Goal: Task Accomplishment & Management: Use online tool/utility

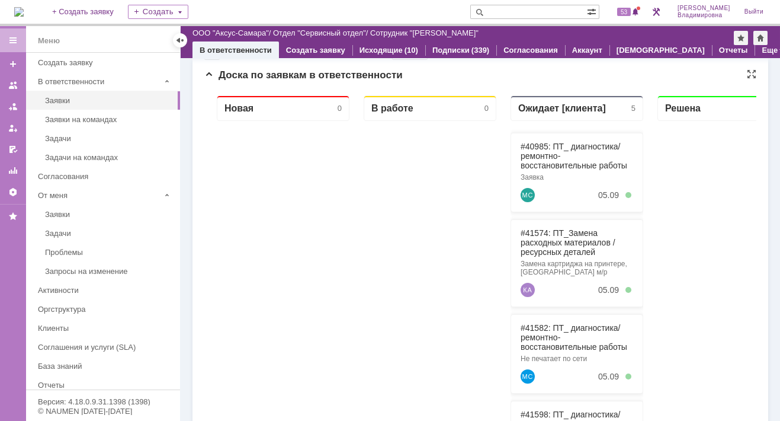
scroll to position [119, 0]
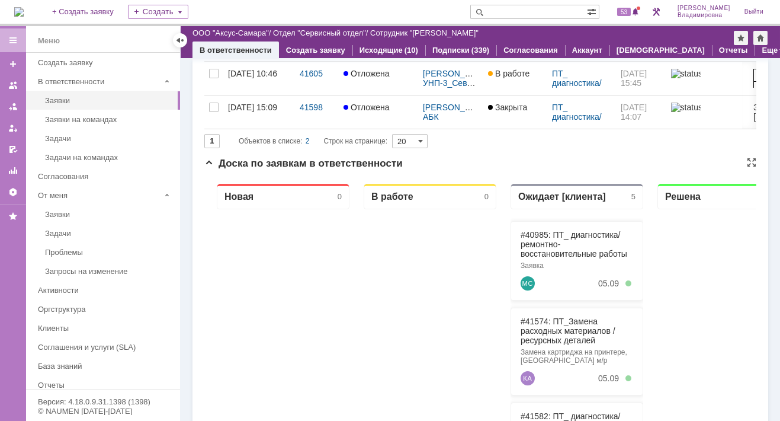
click at [315, 271] on div at bounding box center [283, 424] width 133 height 430
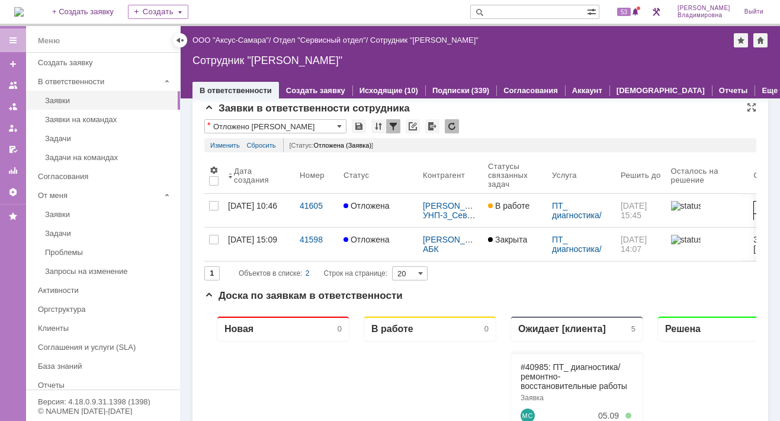
scroll to position [0, 0]
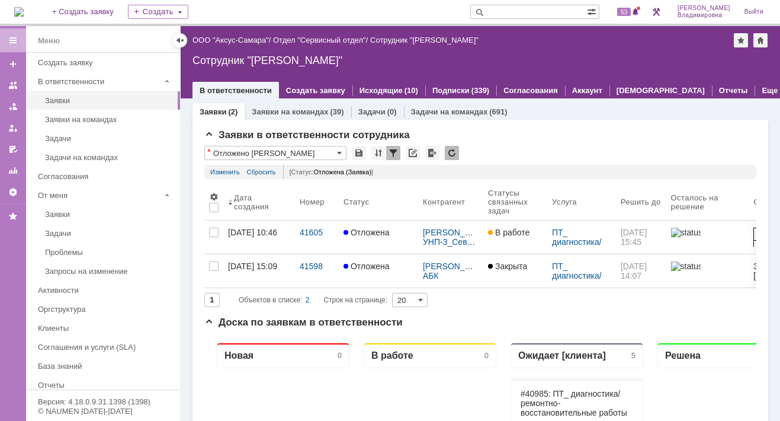
click at [391, 7] on div "На домашнюю + Создать заявку Создать 53 Орлова Елена Владимировна Выйти" at bounding box center [390, 13] width 780 height 26
click at [629, 10] on span "53" at bounding box center [624, 12] width 14 height 8
click at [24, 12] on img at bounding box center [18, 11] width 9 height 9
click at [24, 9] on img at bounding box center [18, 11] width 9 height 9
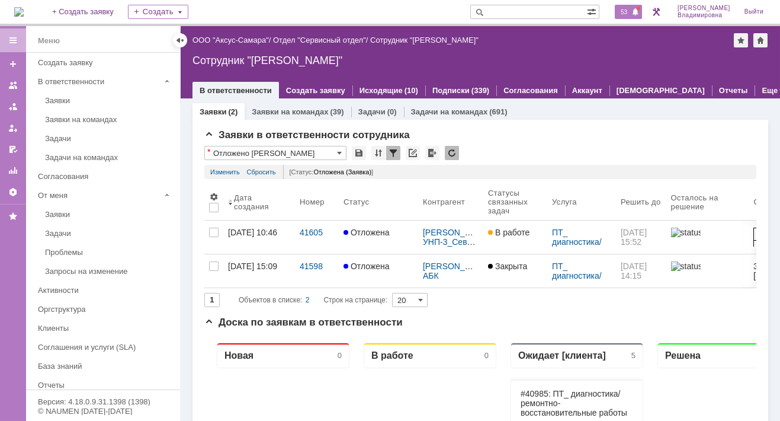
click at [628, 12] on span "53" at bounding box center [624, 12] width 14 height 8
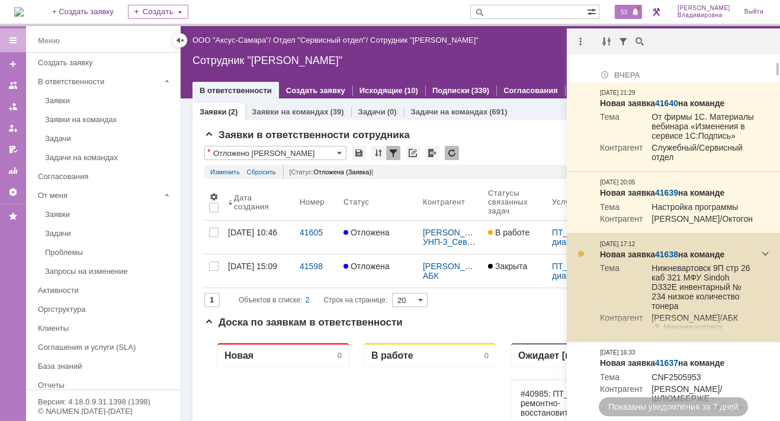
click at [667, 259] on link "41638" at bounding box center [666, 253] width 23 height 9
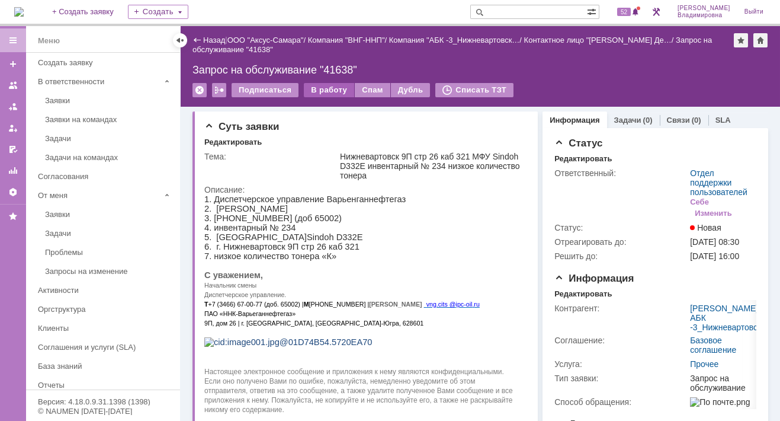
click at [328, 87] on div "В работу" at bounding box center [329, 90] width 50 height 14
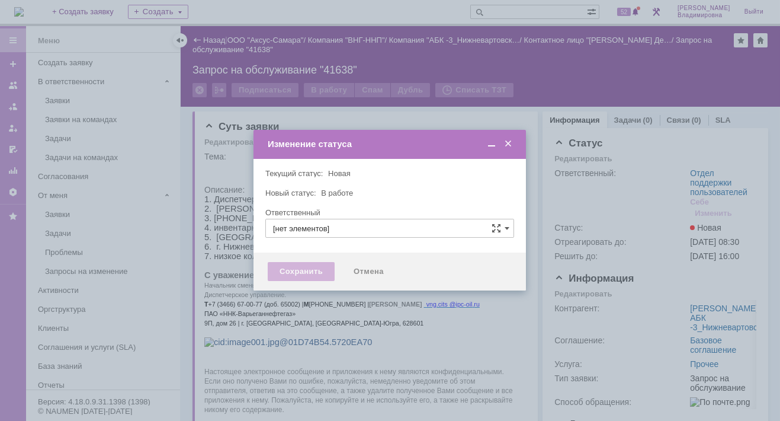
type input "Отдел поддержки пользователей"
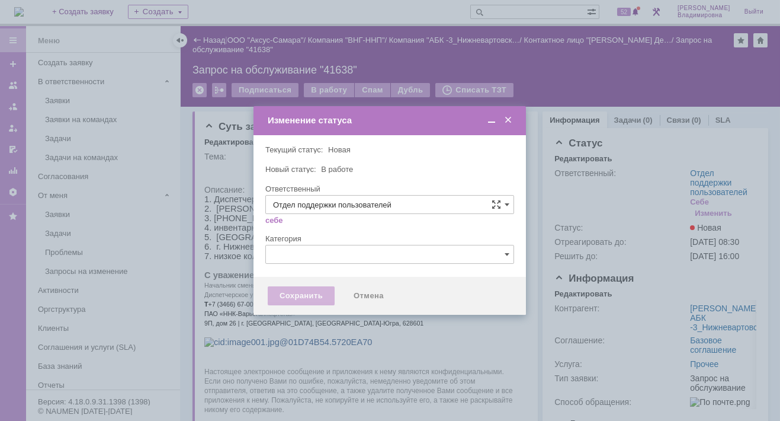
type input "[PERSON_NAME]"
click at [305, 298] on div "Сохранить" at bounding box center [301, 295] width 67 height 19
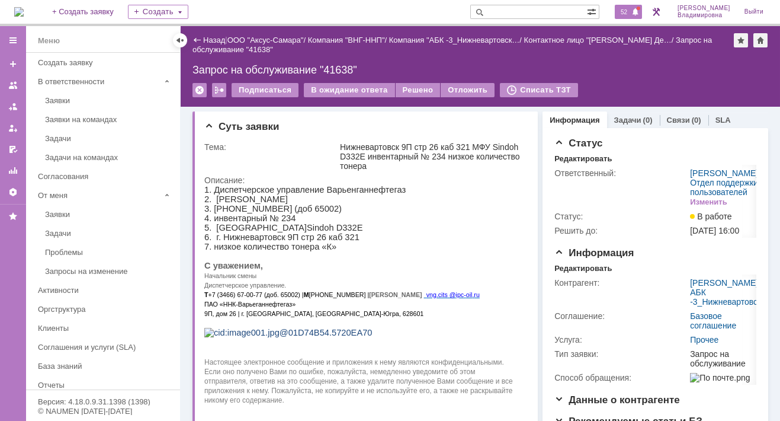
click at [630, 11] on span "52" at bounding box center [624, 12] width 14 height 8
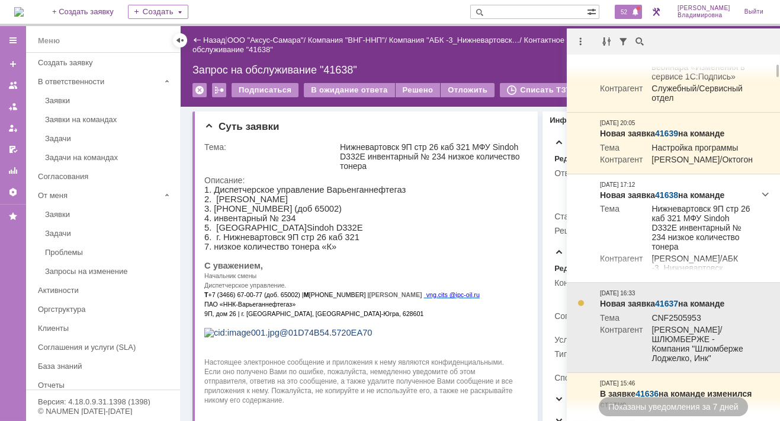
scroll to position [119, 0]
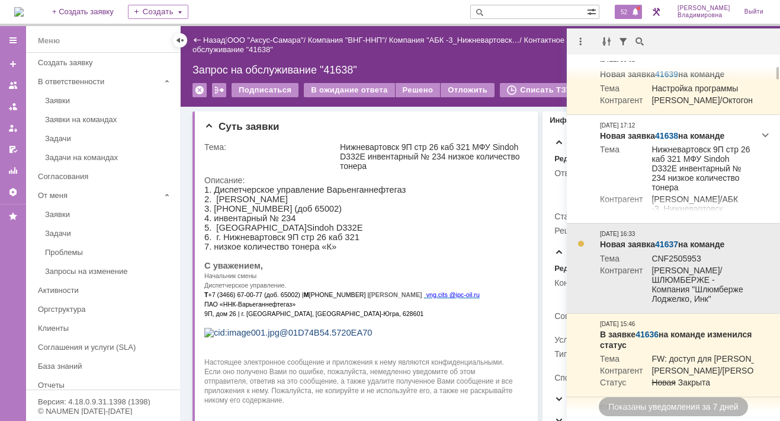
click at [673, 249] on link "41637" at bounding box center [666, 243] width 23 height 9
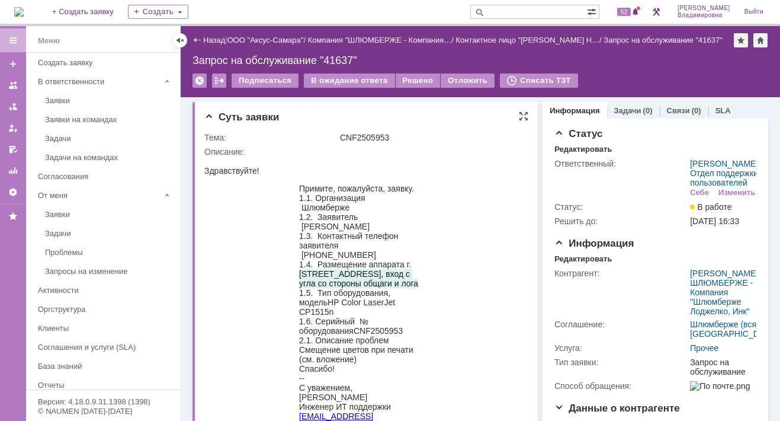
click at [489, 161] on div at bounding box center [361, 160] width 315 height 9
click at [631, 9] on span "52" at bounding box center [624, 12] width 14 height 8
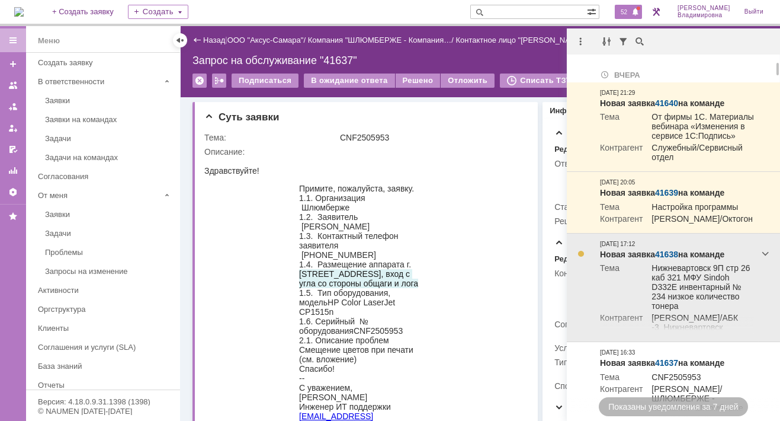
click at [665, 259] on link "41638" at bounding box center [666, 253] width 23 height 9
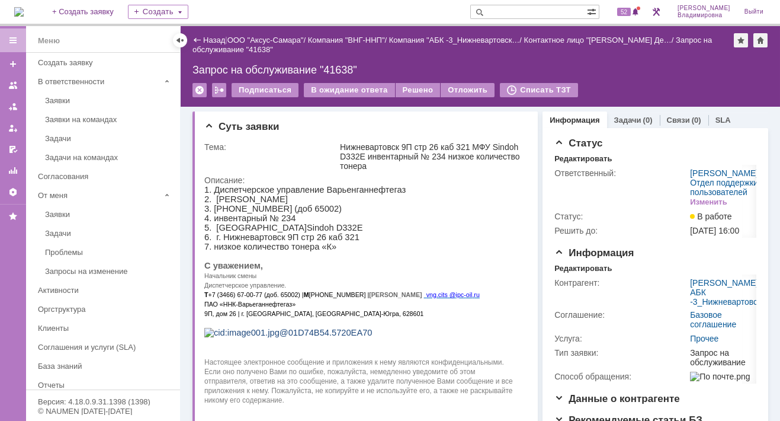
click at [24, 13] on img at bounding box center [18, 11] width 9 height 9
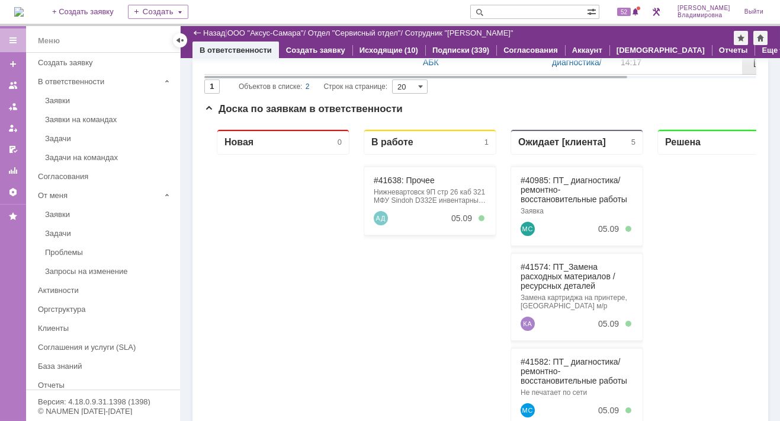
scroll to position [178, 0]
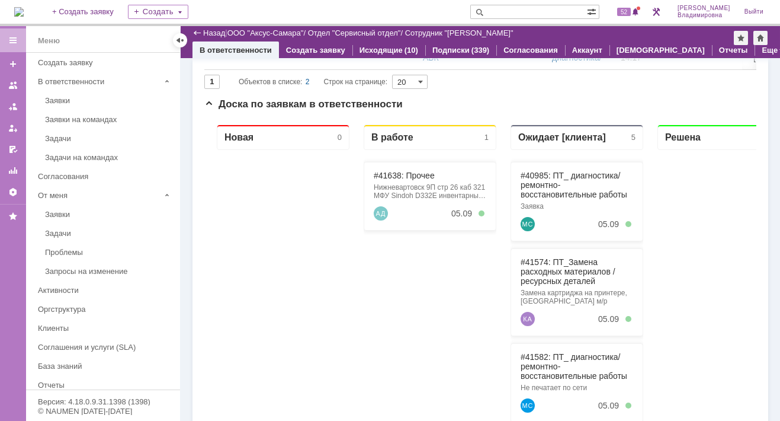
click at [24, 9] on img at bounding box center [18, 11] width 9 height 9
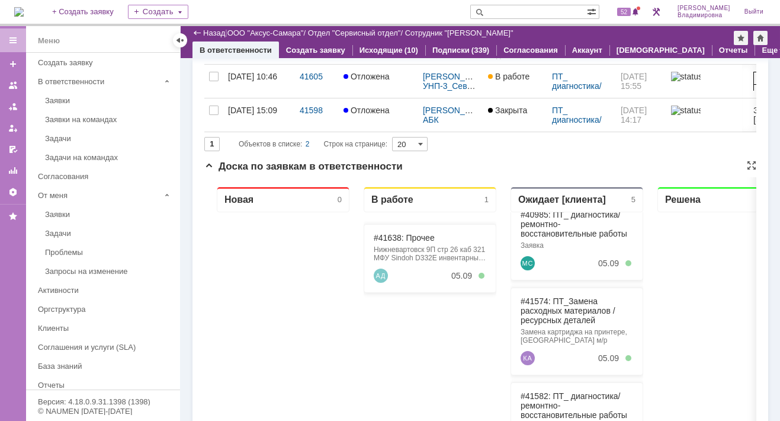
scroll to position [63, 0]
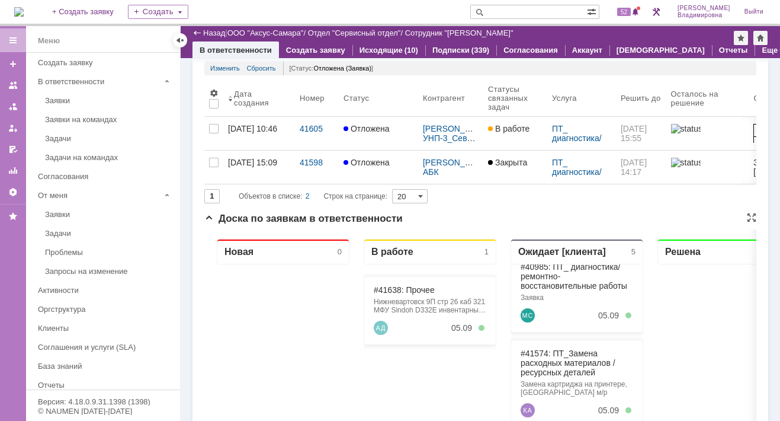
click at [393, 291] on link "#41638: Прочее" at bounding box center [404, 289] width 61 height 9
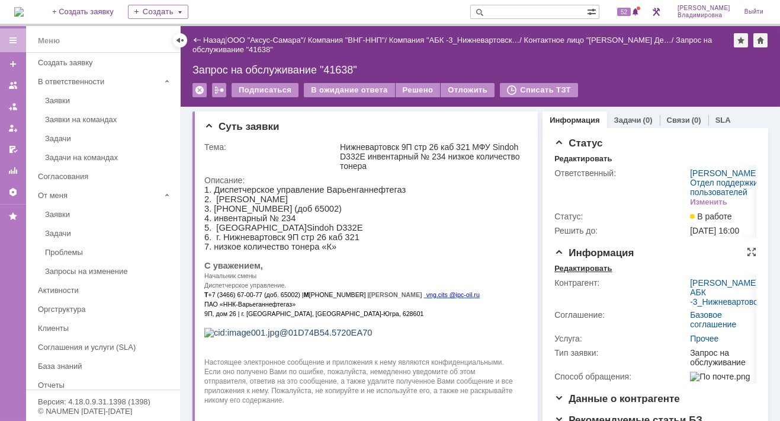
click at [581, 273] on div "Редактировать" at bounding box center [583, 268] width 57 height 9
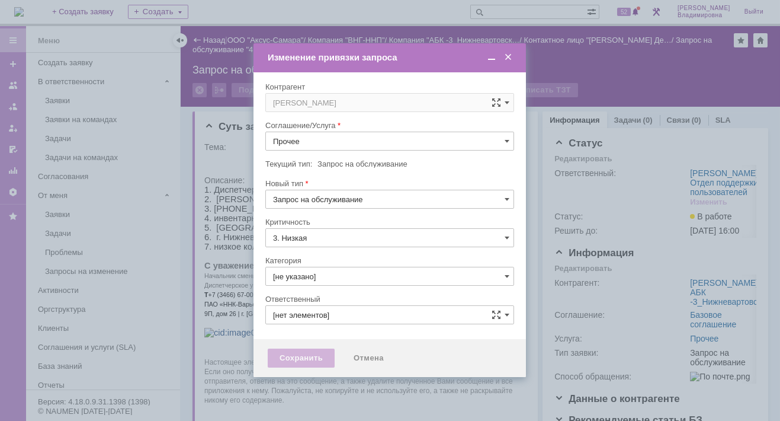
type input "[PERSON_NAME]"
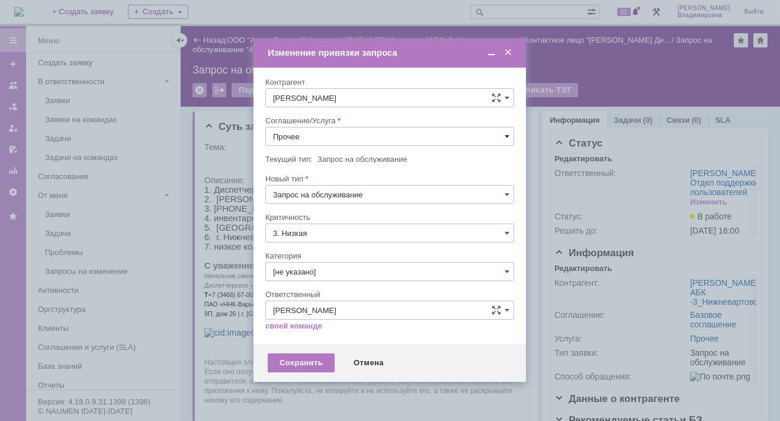
click at [506, 135] on span at bounding box center [507, 136] width 5 height 9
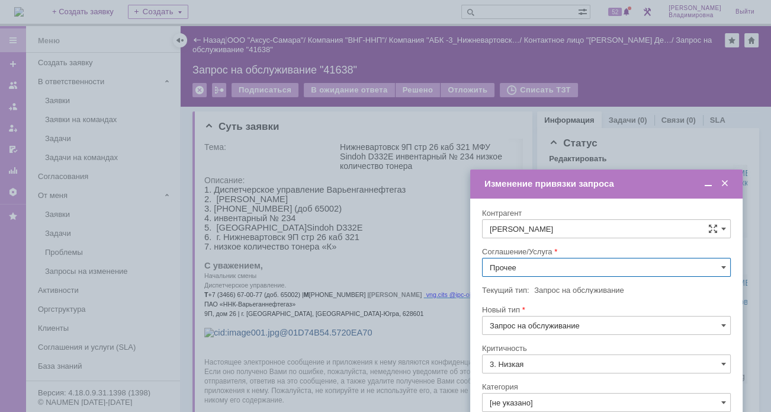
type input "Прочее"
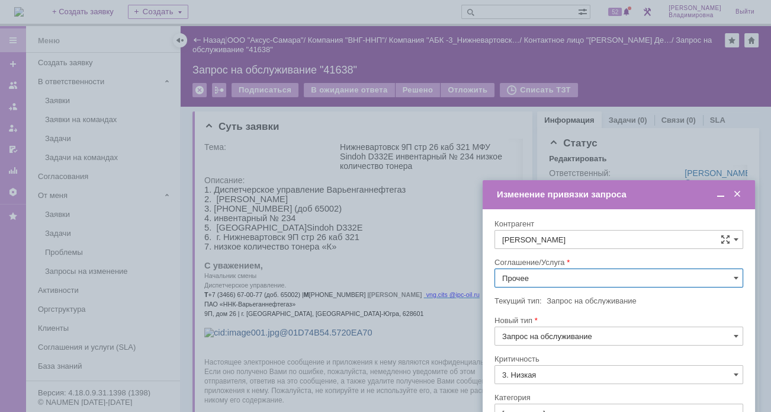
drag, startPoint x: 377, startPoint y: 53, endPoint x: 607, endPoint y: 196, distance: 270.3
click at [607, 196] on div "Изменение привязки запроса" at bounding box center [620, 194] width 247 height 11
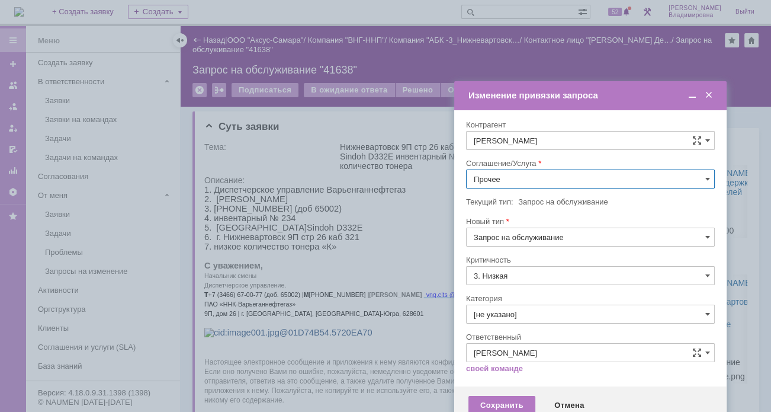
drag, startPoint x: 625, startPoint y: 194, endPoint x: 597, endPoint y: 95, distance: 102.2
click at [597, 95] on div "Изменение привязки запроса" at bounding box center [592, 95] width 247 height 11
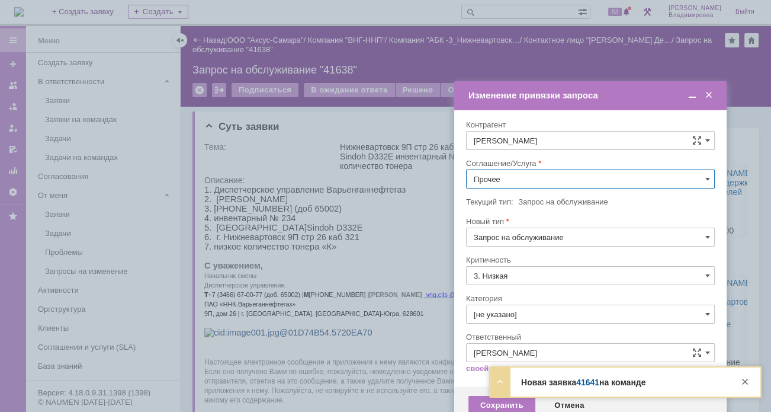
click at [690, 92] on span at bounding box center [693, 95] width 12 height 11
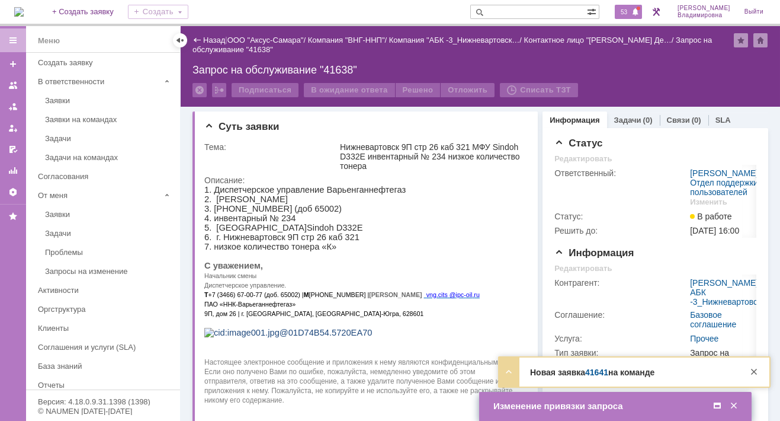
click at [625, 13] on span "53" at bounding box center [624, 12] width 14 height 8
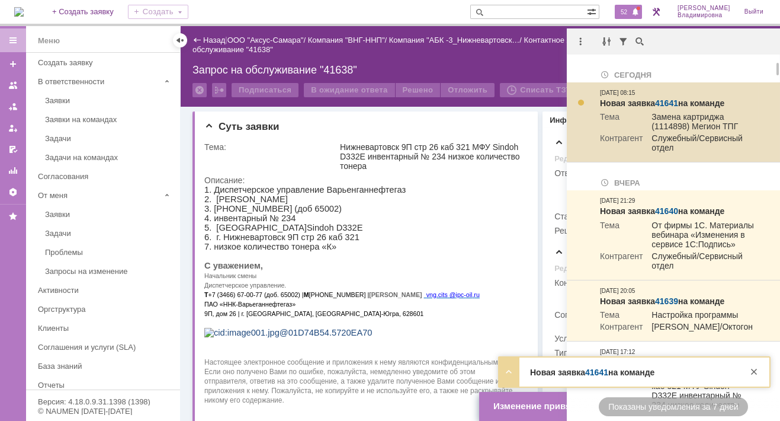
click at [667, 102] on link "41641" at bounding box center [666, 102] width 23 height 9
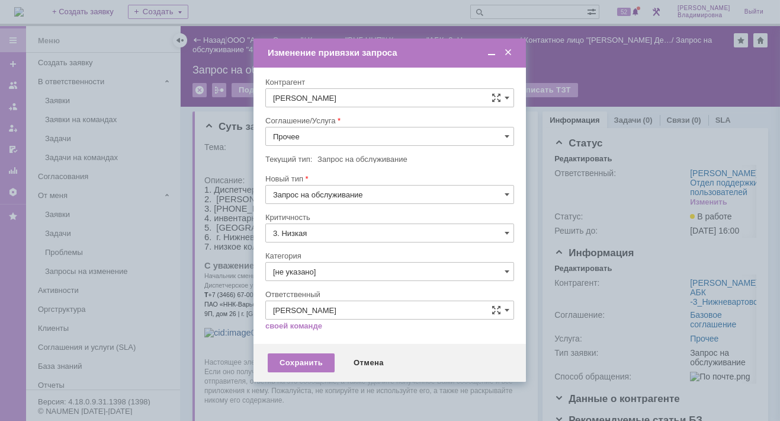
click at [504, 51] on span at bounding box center [508, 52] width 12 height 11
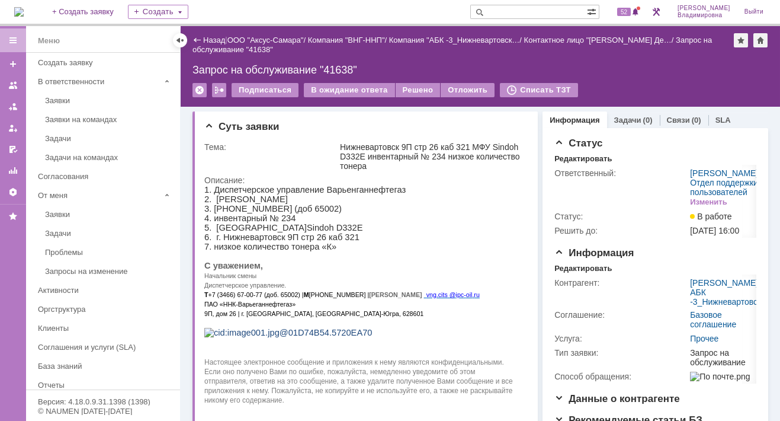
click at [599, 57] on div "Назад | ООО "Аксус-Самара" / Компания "ВНГ-ННП" / Компания "АБК -3_Нижневартовс…" at bounding box center [481, 66] width 600 height 81
click at [577, 273] on div "Редактировать" at bounding box center [583, 268] width 57 height 9
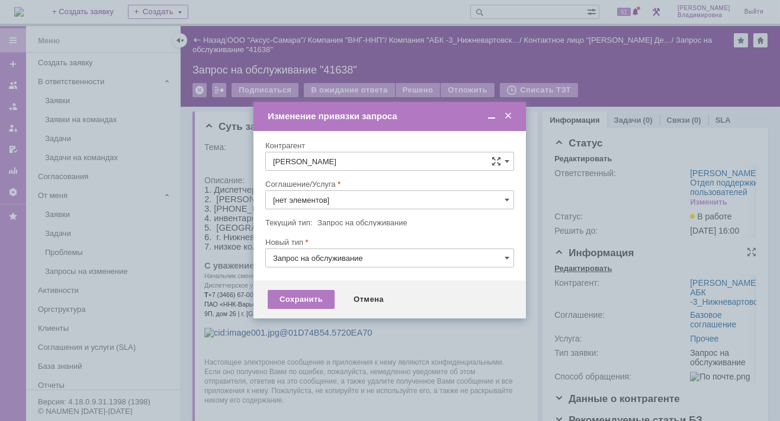
type input "Прочее"
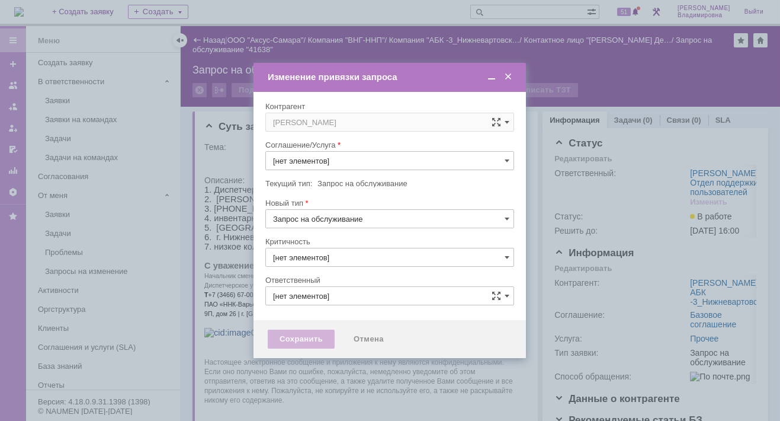
type input "Прочее"
type input "3. Низкая"
type input "[не указано]"
type input "Орлова Елена Владимировна"
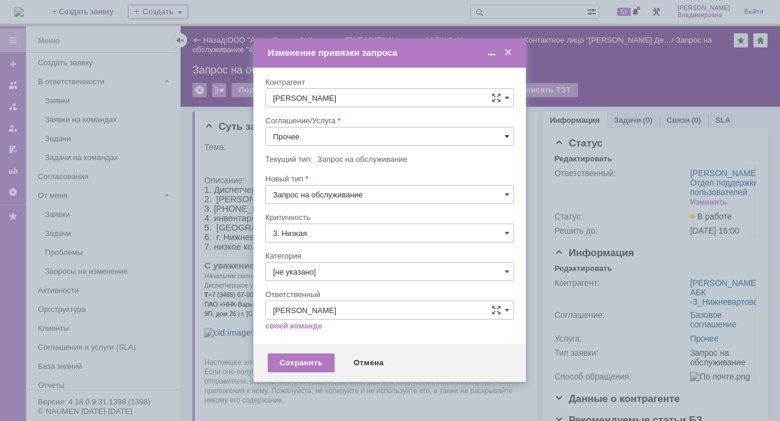
click at [505, 135] on span at bounding box center [507, 136] width 5 height 9
click at [329, 278] on span "ПТ_Замена расходных материалов / ресурсных деталей" at bounding box center [389, 282] width 233 height 9
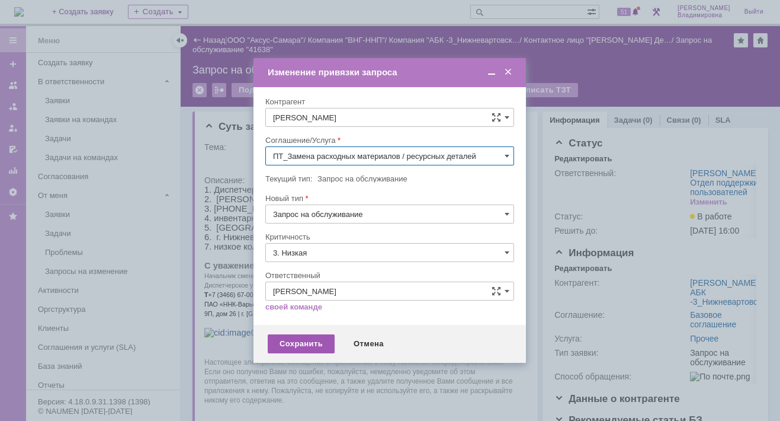
type input "ПТ_Замена расходных материалов / ресурсных деталей"
click at [312, 338] on div "Сохранить" at bounding box center [301, 343] width 67 height 19
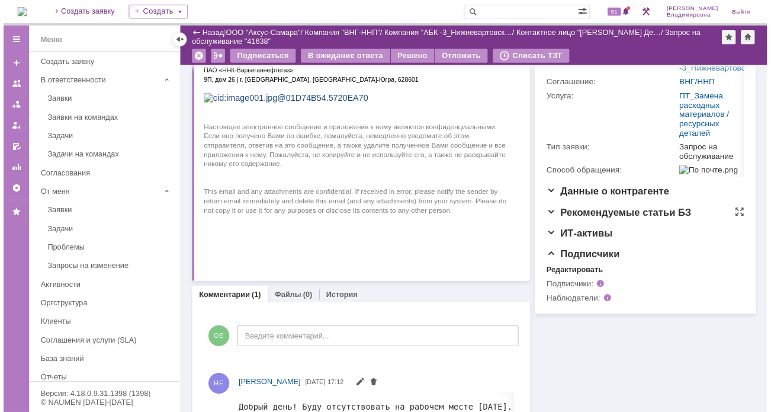
scroll to position [237, 0]
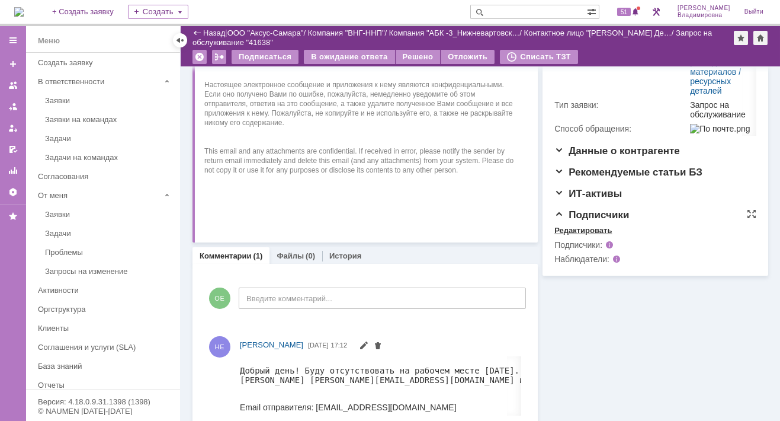
click at [580, 235] on div "Редактировать" at bounding box center [583, 230] width 57 height 9
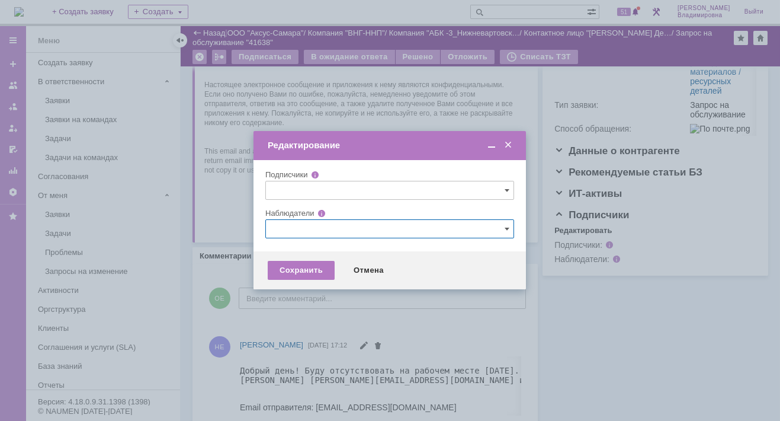
click at [286, 226] on input "text" at bounding box center [389, 228] width 249 height 19
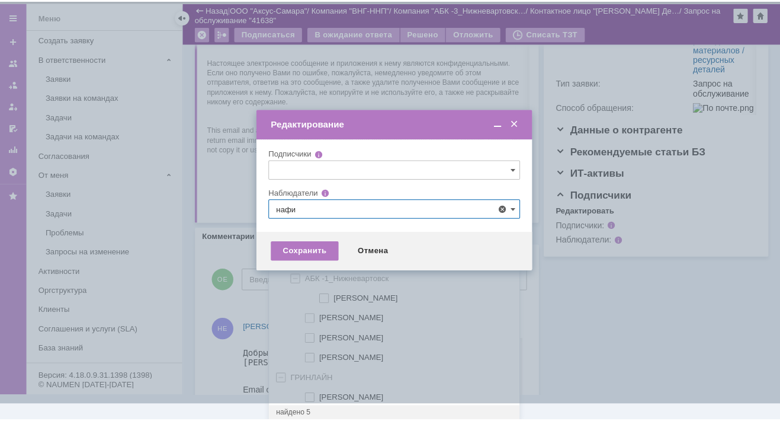
scroll to position [0, 0]
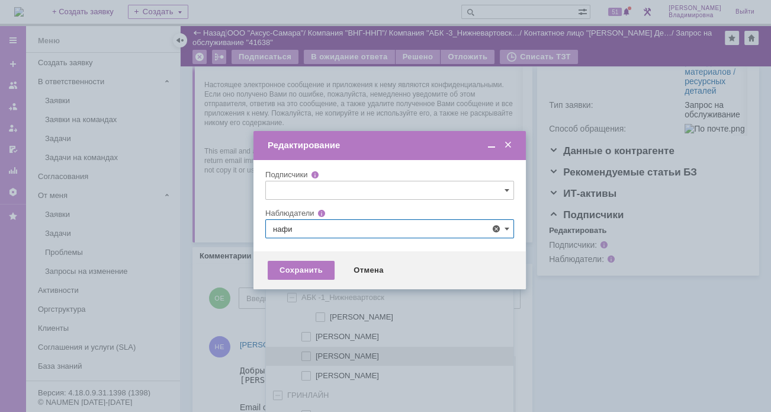
click at [316, 354] on span at bounding box center [316, 354] width 0 height 6
click at [307, 354] on input "Нафикова Евгения" at bounding box center [307, 357] width 8 height 8
type input "Нафикова Евгения"
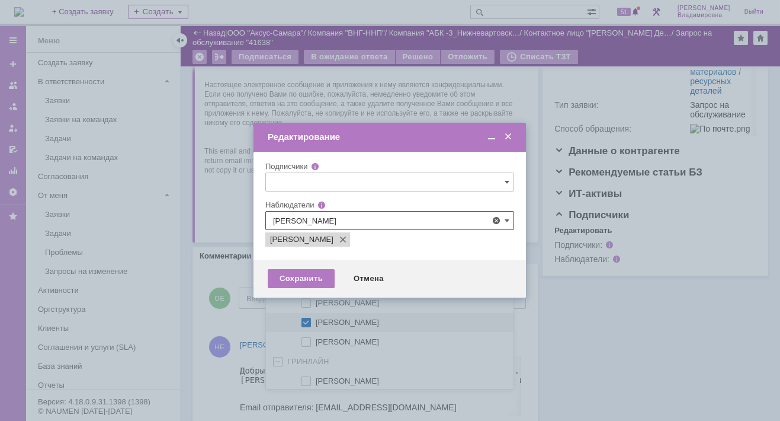
click at [232, 272] on div at bounding box center [390, 210] width 780 height 421
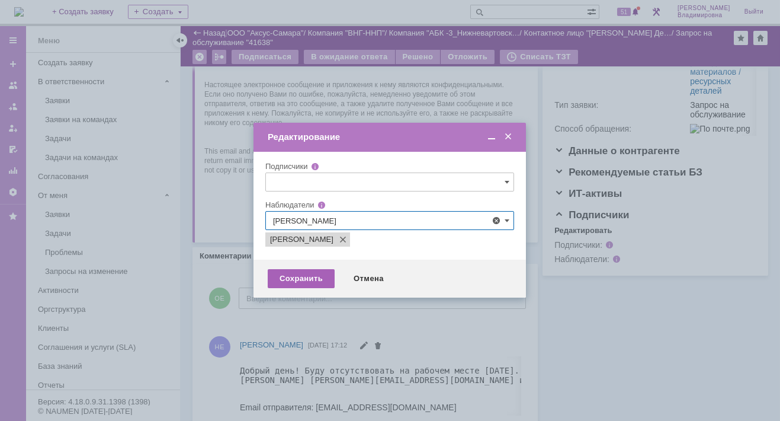
click at [299, 277] on div "Сохранить" at bounding box center [301, 278] width 67 height 19
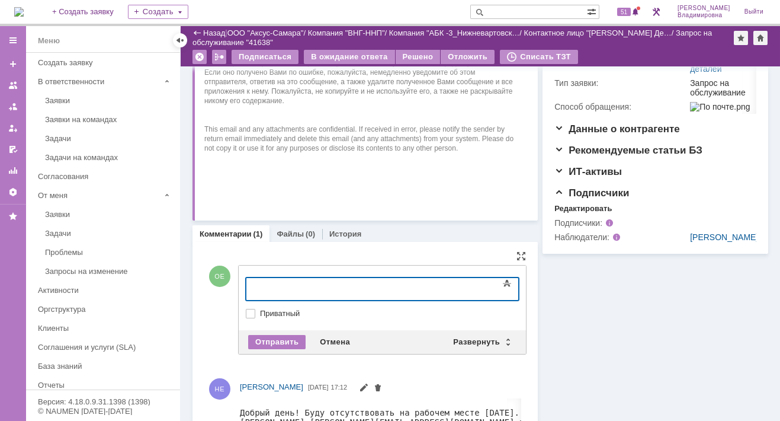
scroll to position [296, 0]
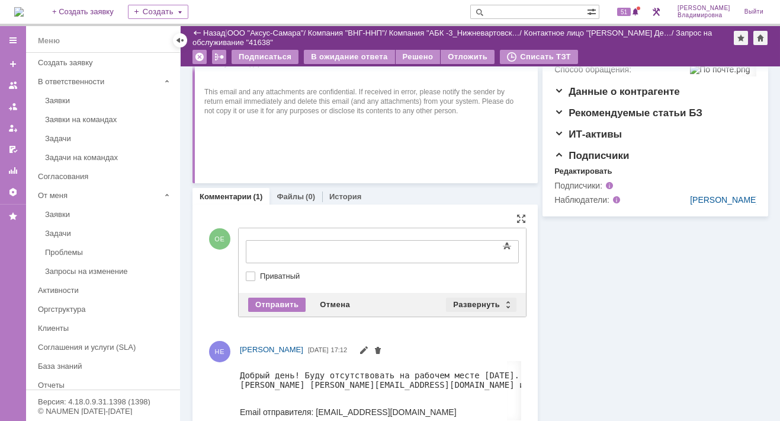
click at [473, 299] on div "Развернуть" at bounding box center [481, 304] width 71 height 14
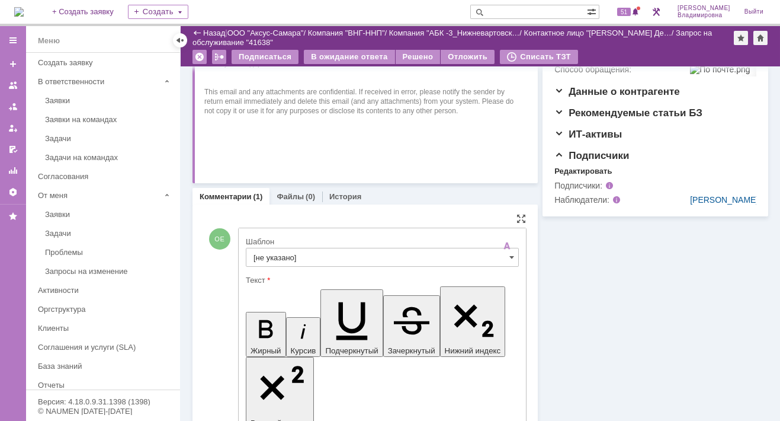
scroll to position [0, 0]
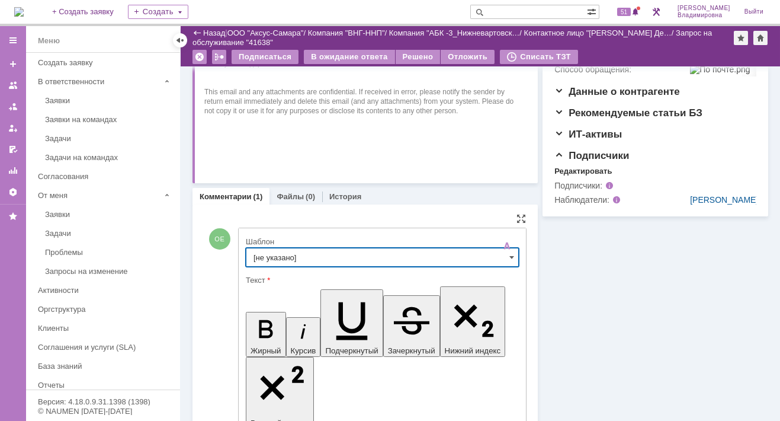
click at [277, 257] on input "[не указано]" at bounding box center [382, 257] width 273 height 19
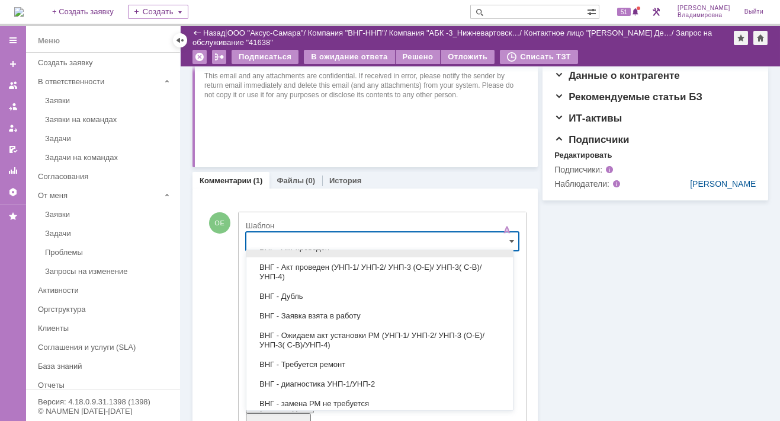
scroll to position [59, 0]
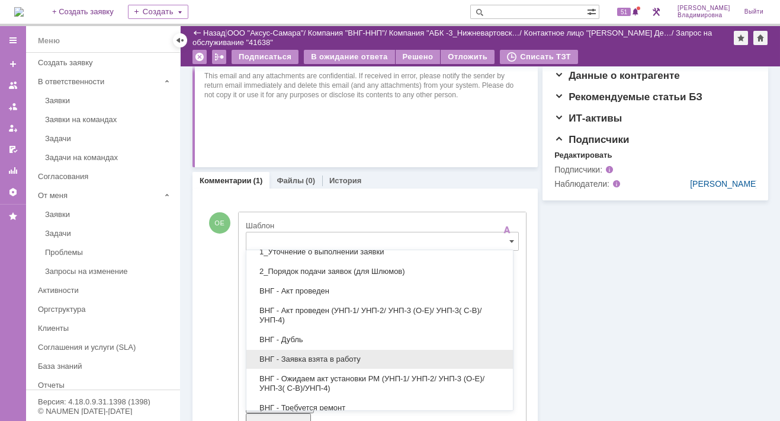
click at [318, 357] on span "ВНГ - Заявка взята в работу" at bounding box center [380, 358] width 252 height 9
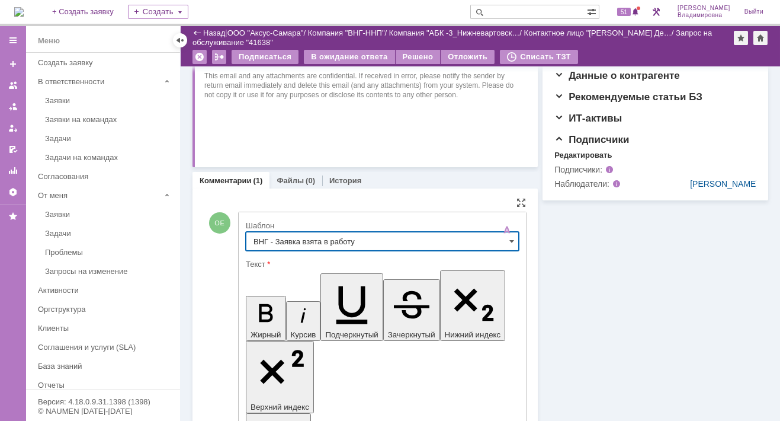
type input "ВНГ - Заявка взята в работу"
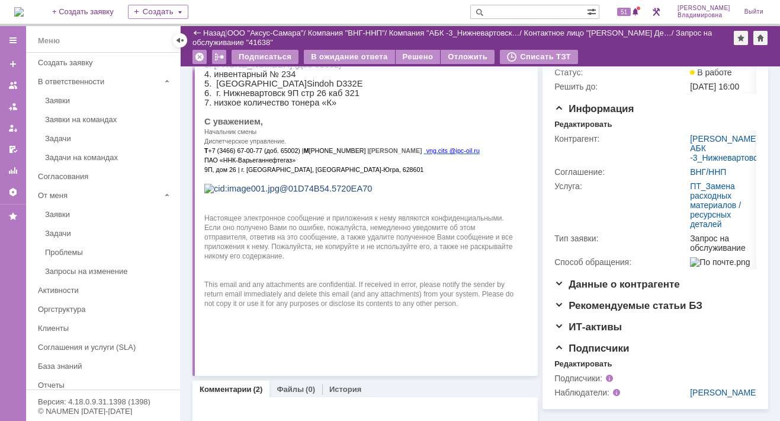
scroll to position [0, 0]
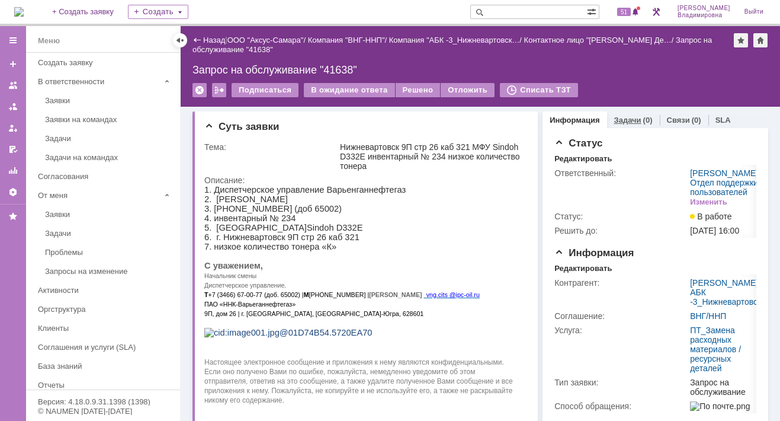
click at [623, 117] on link "Задачи" at bounding box center [627, 120] width 27 height 9
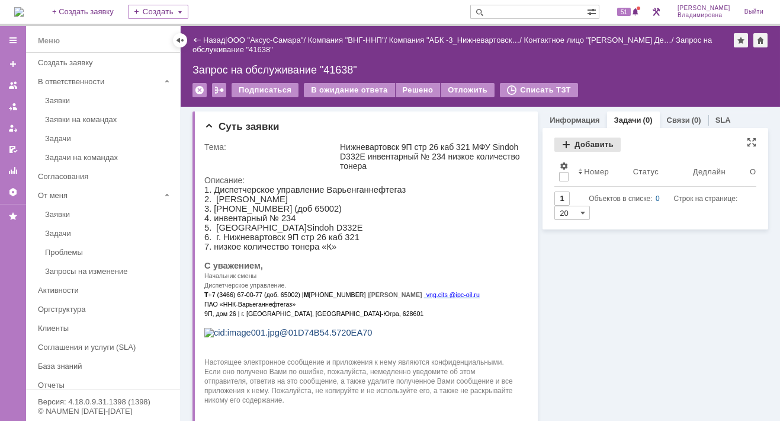
click at [584, 141] on div "Добавить" at bounding box center [588, 144] width 66 height 14
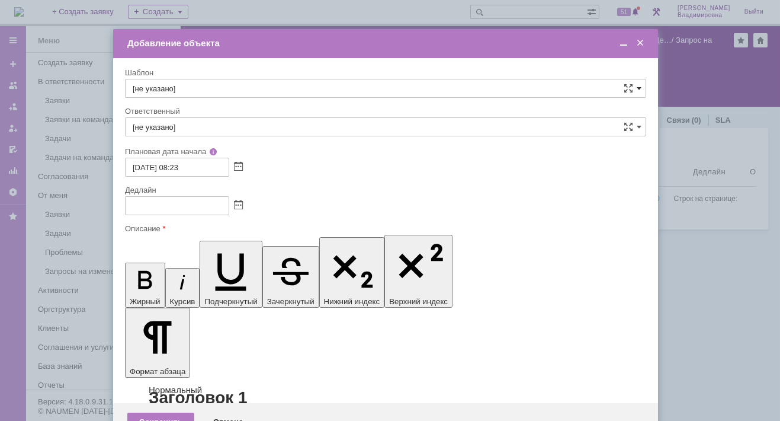
click at [640, 87] on span at bounding box center [639, 88] width 5 height 9
click at [187, 212] on span "ВНГ / ННП - замена РМ (Запрос на обслуживание)" at bounding box center [386, 216] width 506 height 9
type input "ВНГ / ННП - замена РМ (Запрос на обслуживание)"
type input "[PERSON_NAME]"
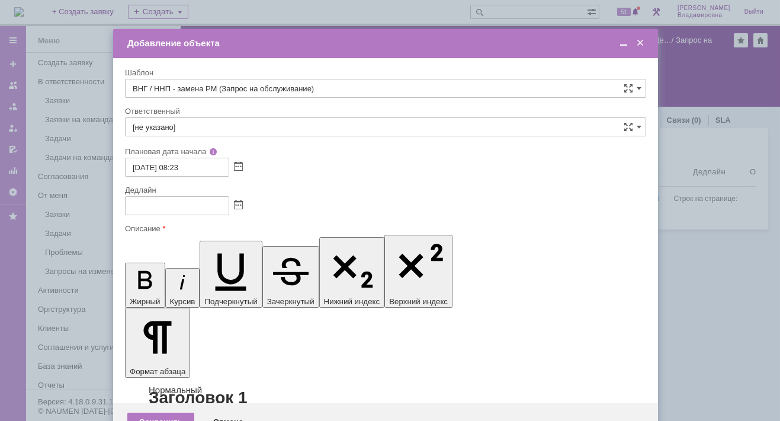
type input "05.09.2025 16:23"
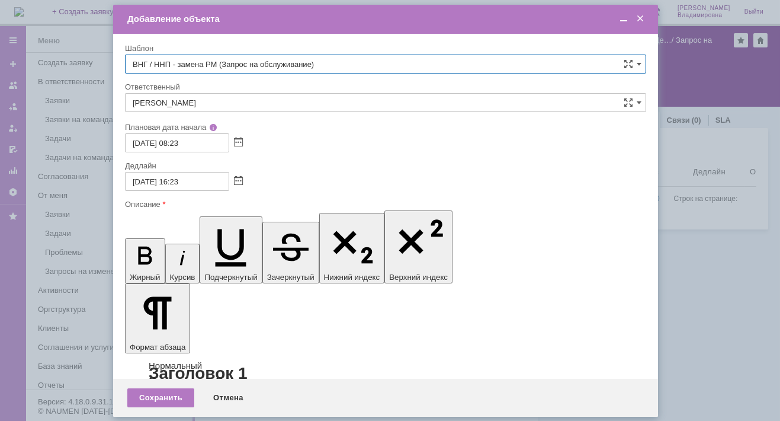
type input "ВНГ / ННП - замена РМ (Запрос на обслуживание)"
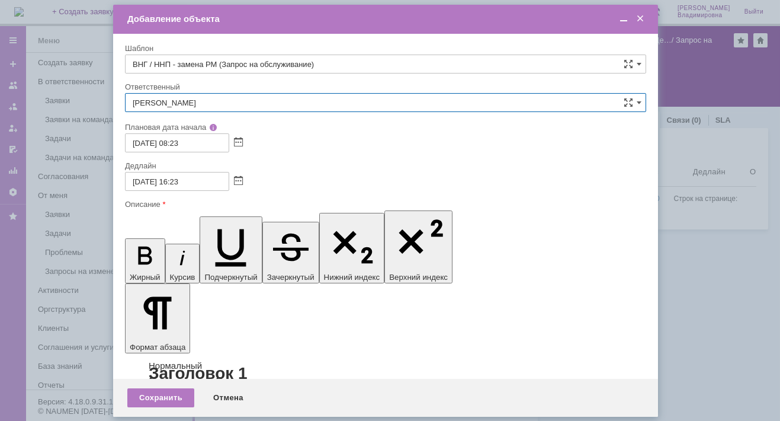
click at [199, 102] on input "[PERSON_NAME]" at bounding box center [385, 102] width 521 height 19
click at [188, 187] on span "[PERSON_NAME]" at bounding box center [386, 188] width 506 height 9
type input "[PERSON_NAME]"
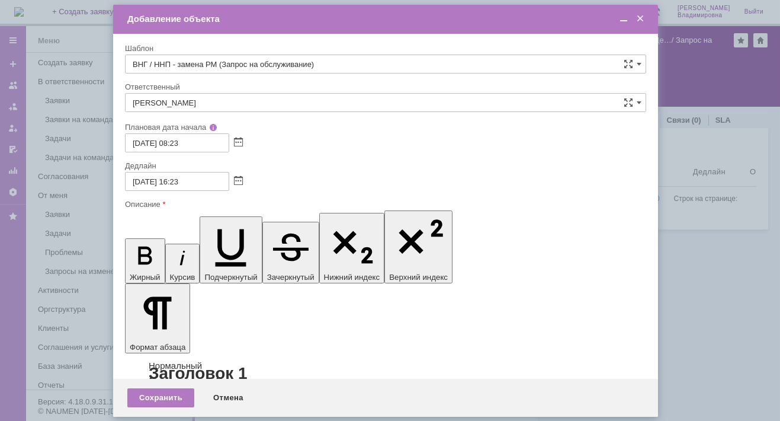
click at [167, 396] on div "Сохранить" at bounding box center [160, 397] width 67 height 19
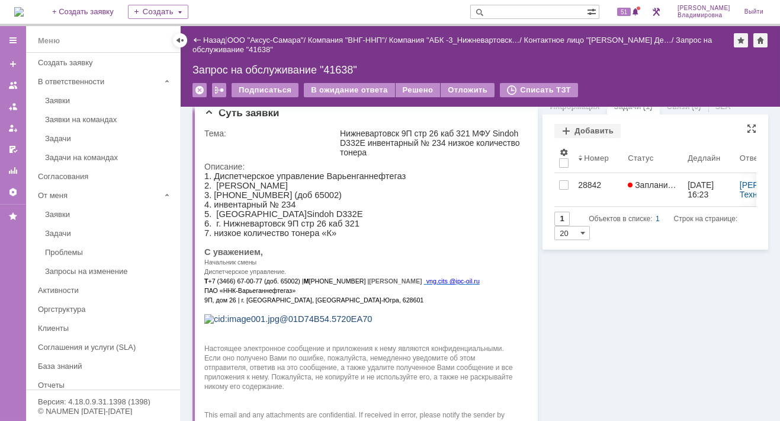
scroll to position [0, 0]
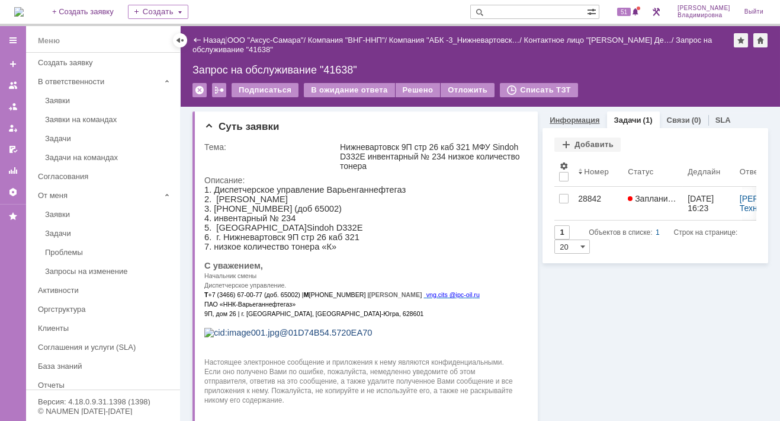
click at [561, 117] on link "Информация" at bounding box center [575, 120] width 50 height 9
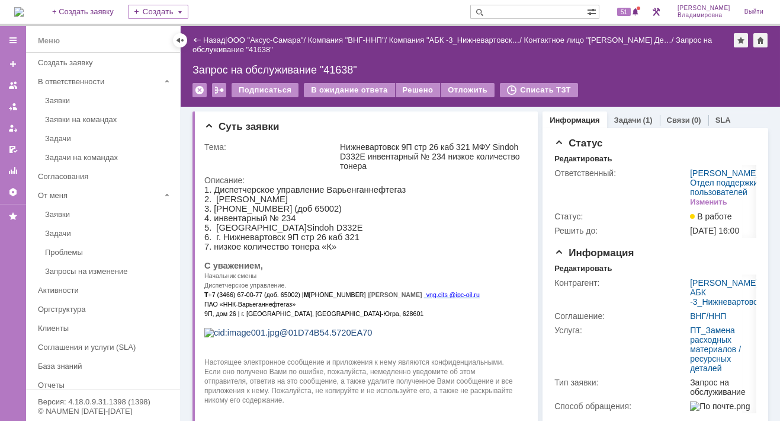
click at [24, 11] on img at bounding box center [18, 11] width 9 height 9
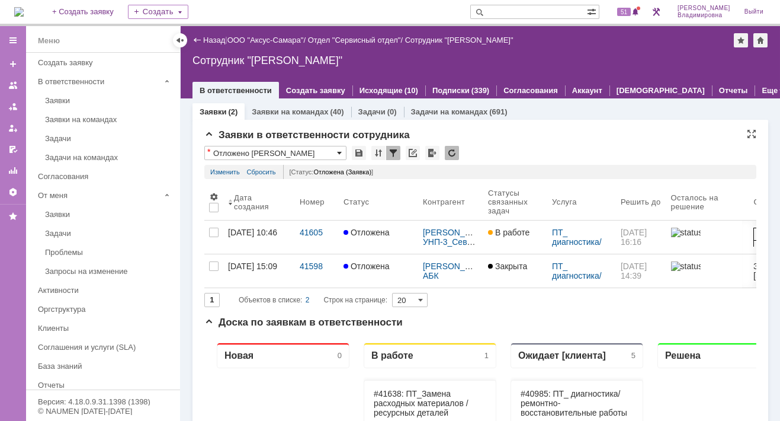
click at [340, 151] on span at bounding box center [339, 152] width 5 height 9
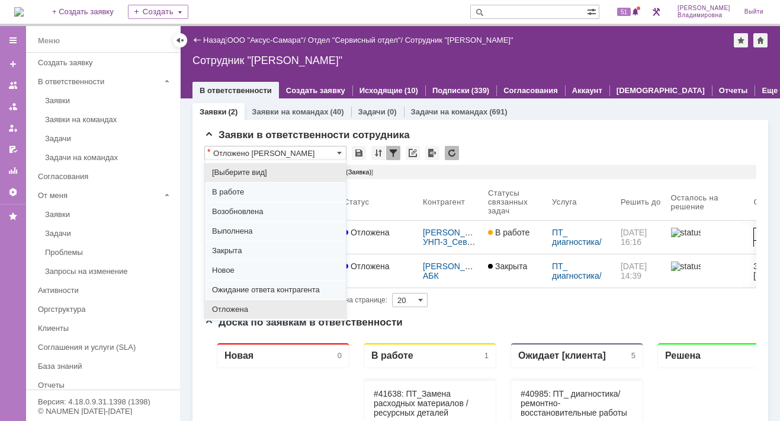
scroll to position [147, 0]
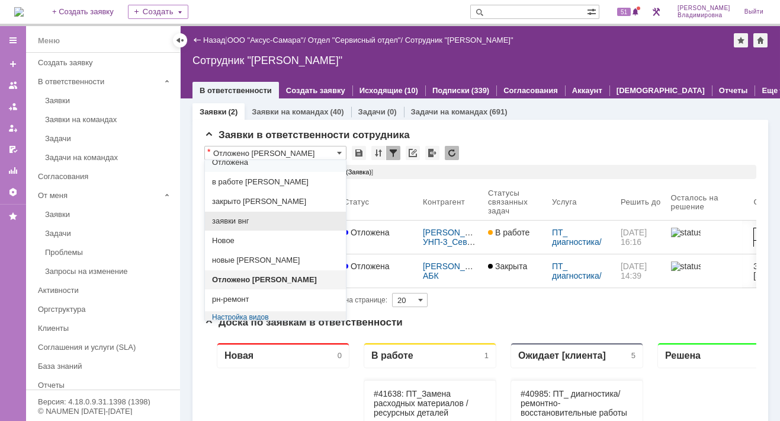
click at [231, 220] on span "заявки внг" at bounding box center [275, 220] width 127 height 9
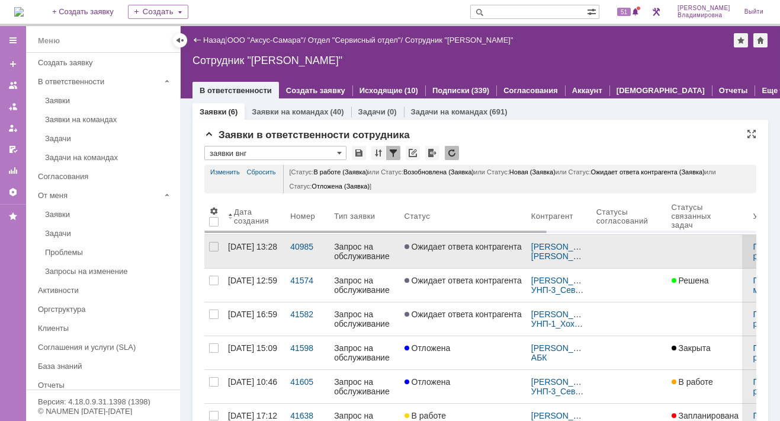
type input "заявки внг"
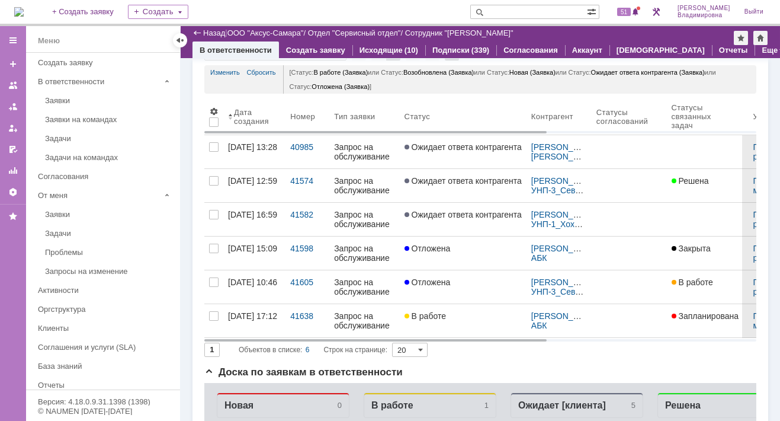
scroll to position [0, 0]
click at [629, 8] on span "51" at bounding box center [624, 12] width 14 height 8
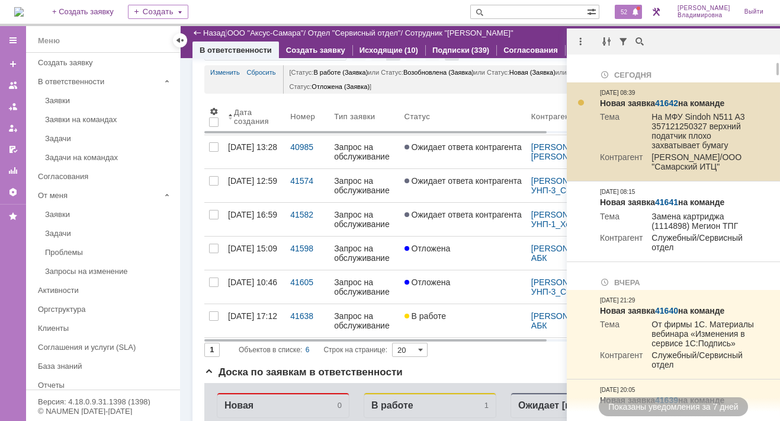
click at [674, 102] on link "41642" at bounding box center [666, 102] width 23 height 9
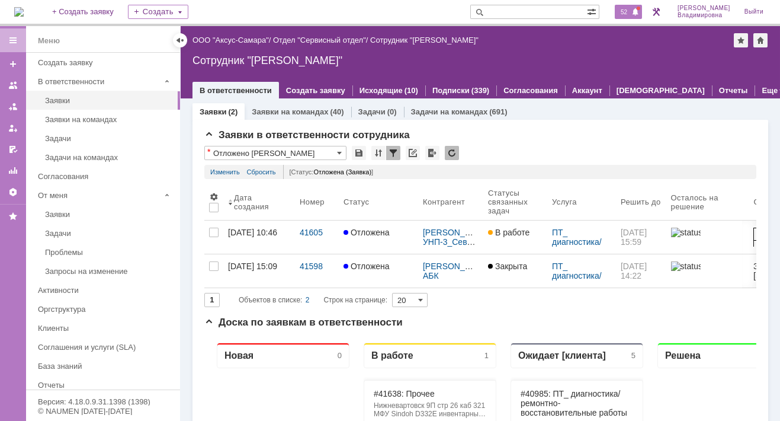
click at [630, 11] on span "52" at bounding box center [624, 12] width 14 height 8
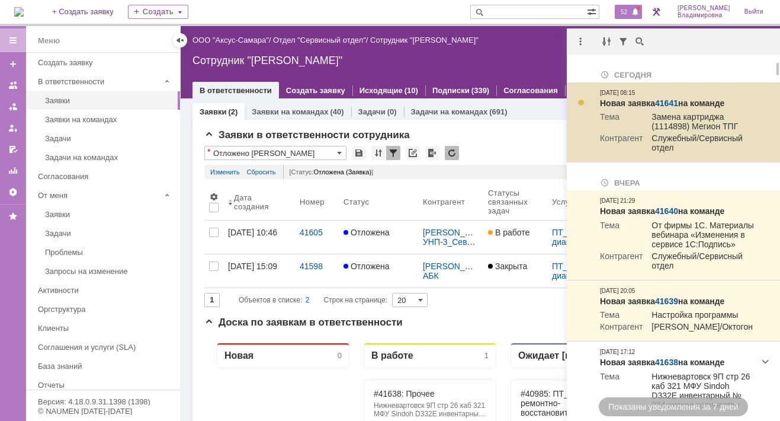
click at [668, 101] on link "41641" at bounding box center [666, 102] width 23 height 9
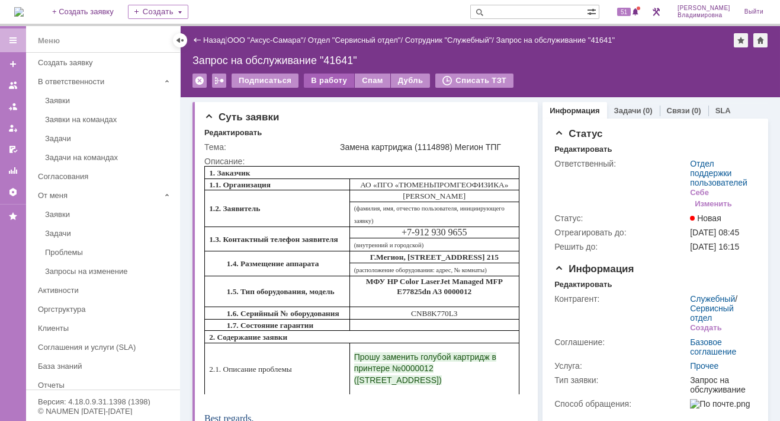
click at [320, 78] on div "В работу" at bounding box center [329, 80] width 50 height 14
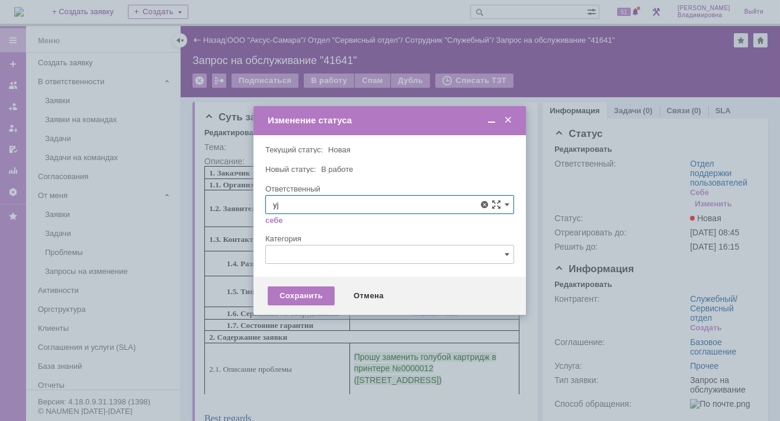
type input "y"
click at [309, 290] on span "[PERSON_NAME]" at bounding box center [389, 290] width 233 height 9
type input "Новоженова Наталья Алексеевна"
click at [297, 299] on div "Сохранить" at bounding box center [301, 295] width 67 height 19
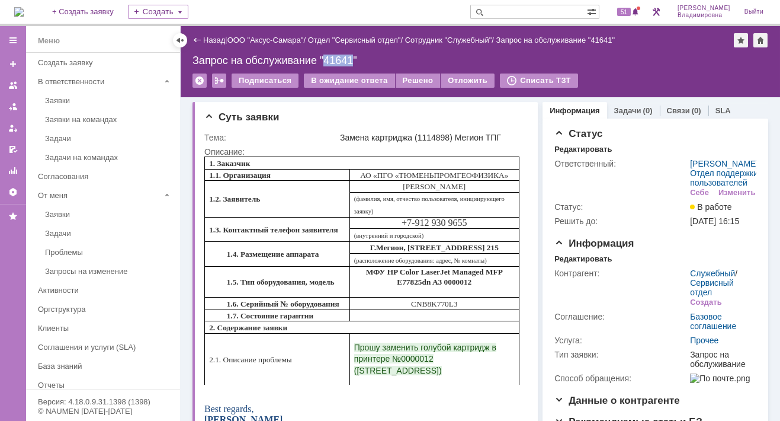
drag, startPoint x: 325, startPoint y: 59, endPoint x: 354, endPoint y: 57, distance: 29.1
click at [354, 57] on div "Запрос на обслуживание "41641"" at bounding box center [481, 61] width 576 height 12
copy div "41641"
click at [24, 7] on img at bounding box center [18, 11] width 9 height 9
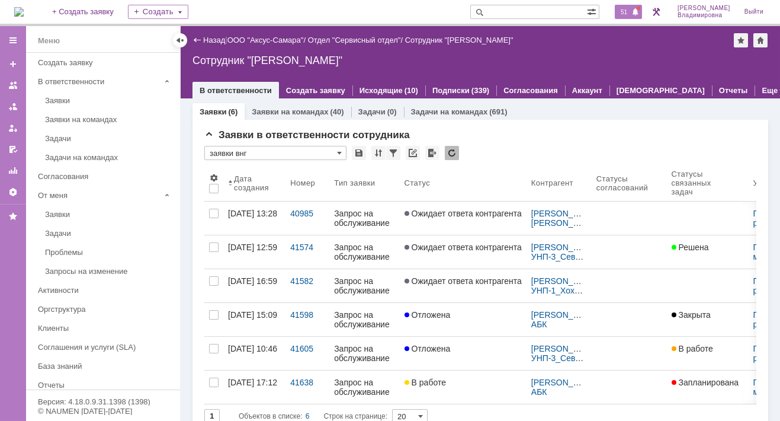
click at [631, 7] on div "51" at bounding box center [628, 12] width 27 height 14
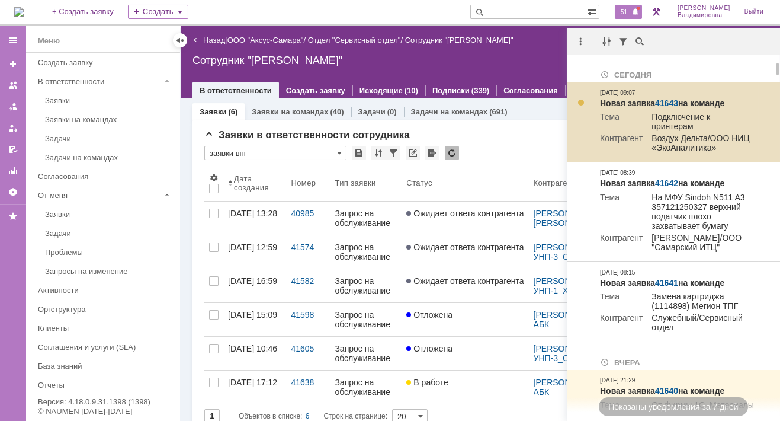
click at [662, 101] on link "41643" at bounding box center [666, 102] width 23 height 9
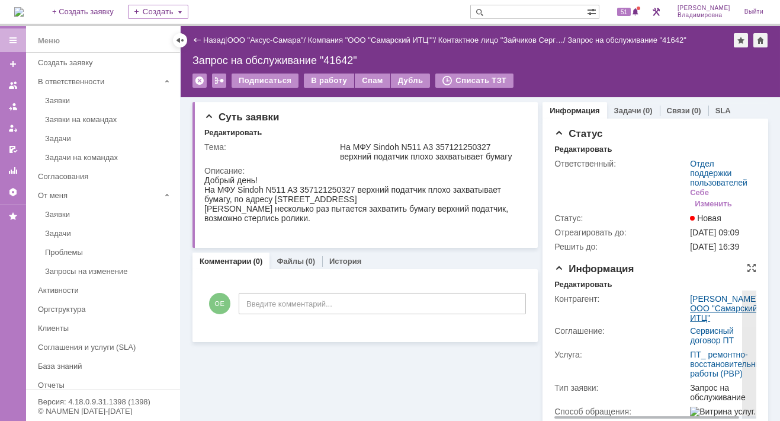
scroll to position [0, 18]
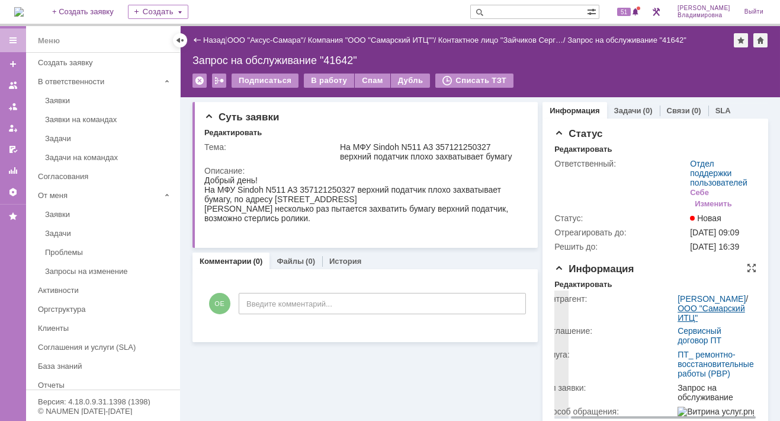
click at [734, 333] on div "Контрагент: [PERSON_NAME] / ООО "Самарский ИТЦ" Соглашение: Сервисный договор П…" at bounding box center [656, 353] width 202 height 129
click at [701, 322] on link "ООО "Самарский ИТЦ"" at bounding box center [712, 312] width 68 height 19
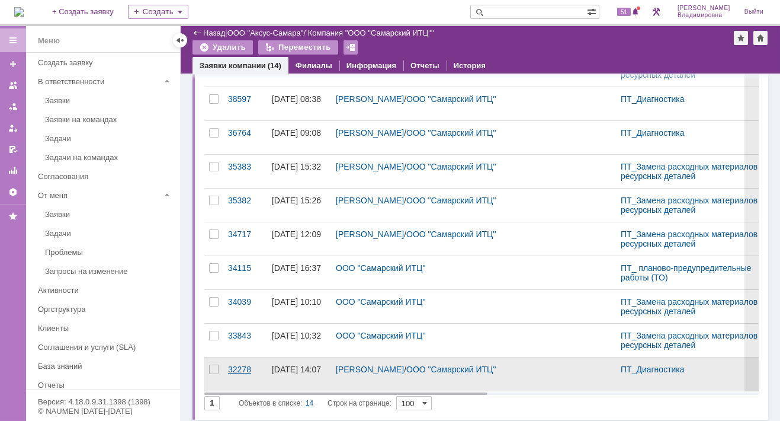
click at [245, 366] on div "32278" at bounding box center [245, 368] width 34 height 9
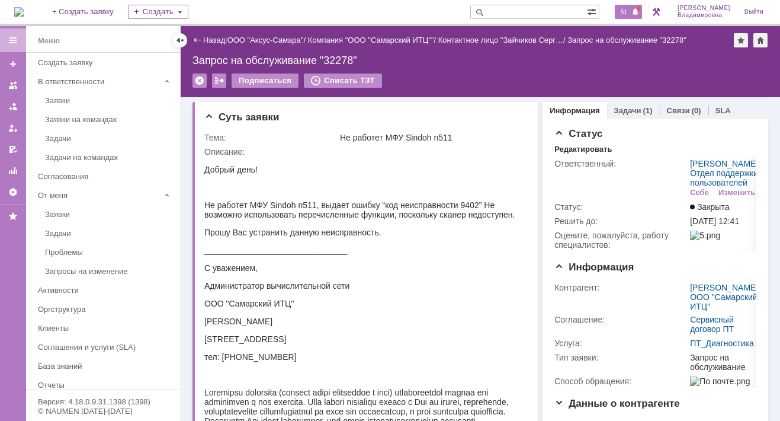
click at [628, 12] on span "51" at bounding box center [624, 12] width 14 height 8
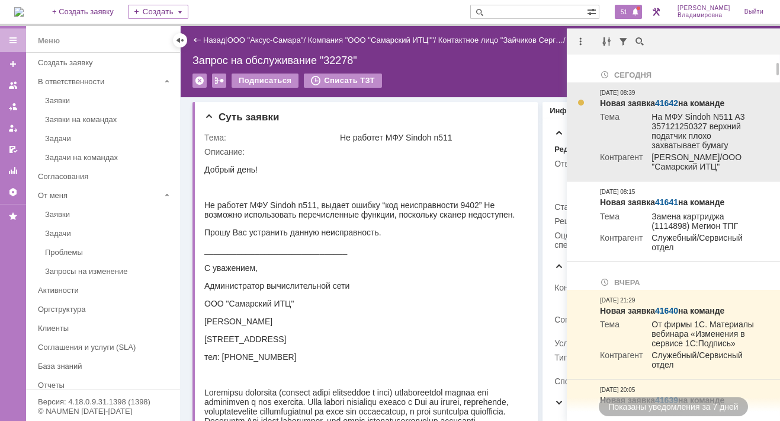
click at [657, 107] on link "41642" at bounding box center [666, 102] width 23 height 9
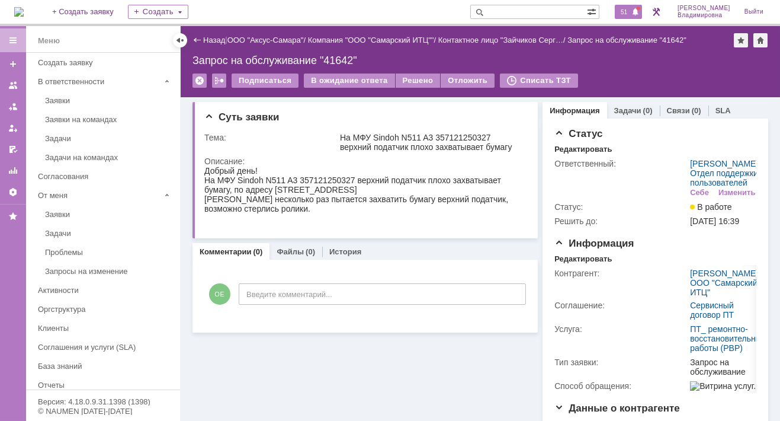
click at [629, 15] on span "51" at bounding box center [624, 12] width 14 height 8
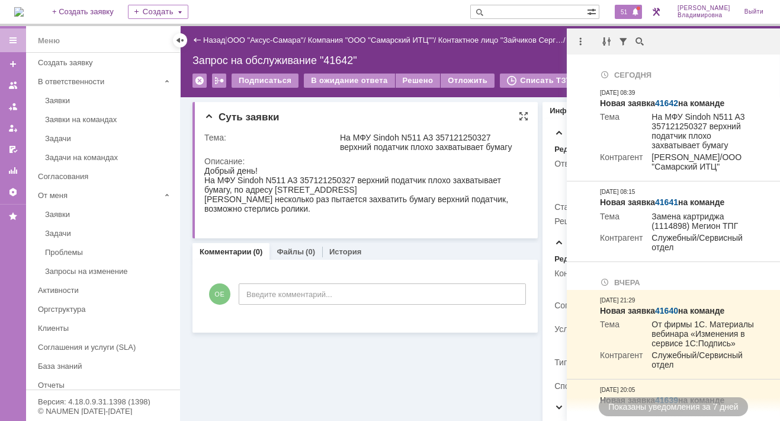
click at [380, 114] on div "Суть заявки" at bounding box center [366, 117] width 324 height 12
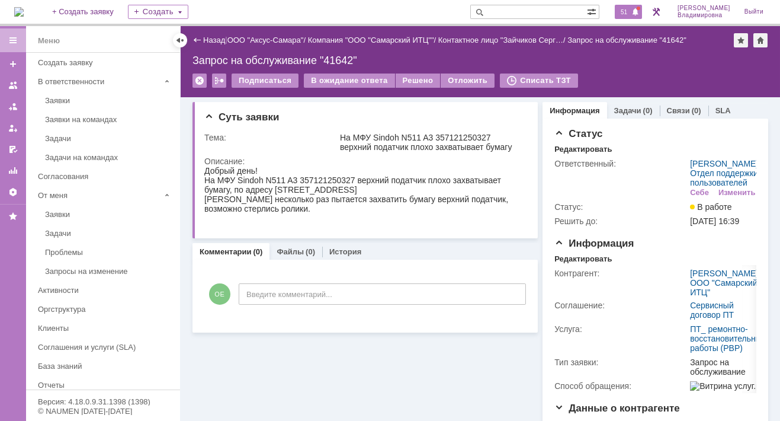
click at [630, 14] on span "51" at bounding box center [624, 12] width 14 height 8
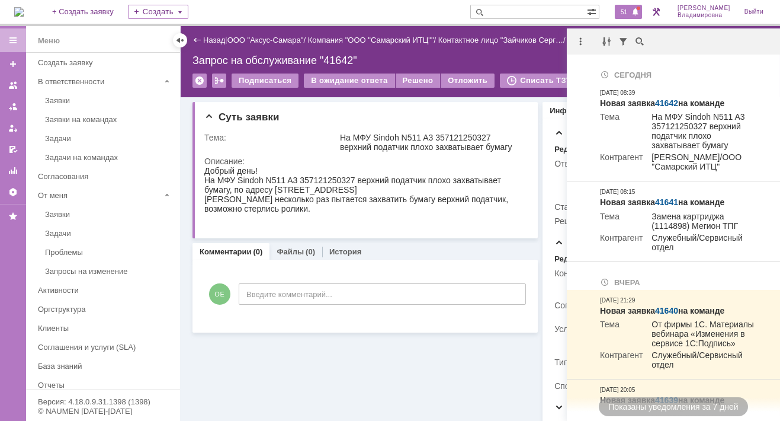
click at [523, 7] on input "text" at bounding box center [528, 12] width 117 height 14
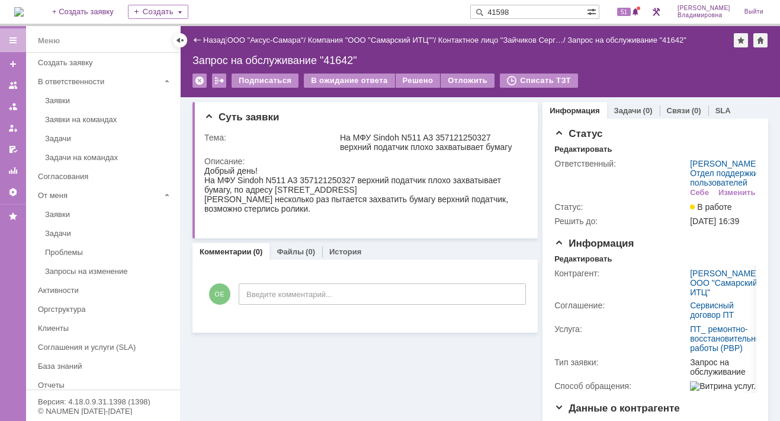
type input "41598"
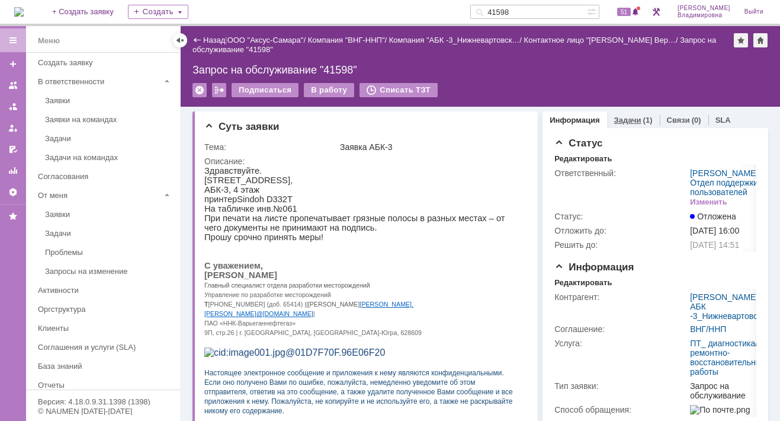
click at [617, 119] on link "Задачи" at bounding box center [627, 120] width 27 height 9
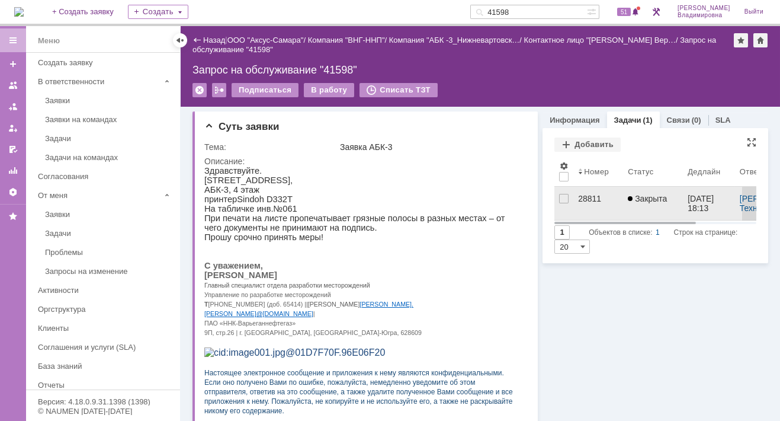
click at [579, 199] on div "28811" at bounding box center [598, 198] width 40 height 9
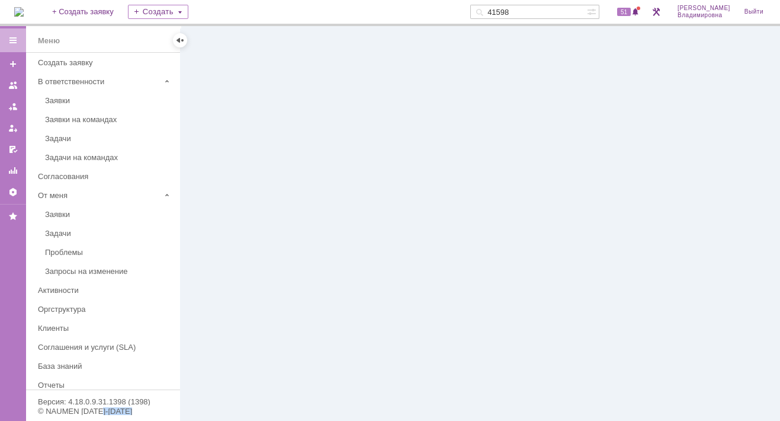
click at [579, 199] on div at bounding box center [481, 223] width 600 height 395
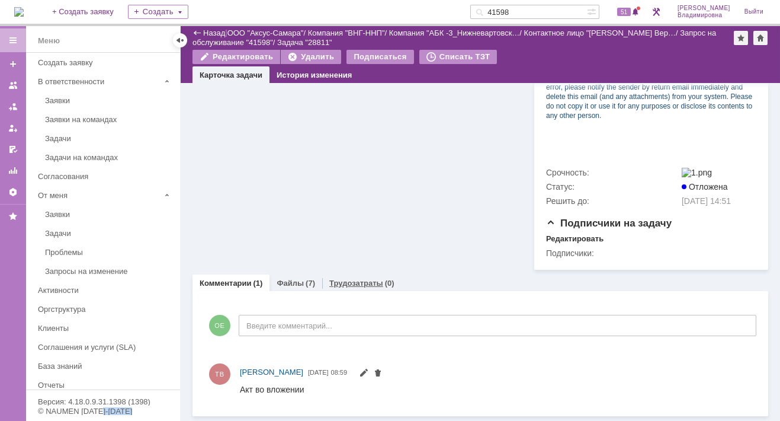
scroll to position [545, 0]
click at [294, 281] on link "Файлы" at bounding box center [290, 282] width 27 height 9
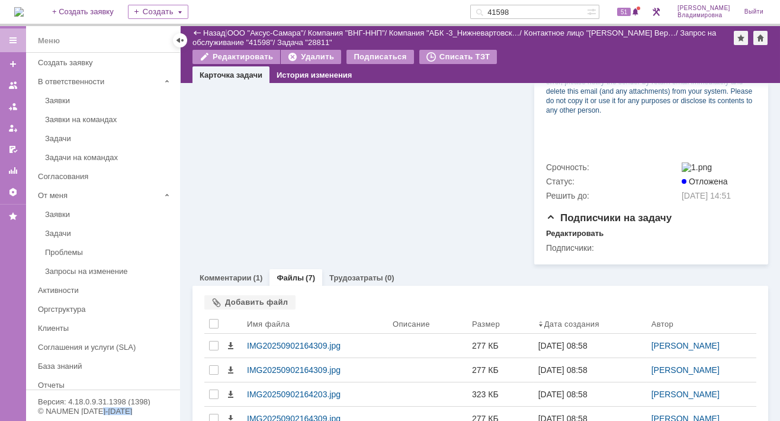
scroll to position [545, 0]
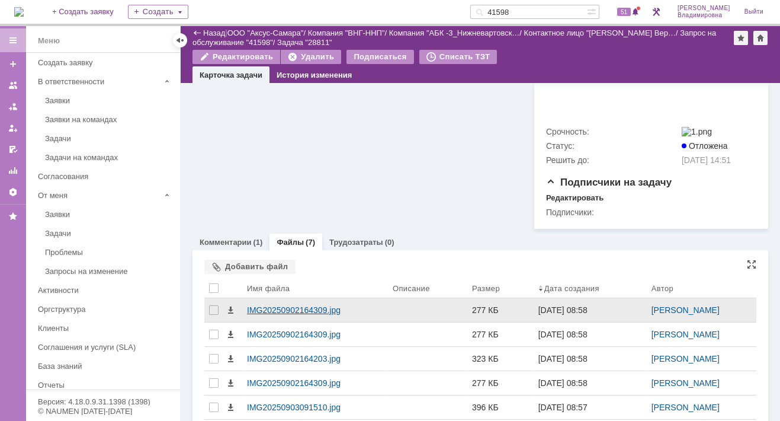
click at [292, 315] on div "IMG20250902164309.jpg" at bounding box center [315, 309] width 136 height 9
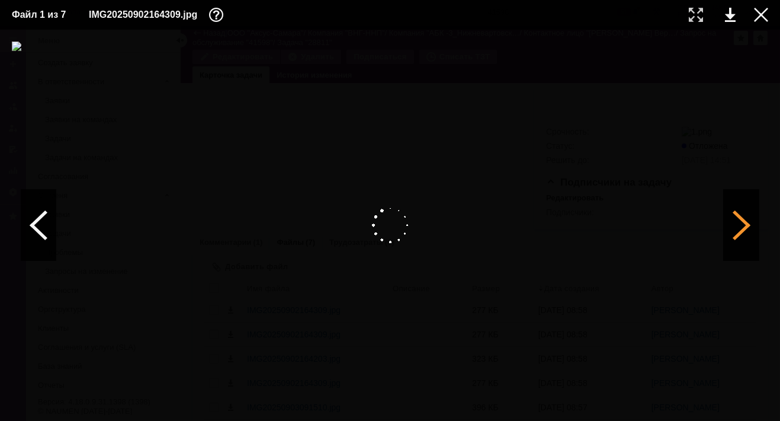
click at [744, 224] on div at bounding box center [742, 225] width 36 height 71
click at [748, 225] on div at bounding box center [742, 225] width 36 height 71
click at [741, 225] on div at bounding box center [742, 225] width 36 height 71
click at [742, 226] on div at bounding box center [742, 225] width 36 height 71
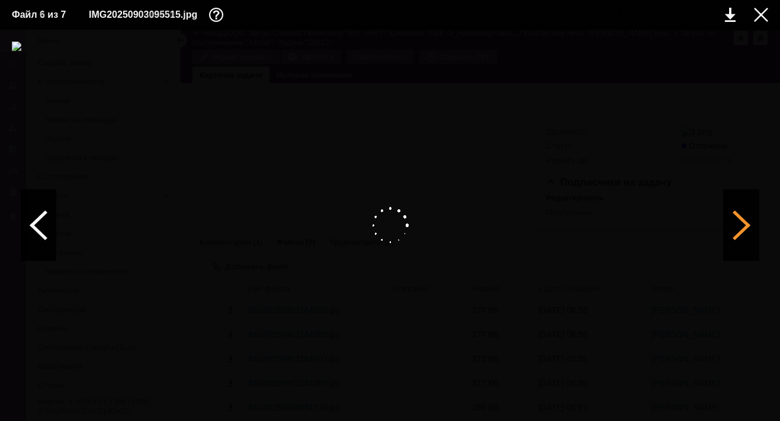
click at [742, 226] on div at bounding box center [742, 225] width 36 height 71
click at [732, 230] on div at bounding box center [742, 225] width 36 height 71
click at [747, 228] on div at bounding box center [742, 225] width 36 height 71
click at [746, 225] on div at bounding box center [742, 225] width 36 height 71
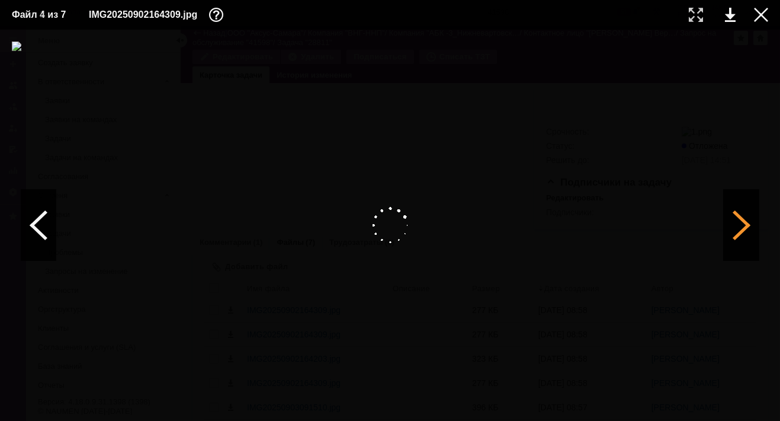
click at [744, 225] on div at bounding box center [742, 225] width 36 height 71
click at [39, 228] on div at bounding box center [39, 225] width 36 height 71
click at [696, 16] on div at bounding box center [696, 15] width 14 height 14
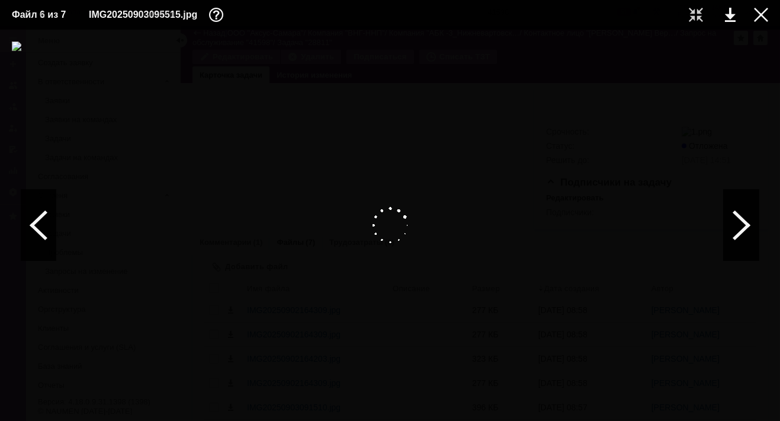
scroll to position [1979, 504]
click at [757, 12] on div at bounding box center [761, 15] width 14 height 14
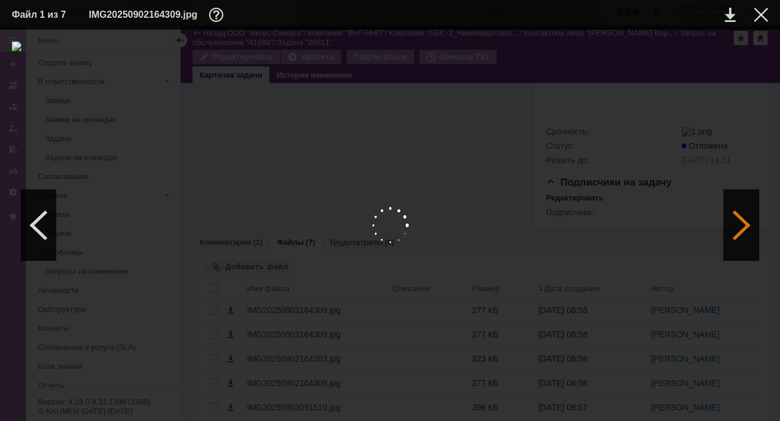
click at [743, 219] on div at bounding box center [742, 225] width 36 height 71
click at [742, 220] on div at bounding box center [742, 225] width 36 height 71
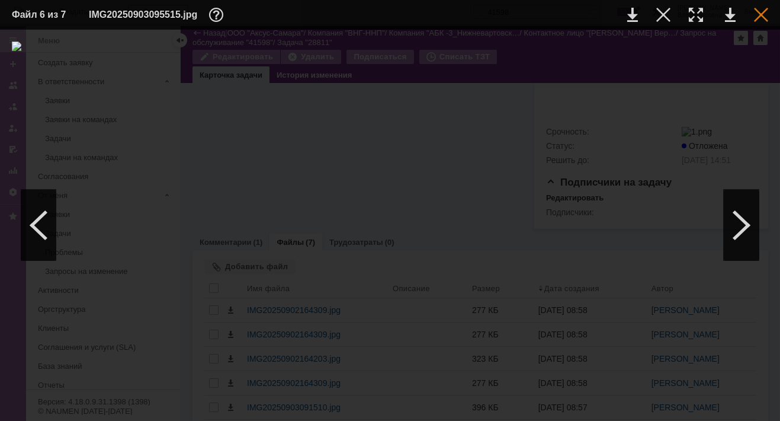
click at [763, 11] on div at bounding box center [761, 15] width 14 height 14
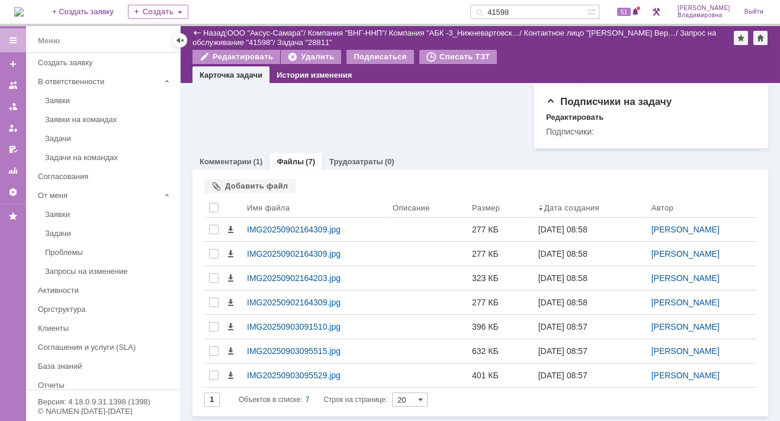
scroll to position [665, 0]
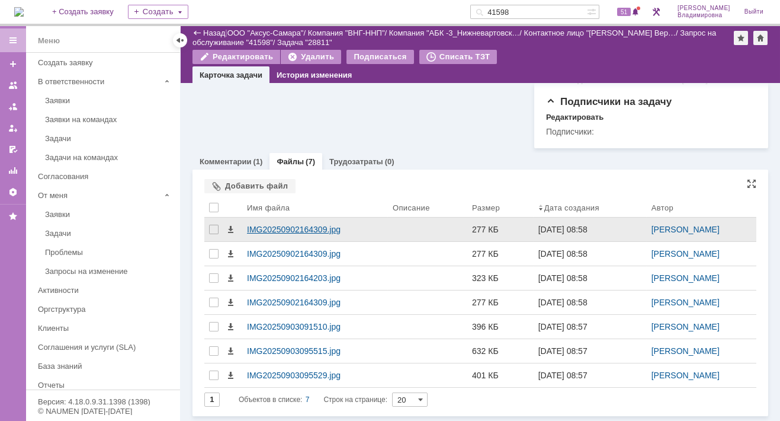
click at [298, 231] on div "IMG20250902164309.jpg" at bounding box center [315, 229] width 136 height 9
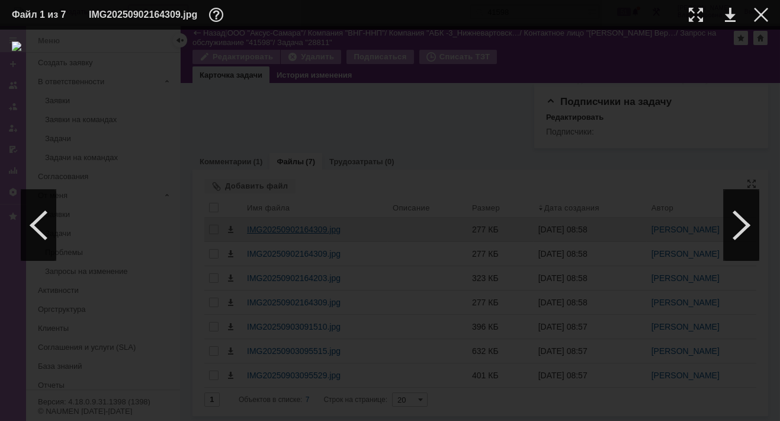
click at [298, 231] on img at bounding box center [390, 224] width 757 height 367
click at [751, 221] on div at bounding box center [742, 225] width 36 height 71
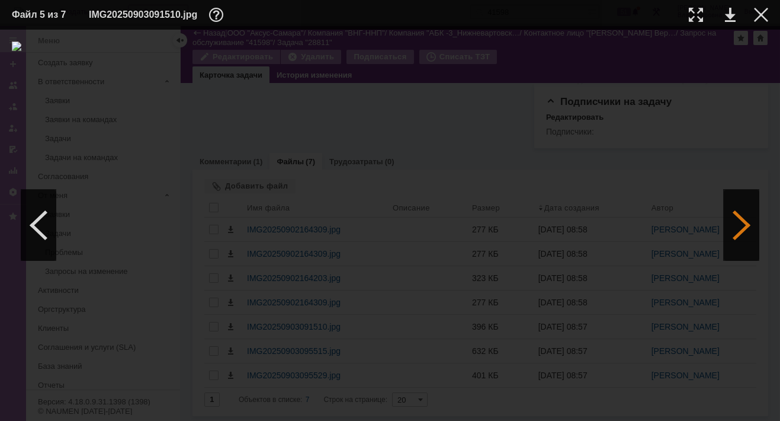
click at [751, 221] on div at bounding box center [742, 225] width 36 height 71
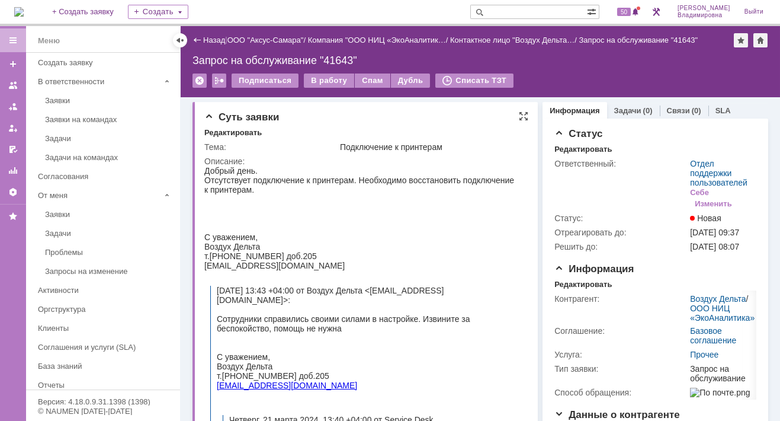
click at [467, 204] on div at bounding box center [361, 198] width 315 height 9
click at [640, 27] on div "Назад | ООО "Аксус-Самара" / Компания "ООО НИЦ «ЭкоАналитик… / Контактное лицо …" at bounding box center [481, 61] width 600 height 71
click at [631, 15] on span "50" at bounding box center [624, 12] width 14 height 8
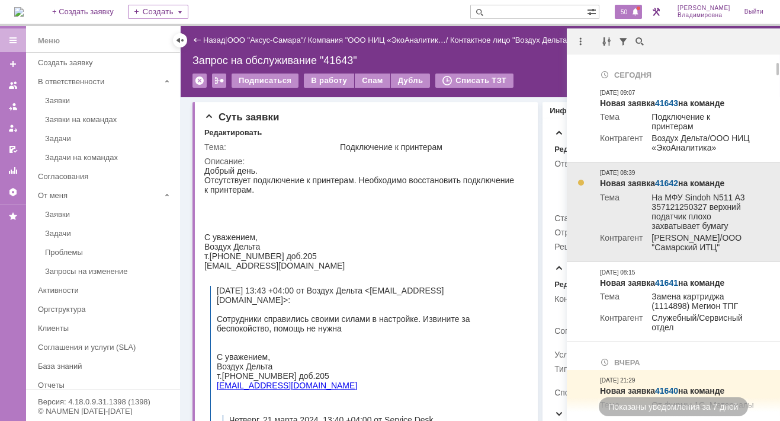
click at [663, 180] on link "41642" at bounding box center [666, 182] width 23 height 9
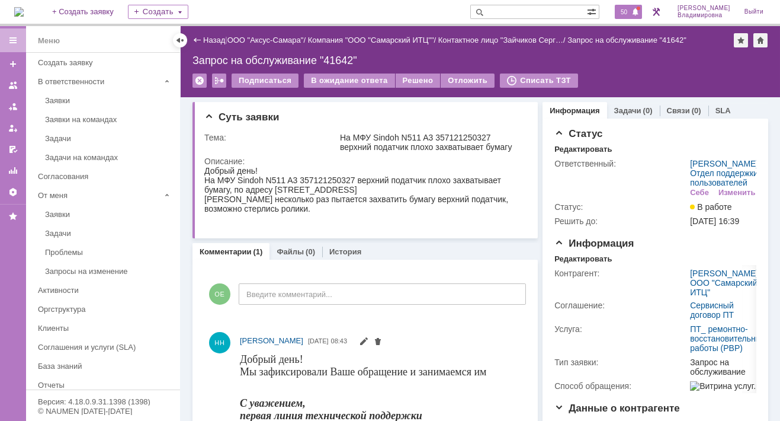
click at [630, 10] on span "50" at bounding box center [624, 12] width 14 height 8
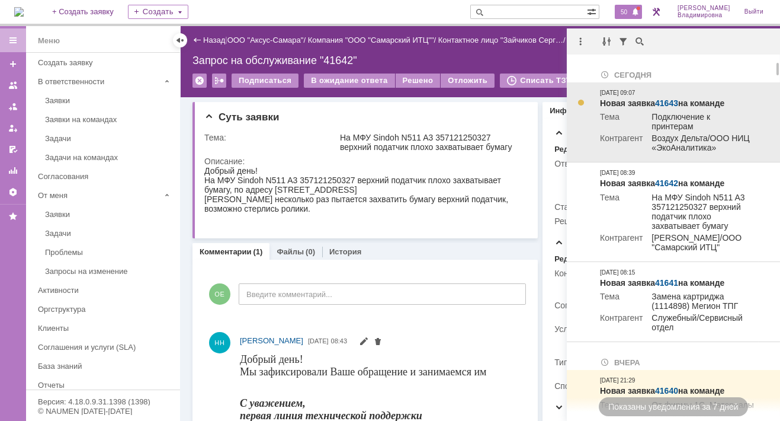
click at [664, 104] on link "41643" at bounding box center [666, 102] width 23 height 9
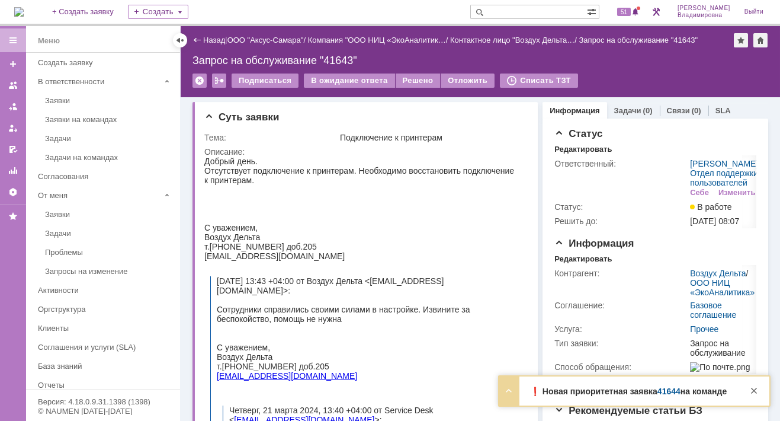
click at [668, 391] on link "41644" at bounding box center [669, 390] width 23 height 9
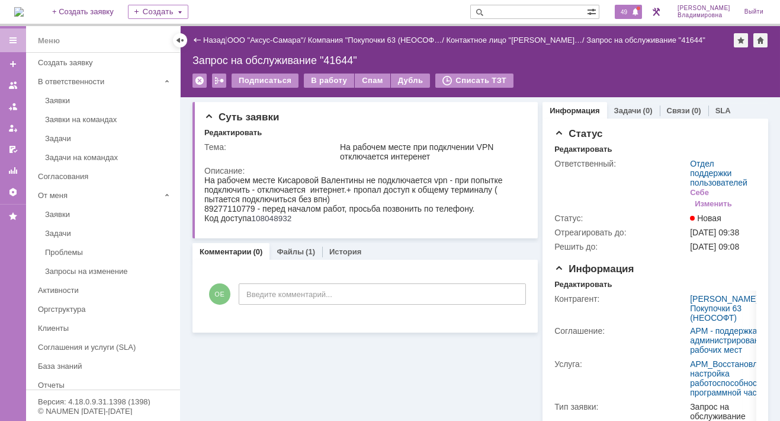
click at [636, 7] on div "49" at bounding box center [628, 12] width 27 height 14
click at [235, 385] on div "Суть заявки Редактировать Тема: На рабочем месте при подклчении VPN отключается…" at bounding box center [365, 337] width 345 height 480
click at [631, 11] on span "49" at bounding box center [624, 12] width 14 height 8
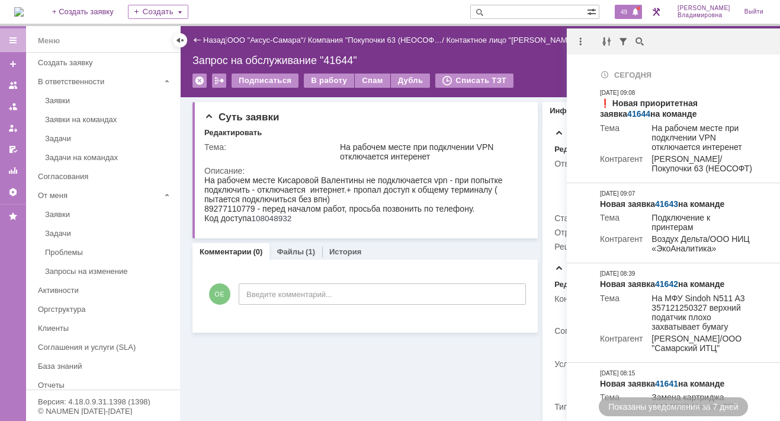
click at [510, 11] on input "text" at bounding box center [528, 12] width 117 height 14
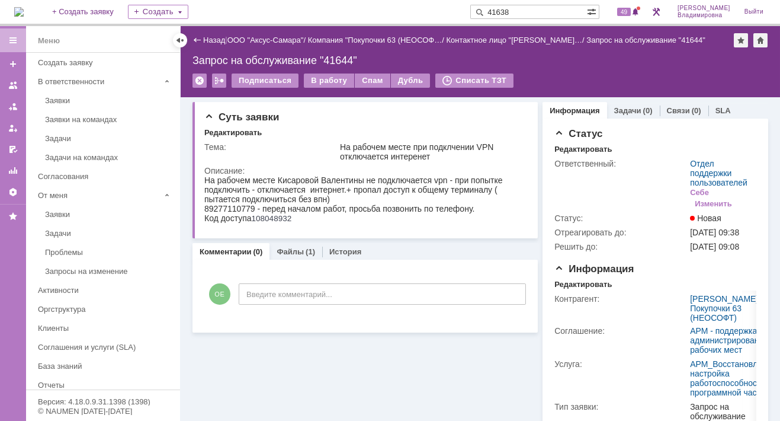
type input "41638"
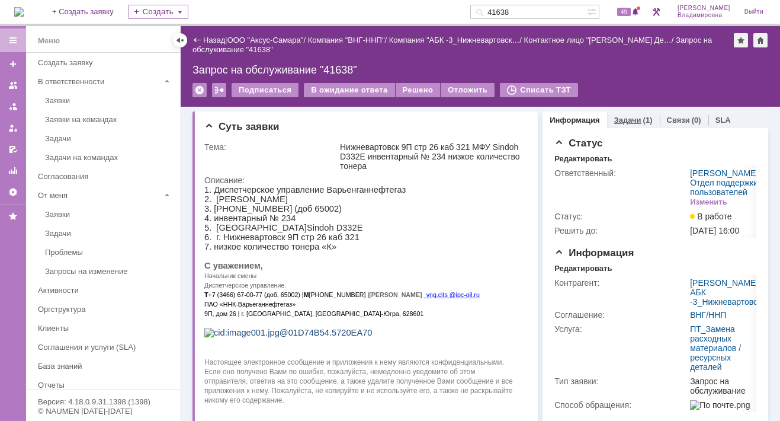
click at [623, 117] on link "Задачи" at bounding box center [627, 120] width 27 height 9
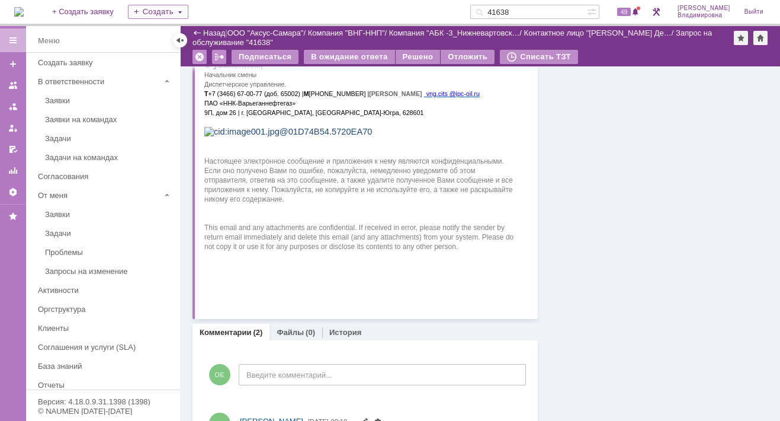
scroll to position [119, 0]
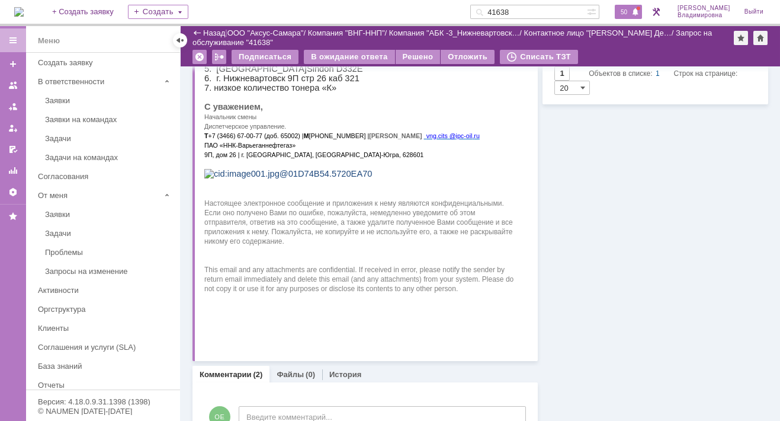
click at [631, 8] on span "50" at bounding box center [624, 12] width 14 height 8
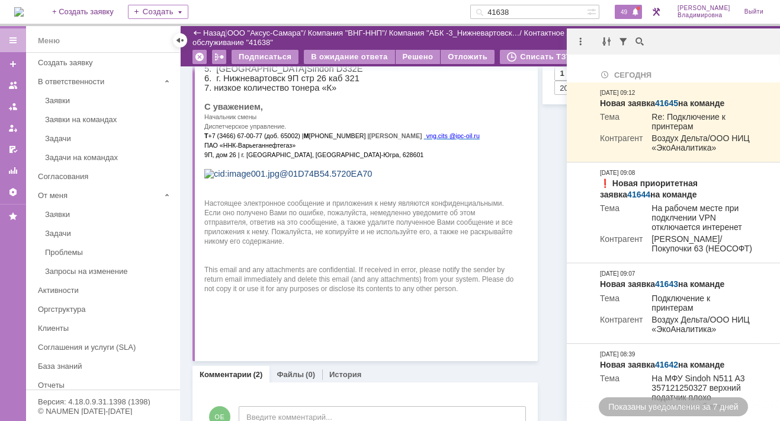
click at [631, 8] on span "49" at bounding box center [624, 12] width 14 height 8
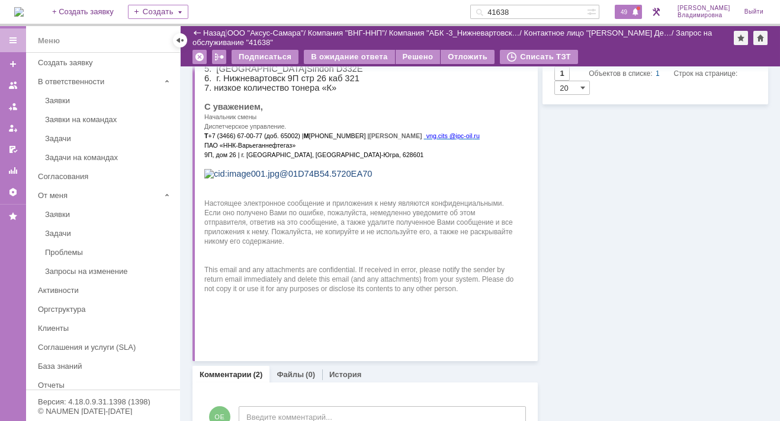
click at [631, 11] on span "49" at bounding box center [624, 12] width 14 height 8
click at [190, 118] on div "Суть заявки Тема: Нижневартовск 9П стр 26 каб 321 МФУ Sindoh D332E инвентарный …" at bounding box center [481, 357] width 600 height 818
click at [24, 11] on img at bounding box center [18, 11] width 9 height 9
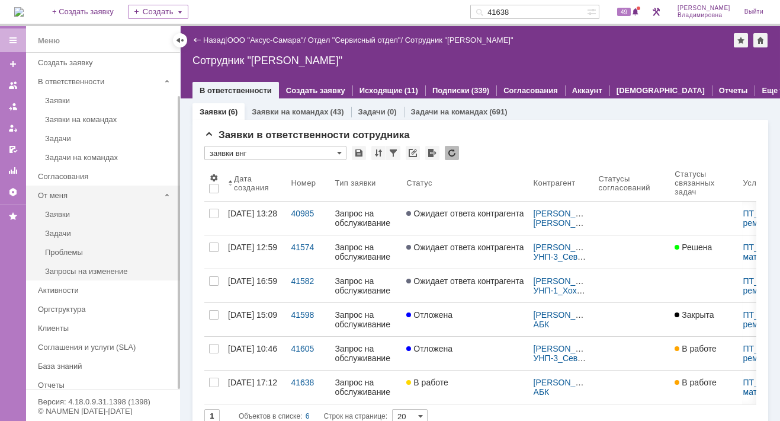
scroll to position [50, 0]
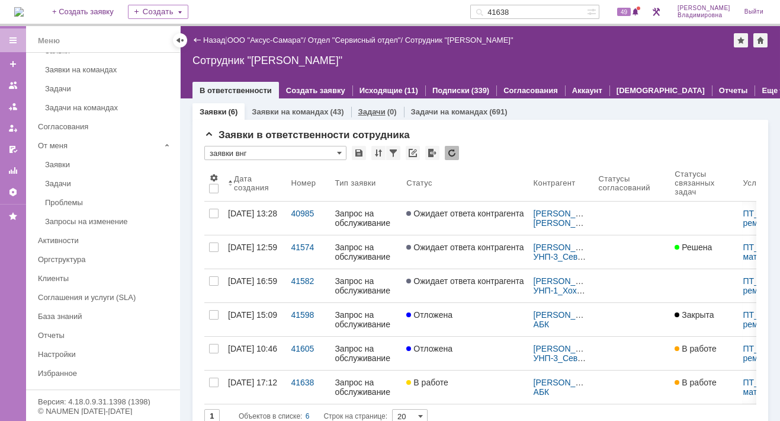
click at [374, 108] on link "Задачи" at bounding box center [371, 111] width 27 height 9
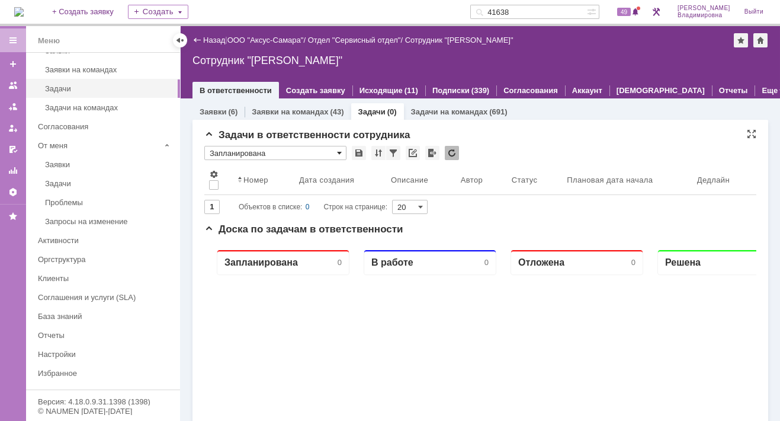
click at [339, 151] on span at bounding box center [339, 152] width 5 height 9
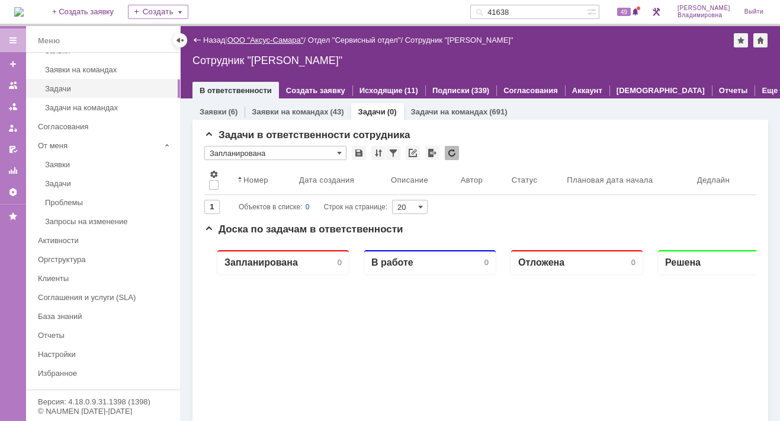
click at [277, 36] on link "ООО "Аксус-Самара"" at bounding box center [266, 40] width 76 height 9
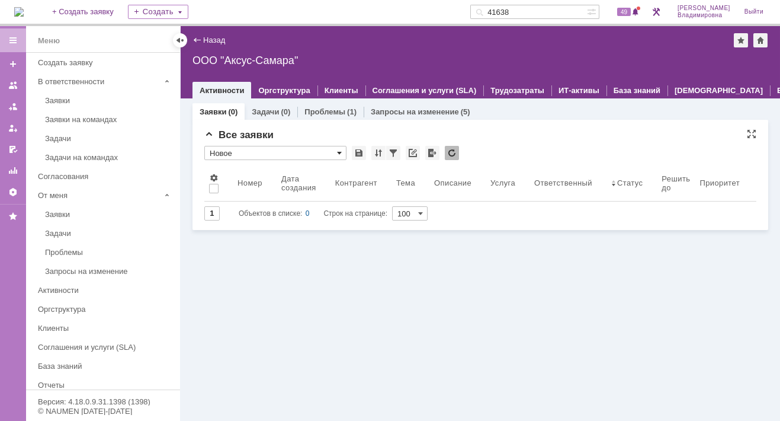
click at [339, 151] on span at bounding box center [339, 152] width 5 height 9
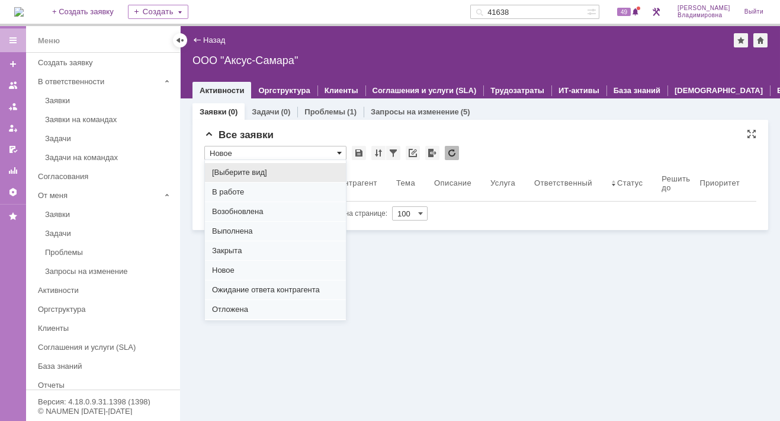
scroll to position [147, 0]
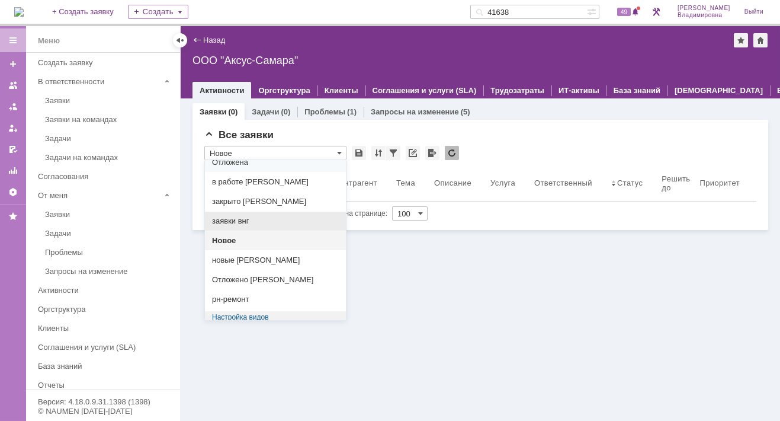
click at [228, 216] on span "заявки внг" at bounding box center [275, 220] width 127 height 9
type input "заявки внг"
type input "20"
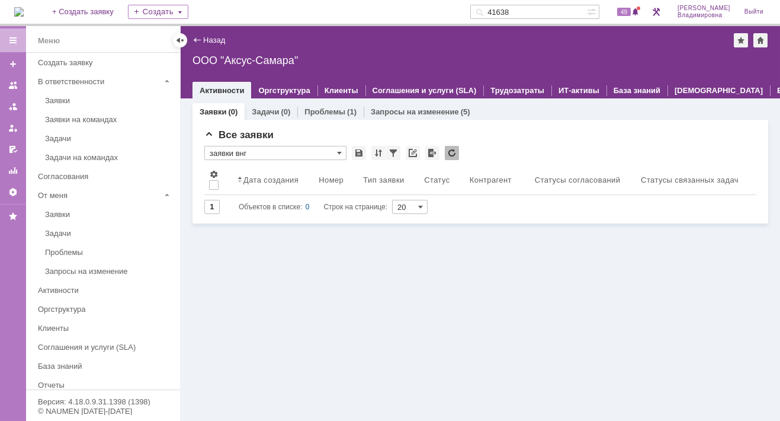
type input "заявки внг"
click at [339, 151] on span at bounding box center [339, 152] width 5 height 9
click at [264, 109] on link "Задачи" at bounding box center [265, 111] width 27 height 9
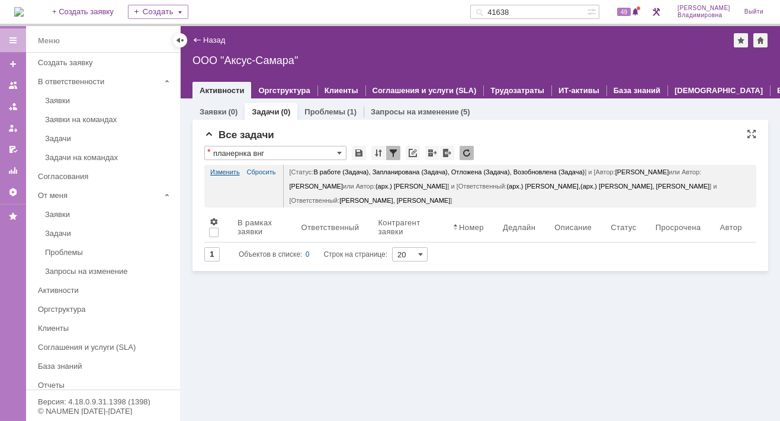
click at [224, 165] on link "Изменить" at bounding box center [225, 172] width 30 height 14
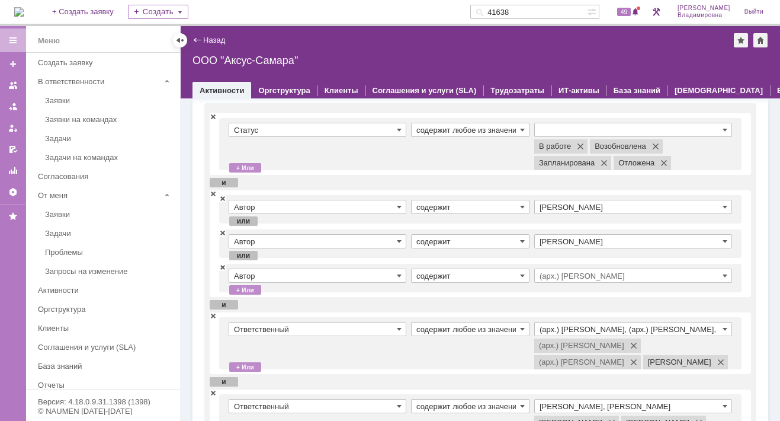
scroll to position [178, 0]
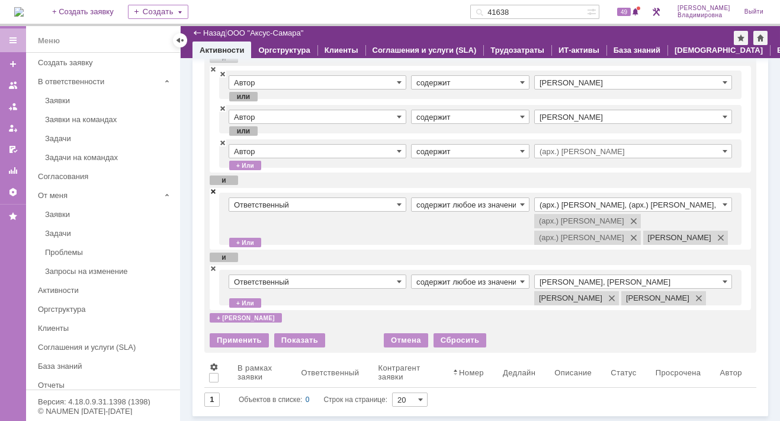
click at [212, 187] on span at bounding box center [213, 191] width 7 height 8
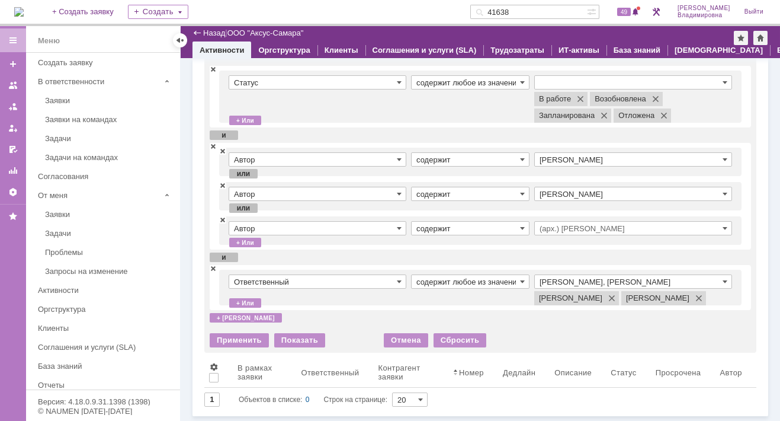
scroll to position [84, 0]
click at [578, 274] on input "Раков Константин Сергеевич, Татаринов Валерий Анатольевич" at bounding box center [633, 281] width 198 height 14
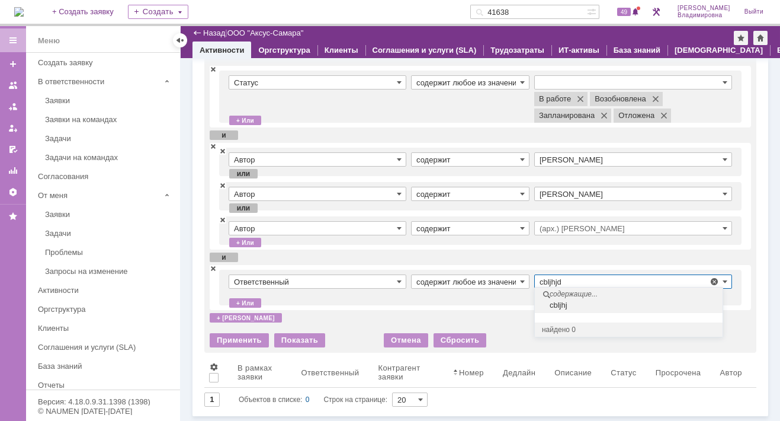
type input "cbljhjd"
click at [567, 274] on input "cbljhjd" at bounding box center [633, 281] width 198 height 14
drag, startPoint x: 564, startPoint y: 264, endPoint x: 517, endPoint y: 263, distance: 47.4
click at [517, 274] on tr "Ответственный содержит любое из значений cbljhjd Раков Константин Сергеевич Тат…" at bounding box center [481, 287] width 504 height 26
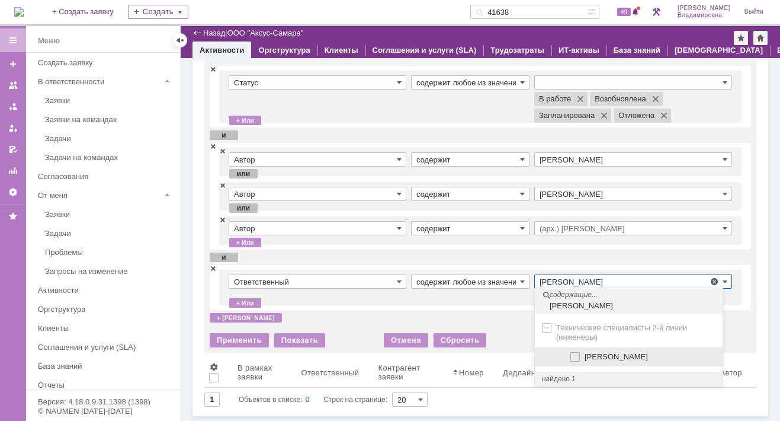
click at [585, 352] on span at bounding box center [585, 355] width 0 height 6
click at [573, 353] on input "Сидоров Евгений" at bounding box center [576, 357] width 8 height 8
type input "Раков Константин Сергеевич, Сидоров Евгений, Татаринов Валерий Анатольевич"
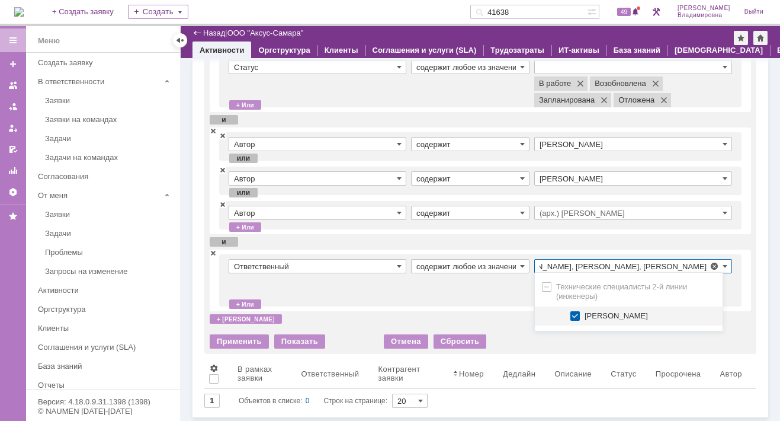
scroll to position [0, 0]
click at [456, 294] on td "содержит любое из значений" at bounding box center [472, 280] width 123 height 43
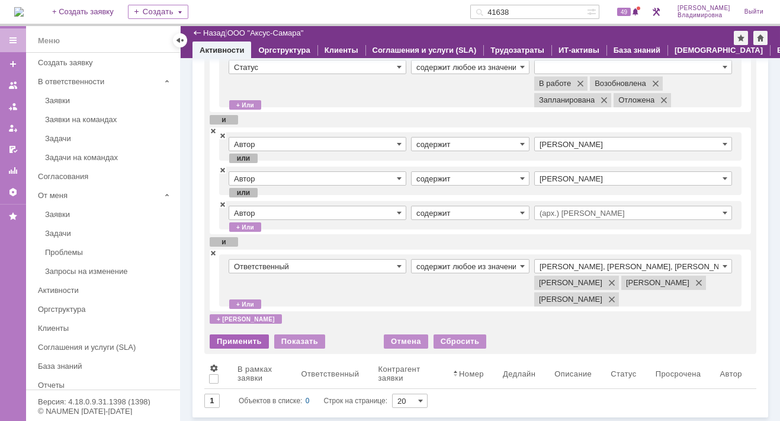
click at [235, 348] on div "Применить" at bounding box center [239, 341] width 59 height 14
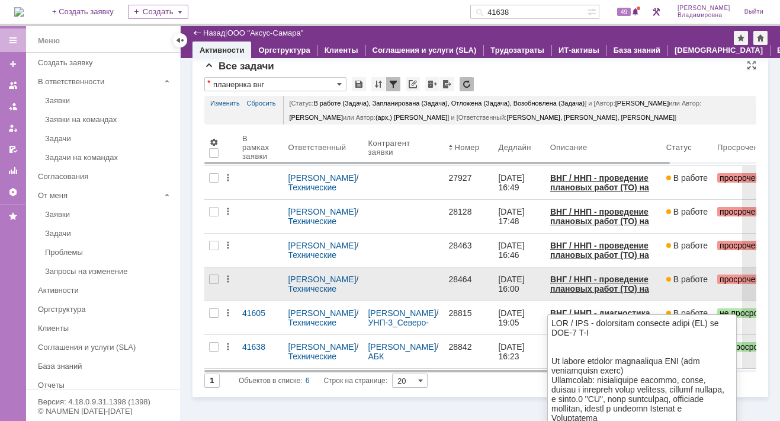
scroll to position [21, 0]
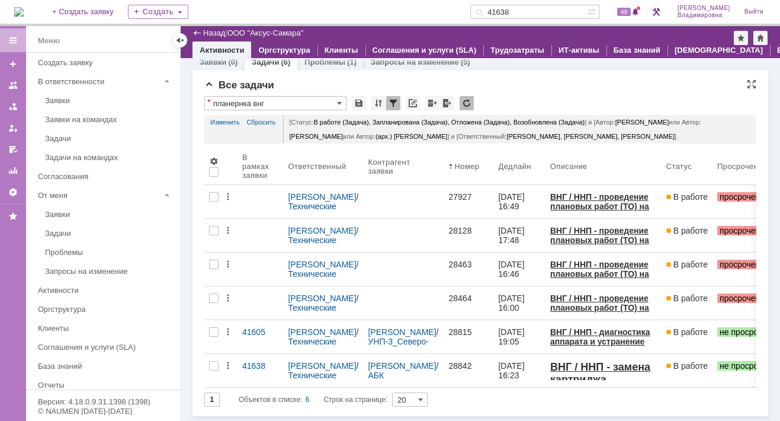
click at [587, 79] on div "Все задачи" at bounding box center [480, 85] width 552 height 12
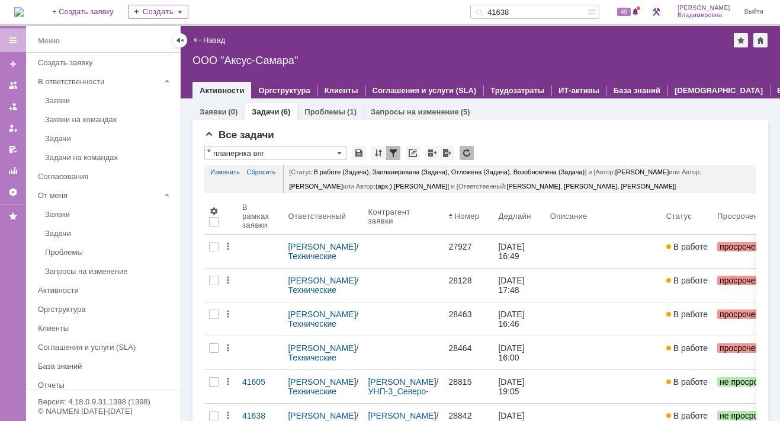
scroll to position [0, 0]
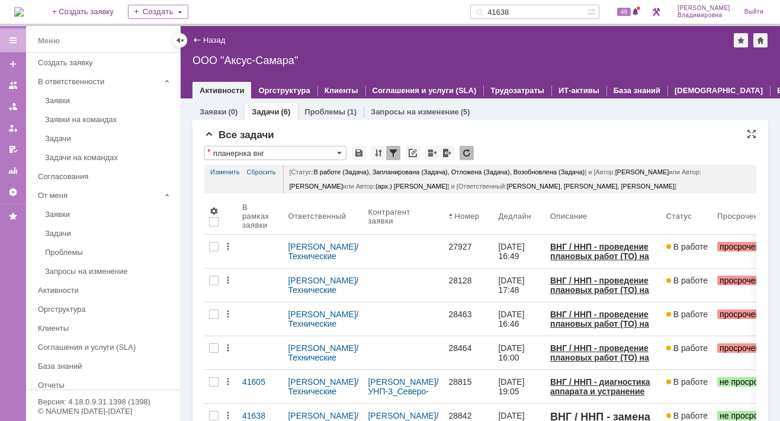
click at [553, 134] on div "Все задачи" at bounding box center [480, 135] width 552 height 12
drag, startPoint x: 536, startPoint y: 11, endPoint x: 502, endPoint y: 11, distance: 34.4
click at [502, 11] on div "41638" at bounding box center [528, 12] width 117 height 14
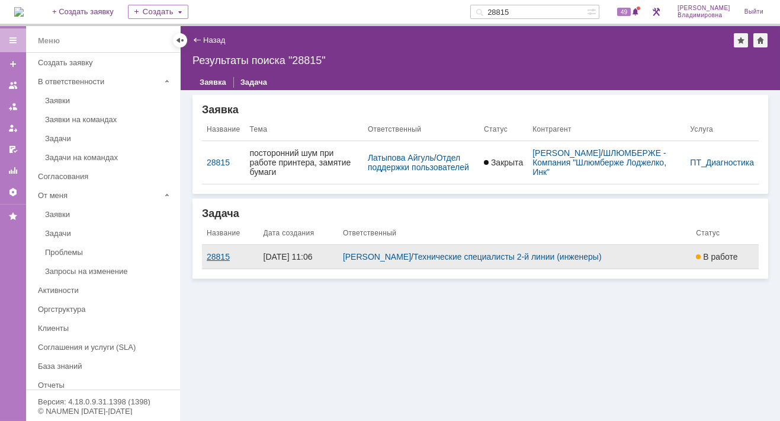
click at [214, 255] on div "28815" at bounding box center [230, 256] width 47 height 9
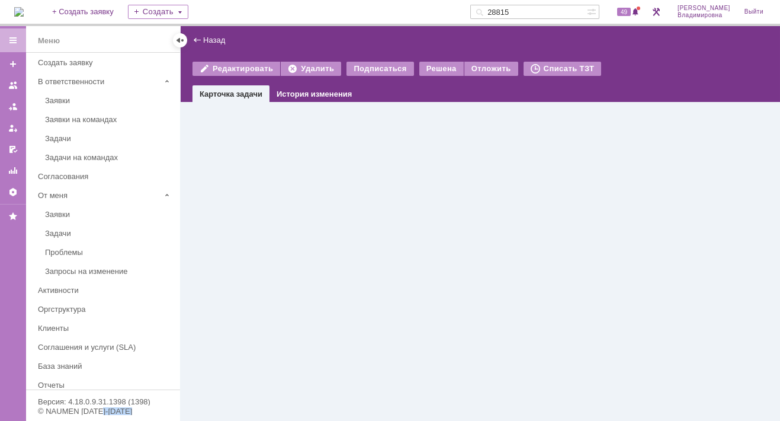
click at [214, 255] on div "Назад | Редактировать Удалить Подписаться Решена Отложить Списать ТЗТ task$4641…" at bounding box center [481, 223] width 600 height 395
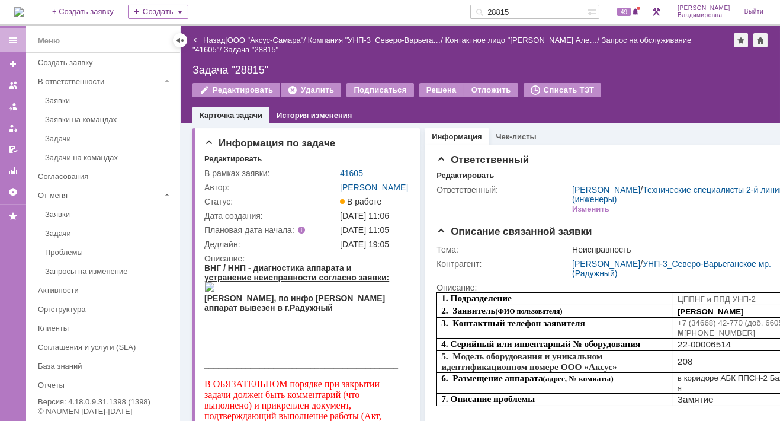
click at [593, 171] on div "Редактировать" at bounding box center [621, 176] width 369 height 11
drag, startPoint x: 540, startPoint y: 11, endPoint x: 486, endPoint y: 9, distance: 53.3
click at [486, 9] on div "На домашнюю + Создать заявку Создать 28815 49 Орлова Елена Владимировна Выйти" at bounding box center [390, 13] width 780 height 26
type input "40985"
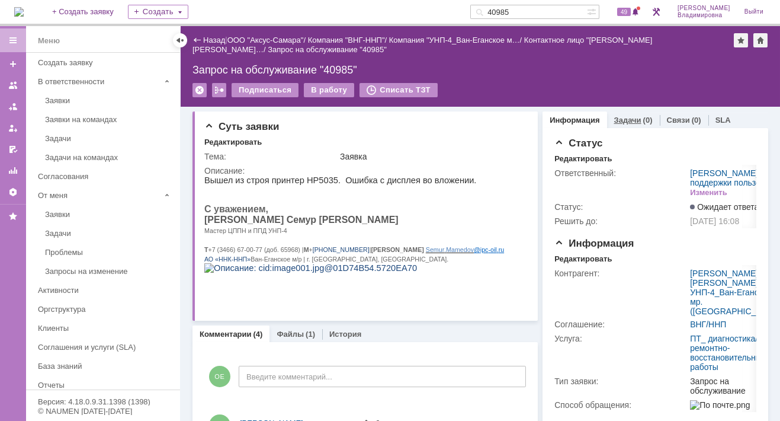
click at [624, 116] on link "Задачи" at bounding box center [627, 120] width 27 height 9
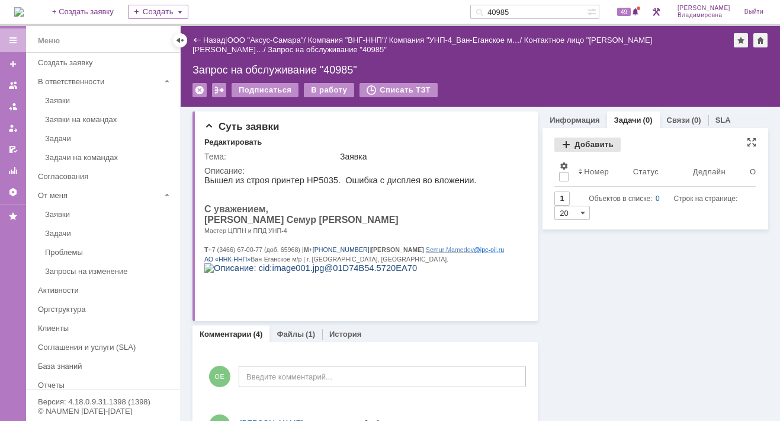
click at [571, 143] on div "Добавить" at bounding box center [588, 144] width 66 height 14
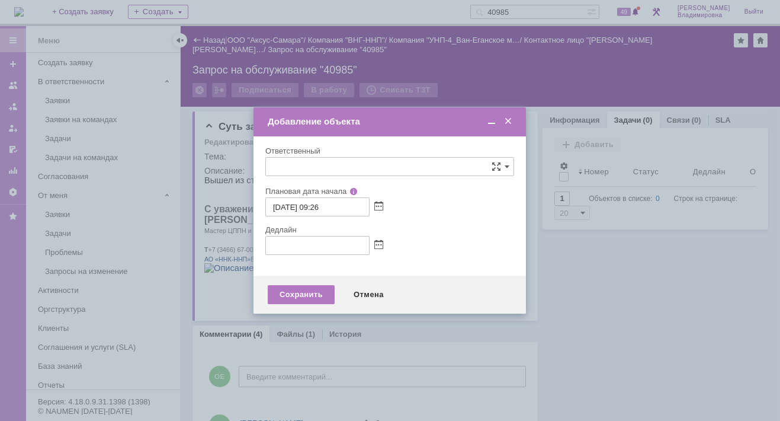
type input "[не указано]"
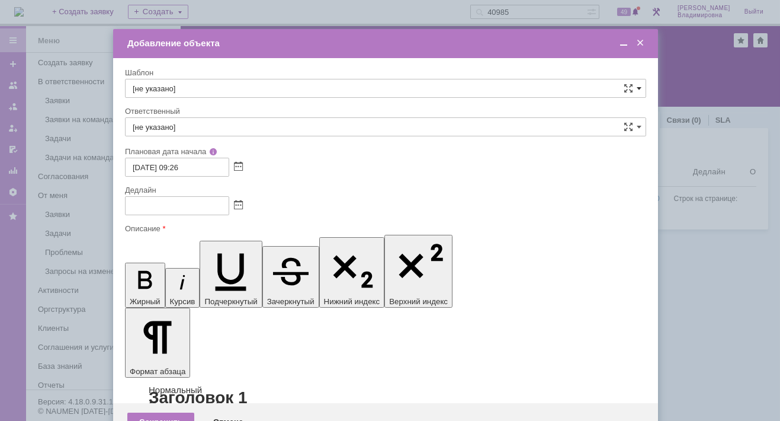
click at [639, 87] on span at bounding box center [639, 88] width 5 height 9
click at [176, 234] on span "ВНГ / ННП - диагностика, ремонт без использования ЗИП (Запрос на обслуживание)" at bounding box center [386, 236] width 506 height 9
type input "ВНГ / ННП - диагностика, ремонт без использования ЗИП (Запрос на обслуживание)"
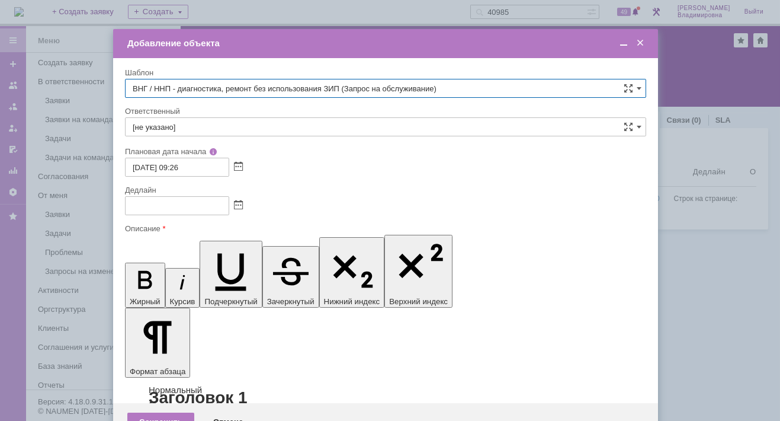
type input "[PERSON_NAME]"
type input "05.09.2025 17:26"
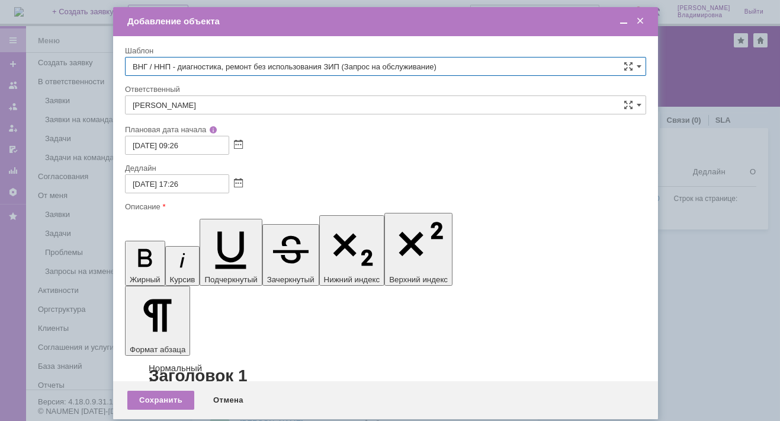
type input "ВНГ / ННП - диагностика, ремонт без использования ЗИП (Запрос на обслуживание)"
click at [258, 105] on input "[PERSON_NAME]" at bounding box center [385, 104] width 521 height 19
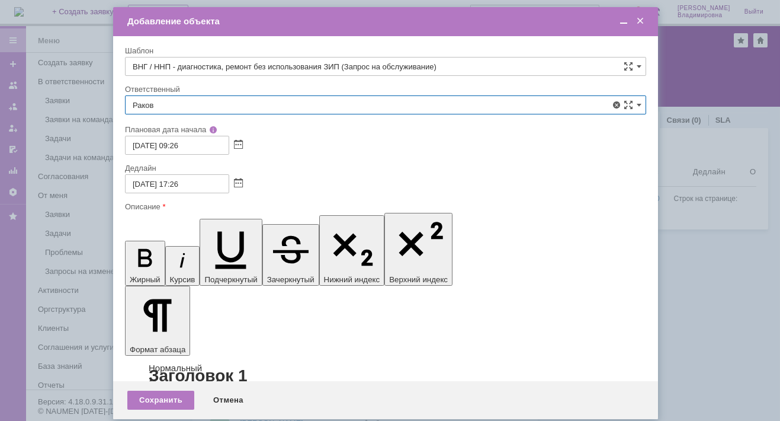
click at [227, 189] on span "[PERSON_NAME]" at bounding box center [386, 191] width 506 height 9
type input "[PERSON_NAME]"
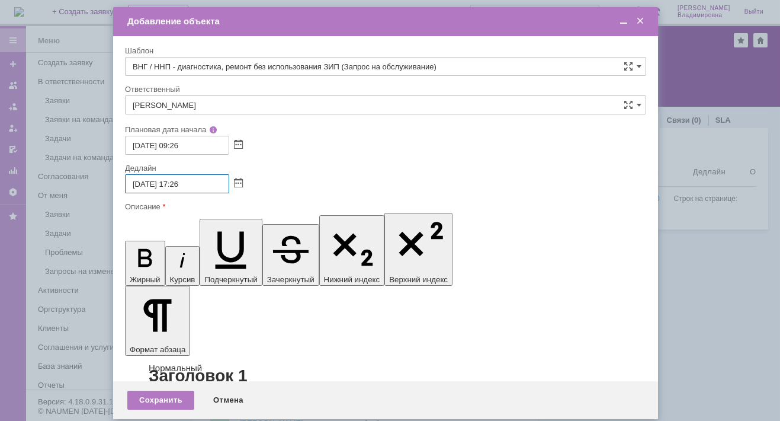
drag, startPoint x: 132, startPoint y: 184, endPoint x: 140, endPoint y: 184, distance: 8.3
click at [140, 184] on input "05.09.2025 17:26" at bounding box center [177, 183] width 104 height 19
type input "10.09.2025 17:26"
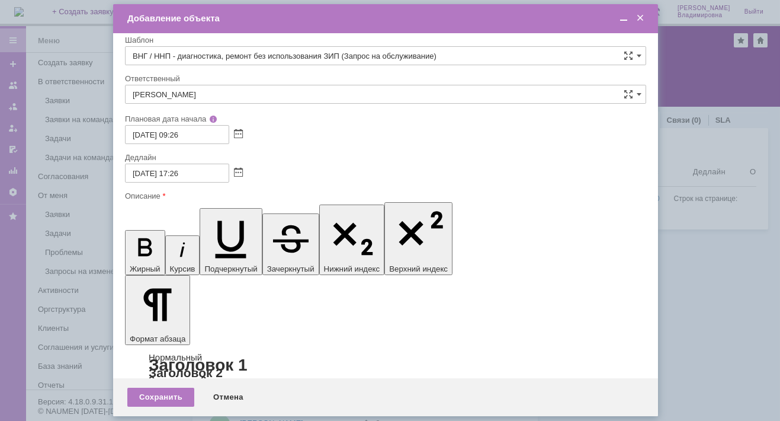
scroll to position [0, 0]
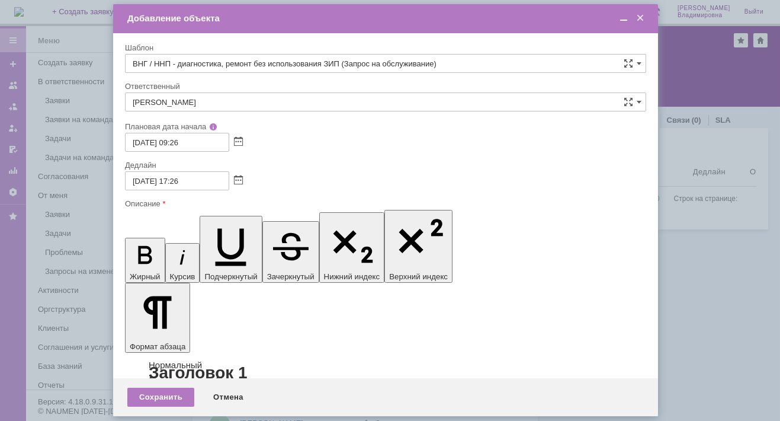
drag, startPoint x: 209, startPoint y: 3392, endPoint x: 121, endPoint y: 3392, distance: 88.3
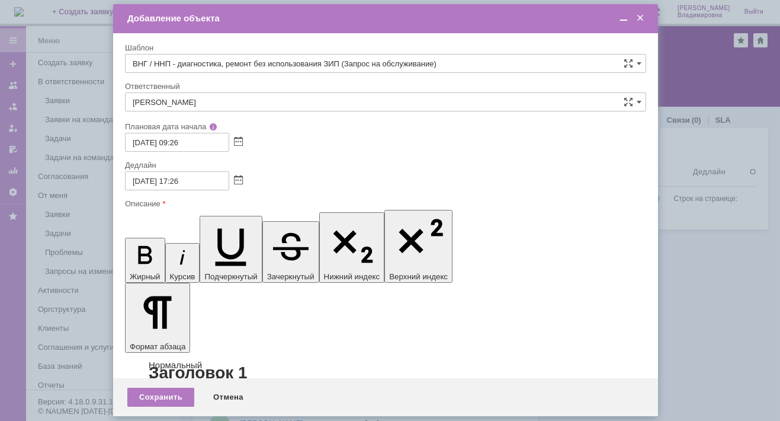
scroll to position [0, 4]
drag, startPoint x: 137, startPoint y: 3459, endPoint x: 186, endPoint y: 3461, distance: 49.2
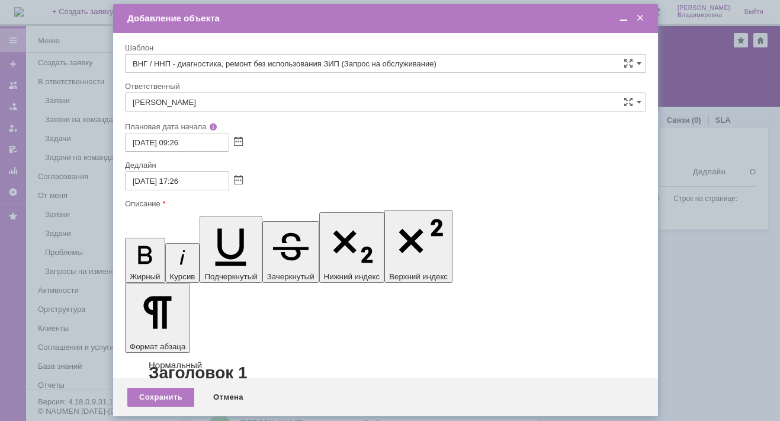
drag, startPoint x: 174, startPoint y: 3479, endPoint x: 188, endPoint y: 3478, distance: 14.8
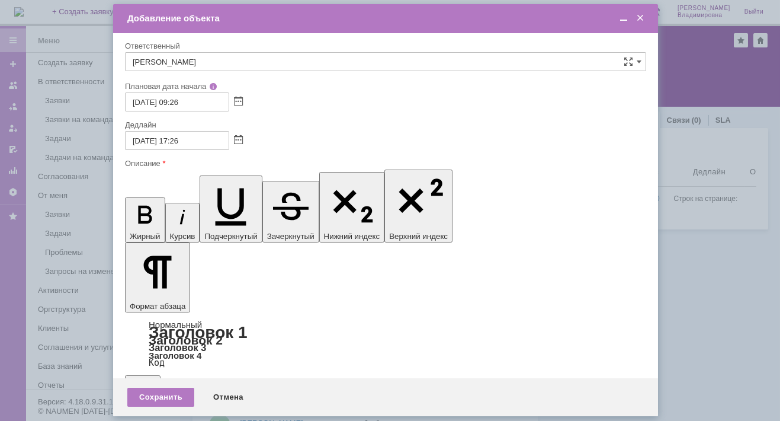
scroll to position [106, 0]
click at [162, 393] on div "Сохранить" at bounding box center [160, 397] width 67 height 19
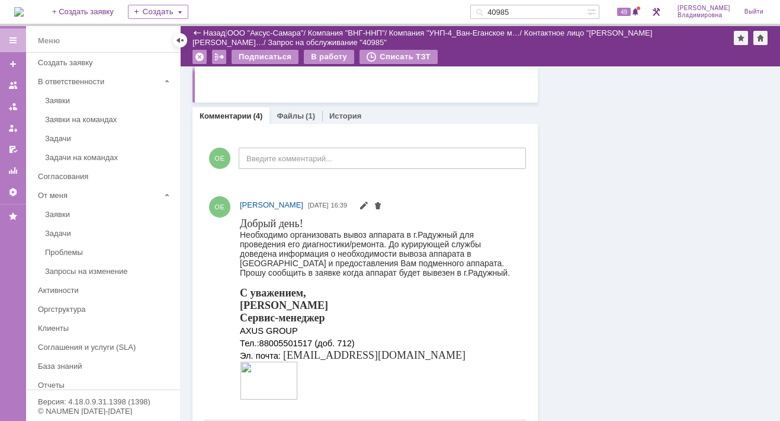
scroll to position [0, 0]
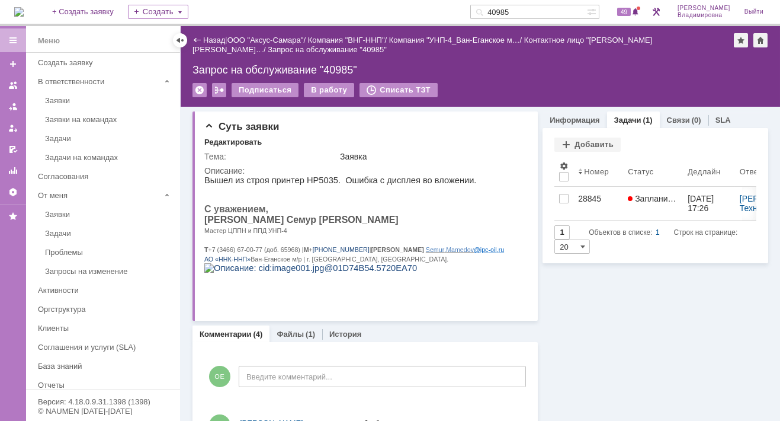
drag, startPoint x: 530, startPoint y: 12, endPoint x: 482, endPoint y: 10, distance: 47.5
click at [482, 10] on div "На домашнюю + Создать заявку Создать 40985 49 Орлова Елена Владимировна Выйти" at bounding box center [390, 13] width 780 height 26
type input "28128"
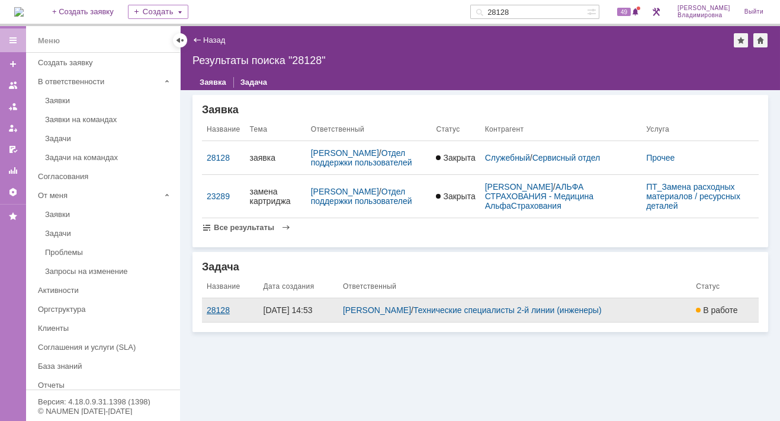
click at [209, 315] on div "28128" at bounding box center [230, 309] width 47 height 9
click at [209, 318] on div "Назад | Результаты поиска "28128" Результаты поиска "28128" Заявка Задача Заявк…" at bounding box center [481, 223] width 600 height 395
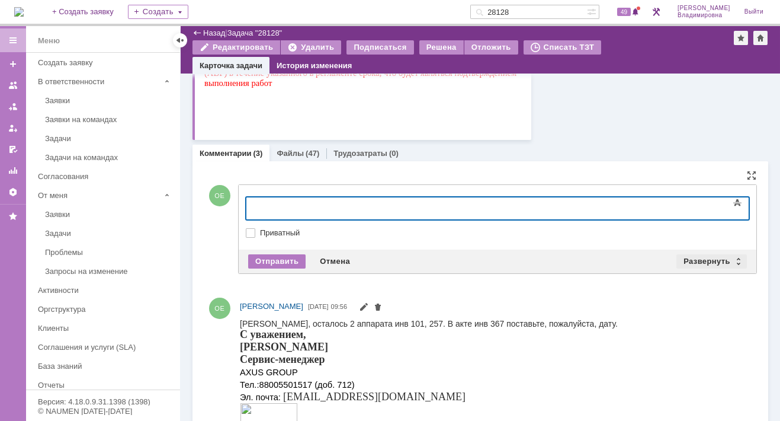
click at [696, 257] on div "Развернуть" at bounding box center [712, 261] width 71 height 14
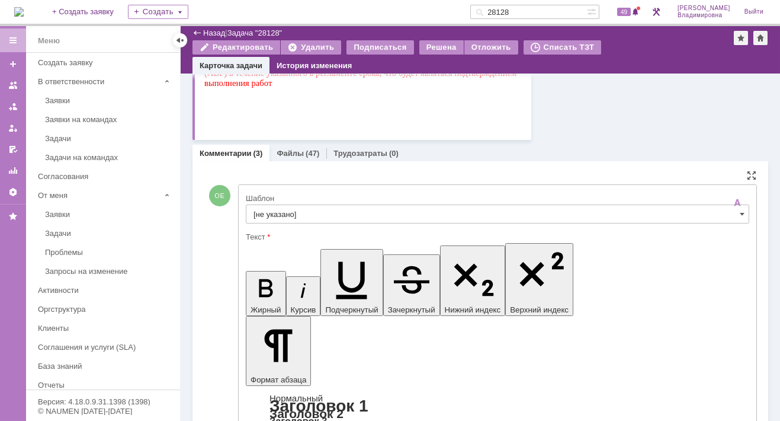
click at [275, 213] on input "[не указано]" at bounding box center [498, 213] width 504 height 19
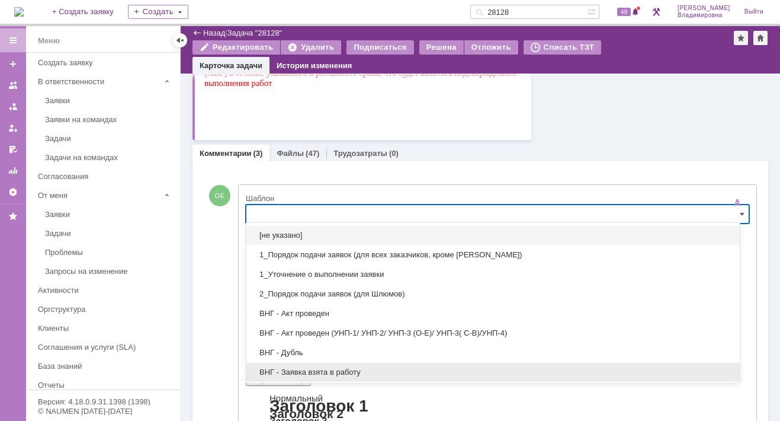
click at [303, 374] on span "ВНГ - Заявка взята в работу" at bounding box center [493, 371] width 479 height 9
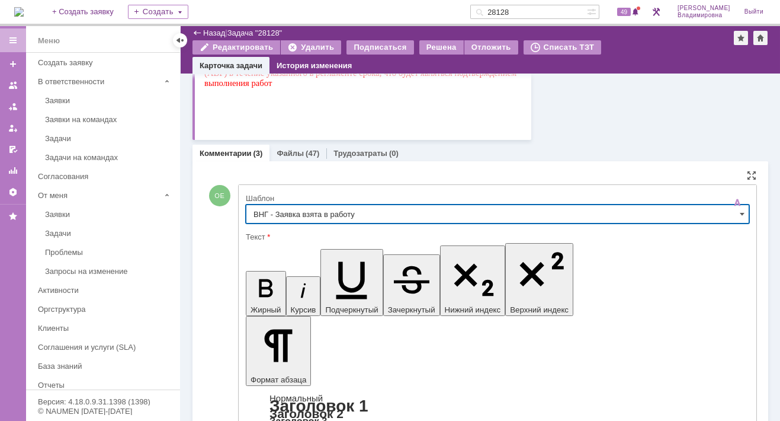
type input "ВНГ - Заявка взята в работу"
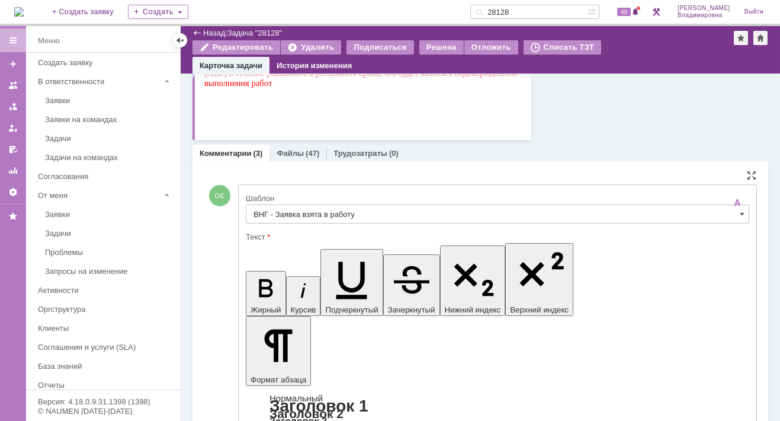
drag, startPoint x: 255, startPoint y: 3347, endPoint x: 525, endPoint y: 3363, distance: 270.7
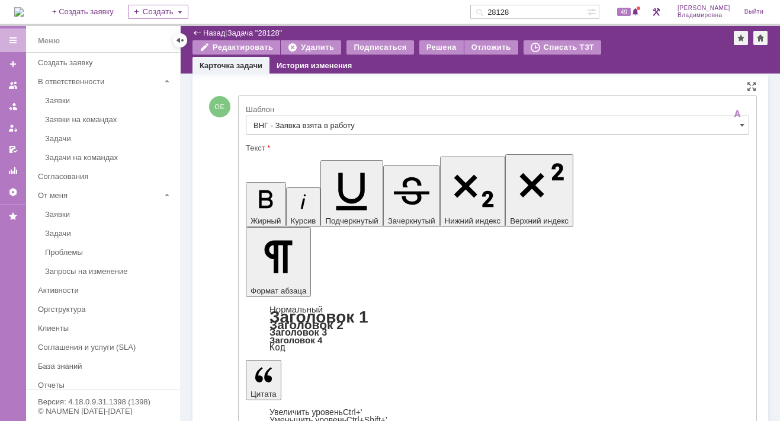
scroll to position [710, 0]
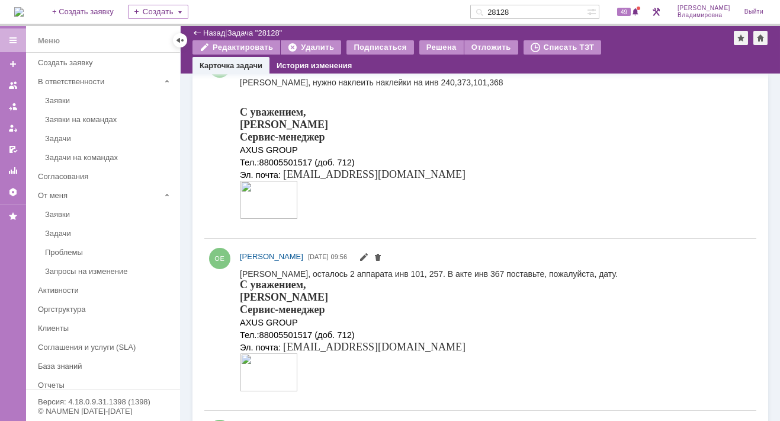
scroll to position [0, 0]
drag, startPoint x: 527, startPoint y: 12, endPoint x: 492, endPoint y: 11, distance: 35.0
click at [492, 11] on div "28128" at bounding box center [528, 12] width 117 height 14
type input "40985"
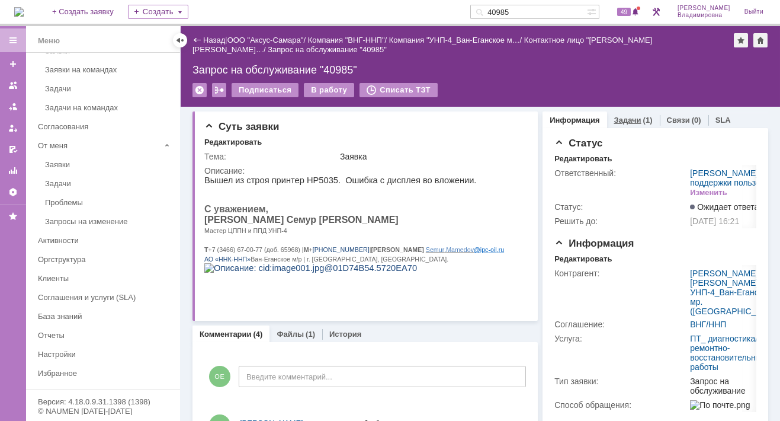
click at [616, 116] on link "Задачи" at bounding box center [627, 120] width 27 height 9
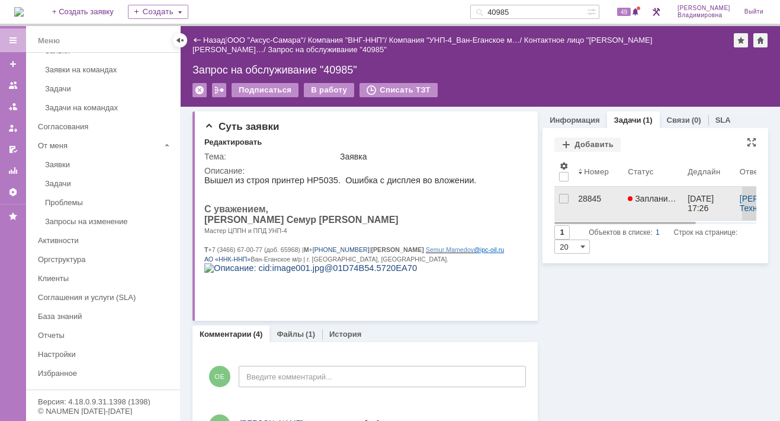
click at [588, 194] on div "28845" at bounding box center [598, 198] width 40 height 9
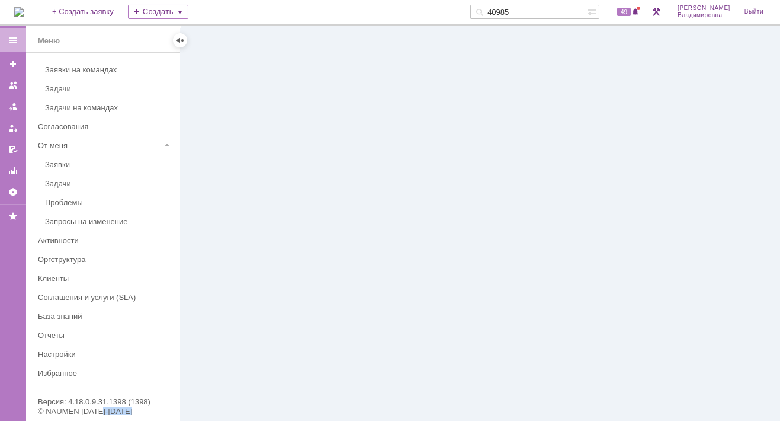
click at [588, 194] on div at bounding box center [481, 223] width 600 height 395
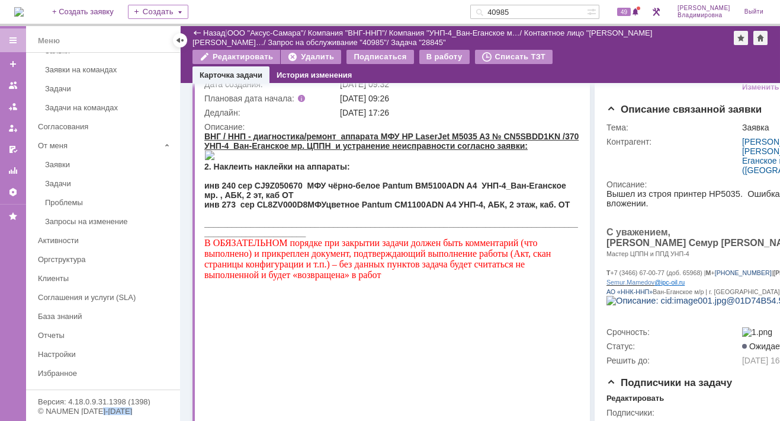
scroll to position [228, 0]
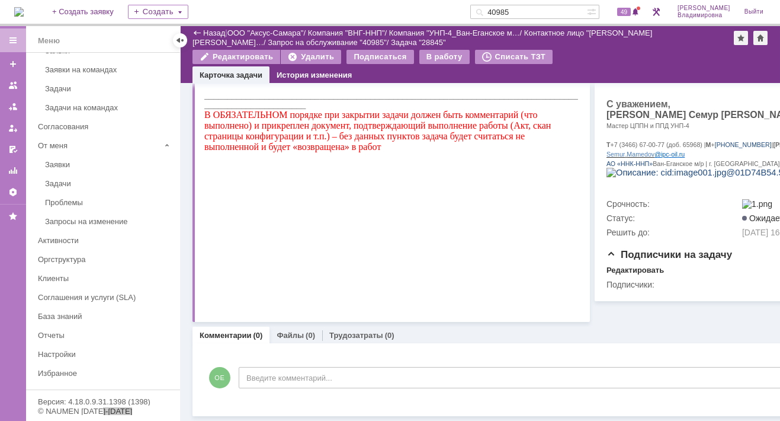
click at [205, 91] on div at bounding box center [392, 85] width 376 height 9
click at [208, 91] on div at bounding box center [392, 85] width 376 height 9
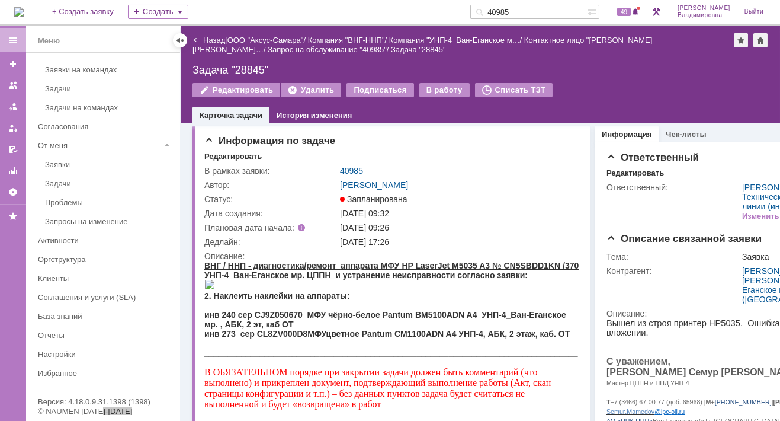
scroll to position [0, 0]
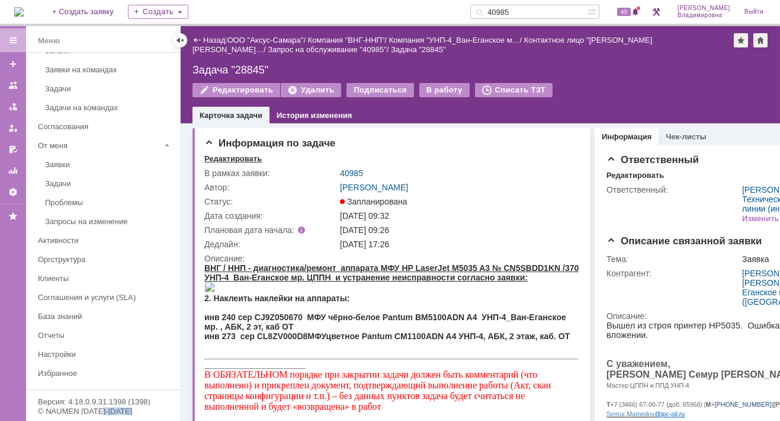
click at [232, 156] on div "Редактировать" at bounding box center [232, 158] width 57 height 9
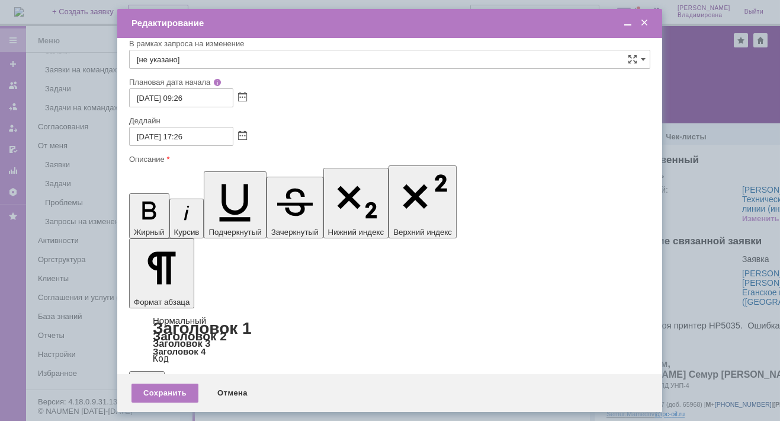
scroll to position [106, 0]
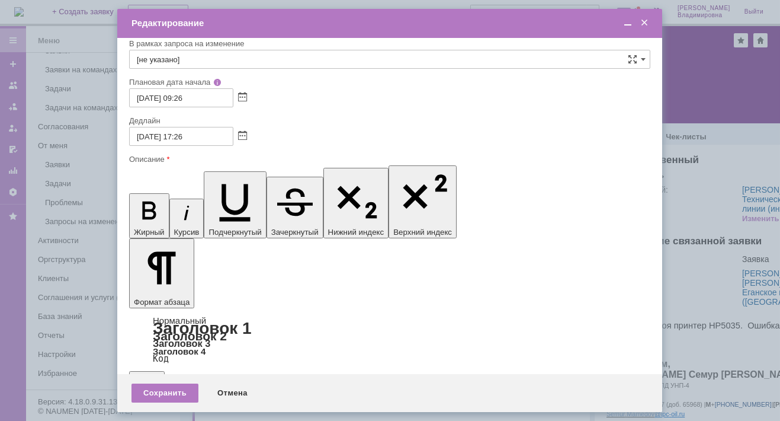
scroll to position [0, 4]
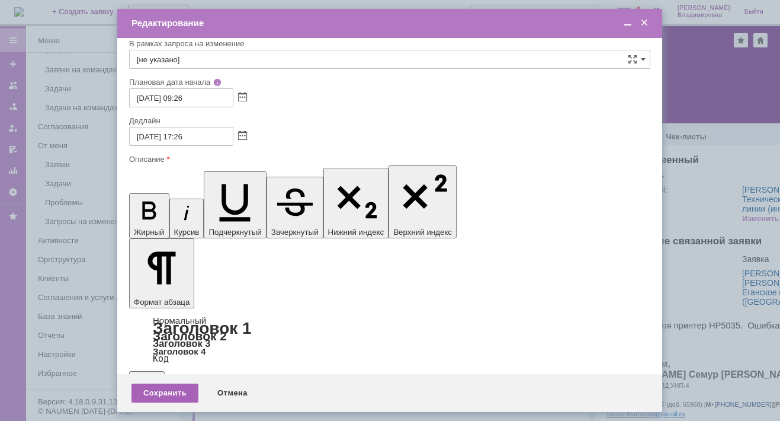
click at [155, 388] on div "Сохранить" at bounding box center [165, 392] width 67 height 19
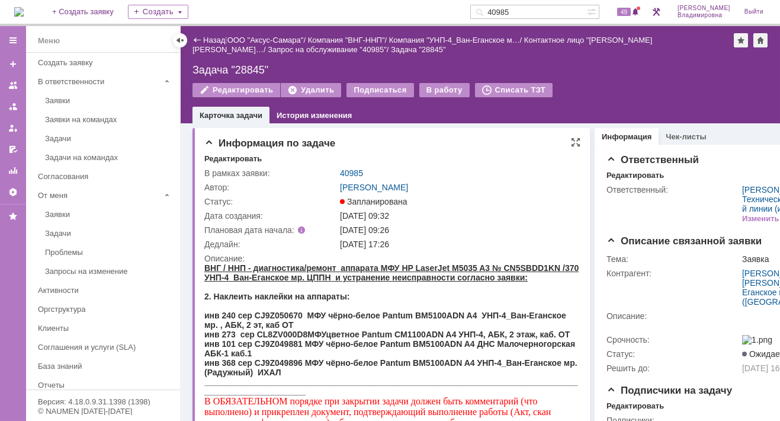
scroll to position [0, 0]
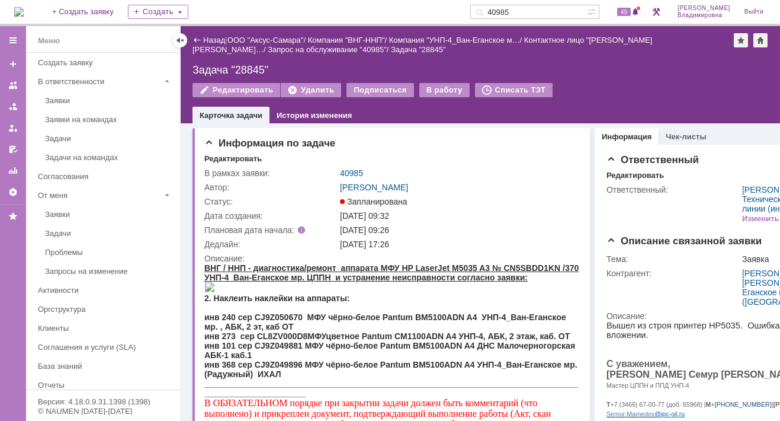
click at [378, 4] on div "На домашнюю + Создать заявку Создать 40985 49 Орлова Елена Владимировна Выйти" at bounding box center [390, 13] width 780 height 26
click at [24, 9] on img at bounding box center [18, 11] width 9 height 9
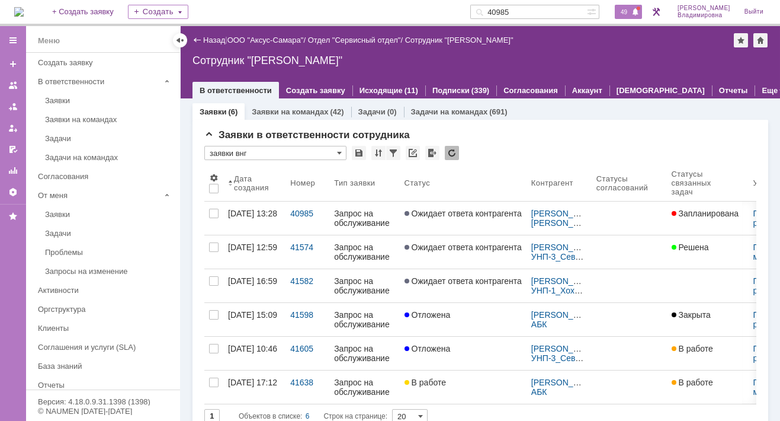
click at [627, 8] on span "49" at bounding box center [624, 12] width 14 height 8
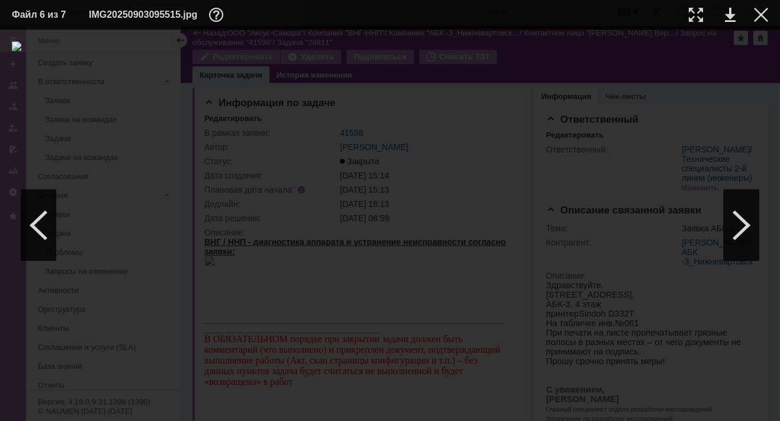
scroll to position [665, 0]
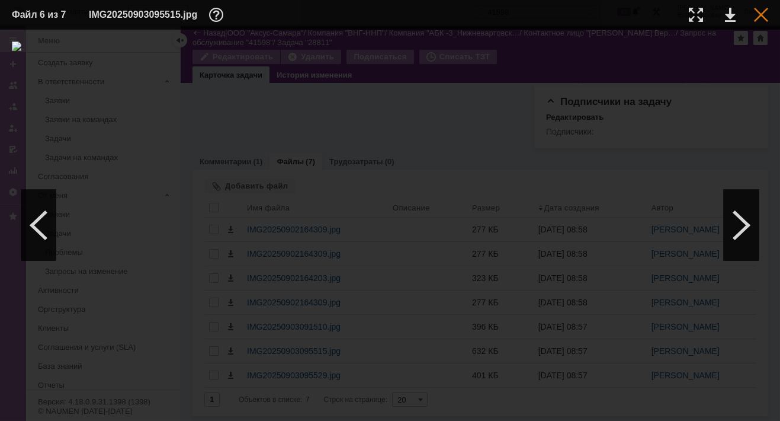
click at [760, 9] on div at bounding box center [761, 15] width 14 height 14
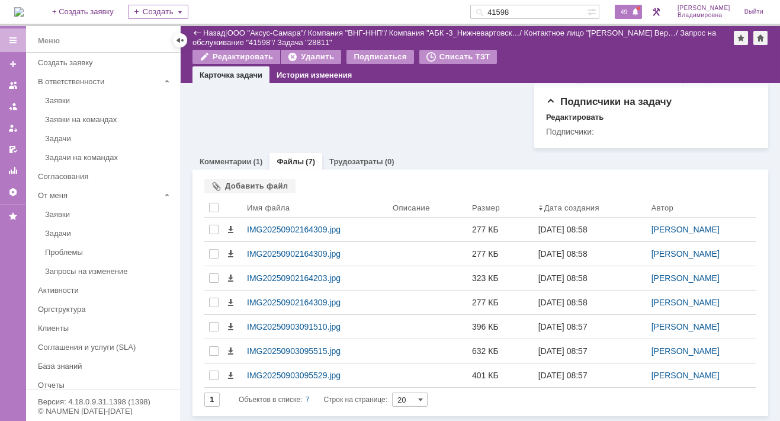
click at [628, 11] on span "49" at bounding box center [624, 12] width 14 height 8
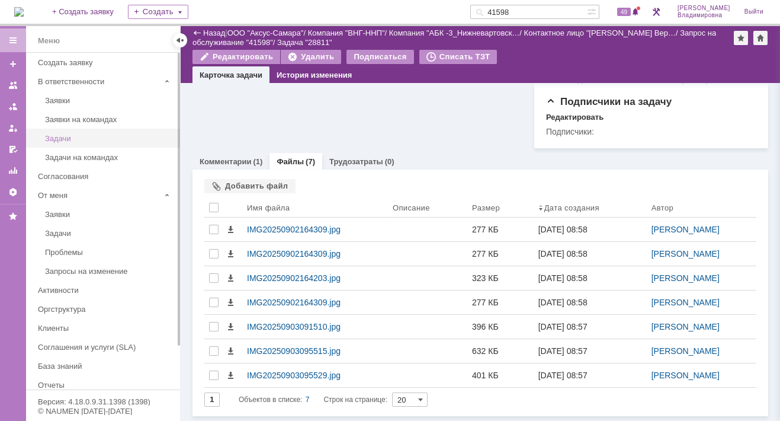
drag, startPoint x: 356, startPoint y: 103, endPoint x: 29, endPoint y: 136, distance: 328.7
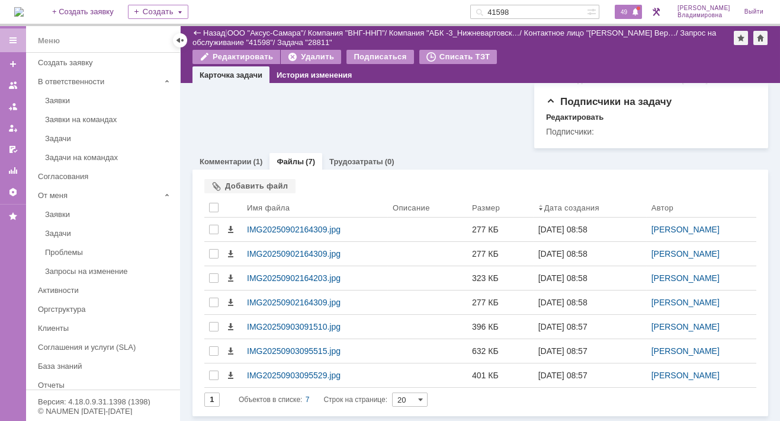
click at [631, 11] on span "49" at bounding box center [624, 12] width 14 height 8
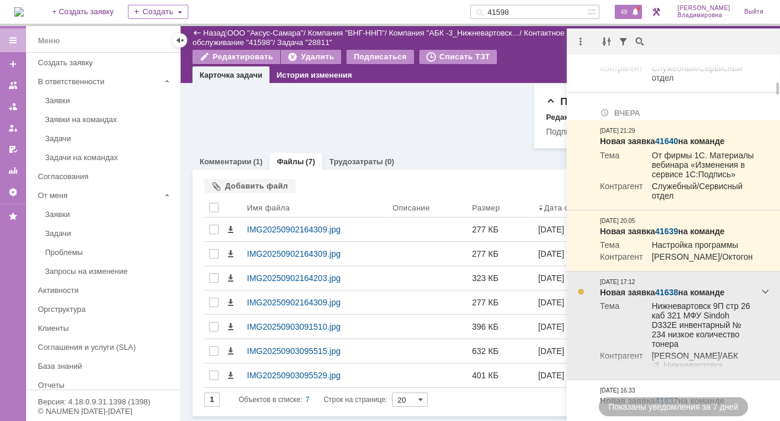
scroll to position [592, 0]
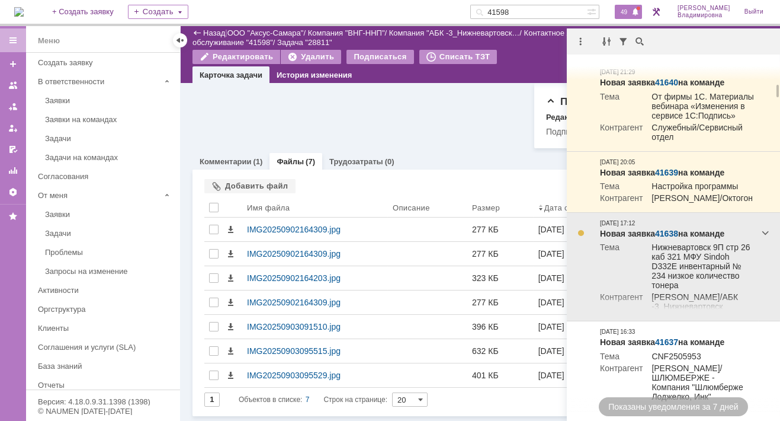
click at [671, 238] on link "41638" at bounding box center [666, 233] width 23 height 9
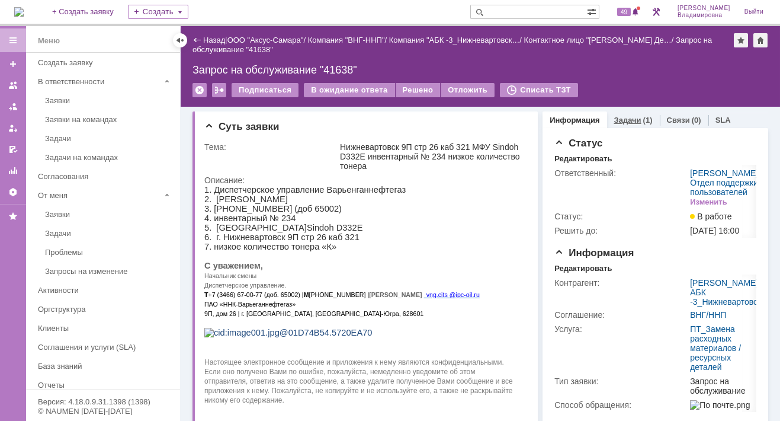
click at [625, 117] on link "Задачи" at bounding box center [627, 120] width 27 height 9
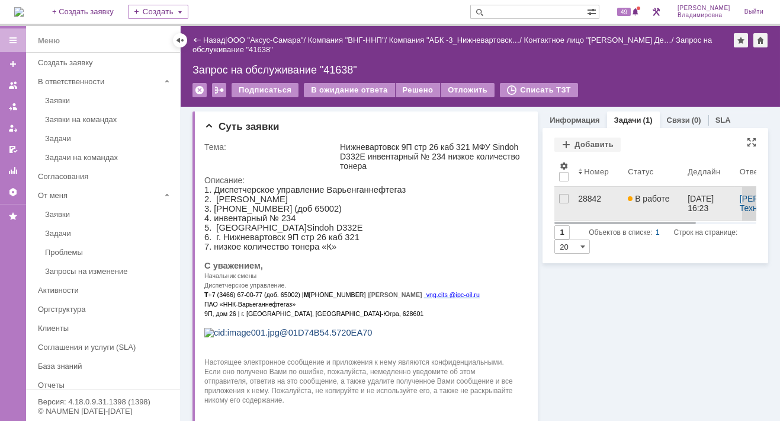
click at [585, 197] on div "28842" at bounding box center [598, 198] width 40 height 9
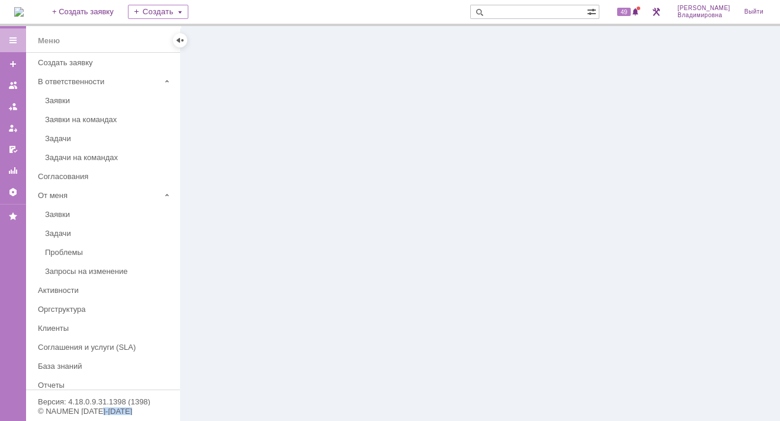
click at [585, 197] on div at bounding box center [481, 223] width 600 height 395
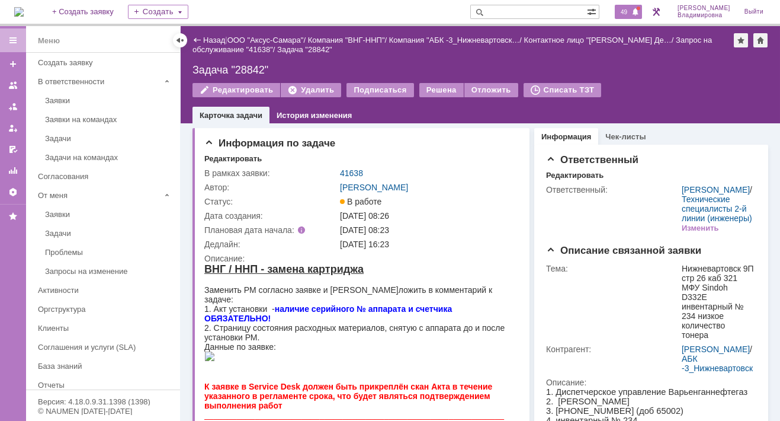
click at [631, 12] on span "49" at bounding box center [624, 12] width 14 height 8
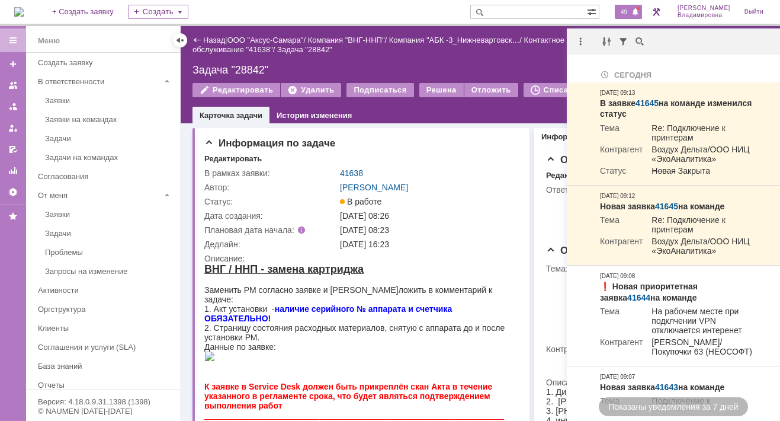
click at [400, 14] on div "На домашнюю + Создать заявку Создать 49 [PERSON_NAME]" at bounding box center [390, 13] width 780 height 26
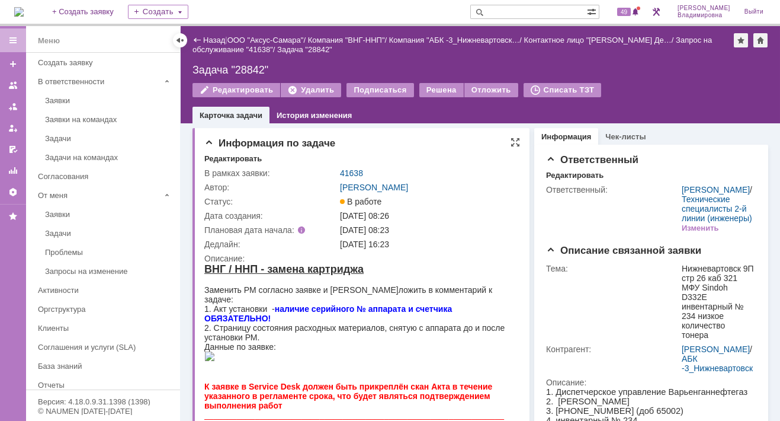
click at [372, 149] on div "Информация по задаче Редактировать В рамках заявки: 41638 Автор: [PERSON_NAME] …" at bounding box center [361, 368] width 337 height 481
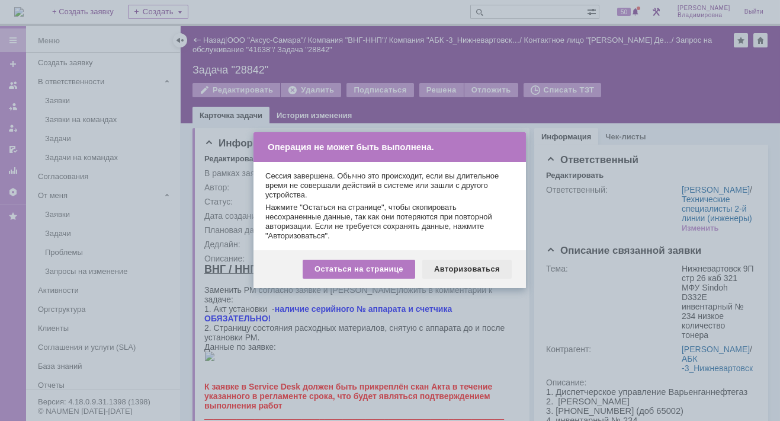
click at [464, 268] on div "Авторизоваться" at bounding box center [466, 269] width 89 height 19
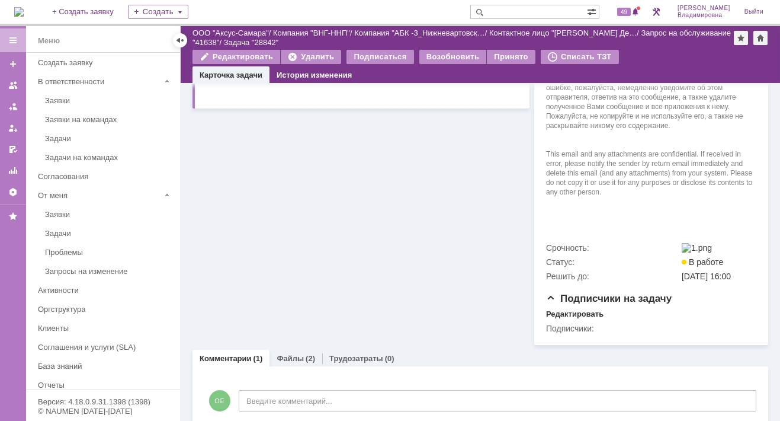
scroll to position [581, 0]
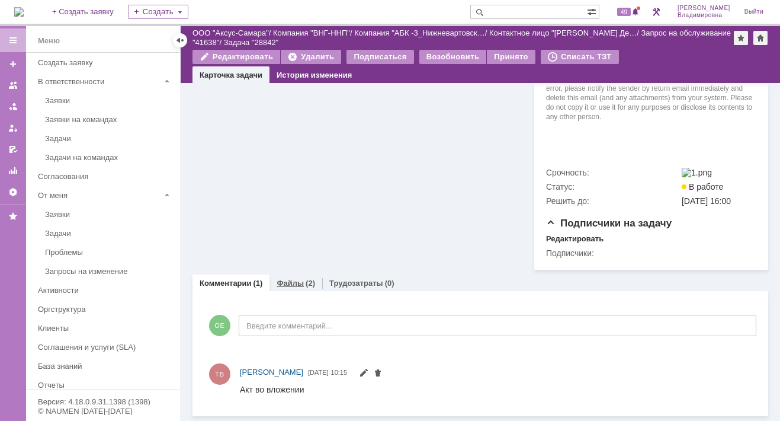
click at [289, 283] on link "Файлы" at bounding box center [290, 282] width 27 height 9
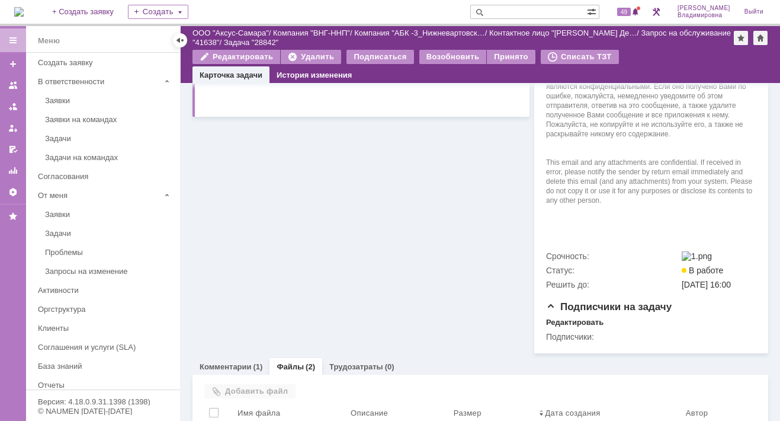
scroll to position [581, 0]
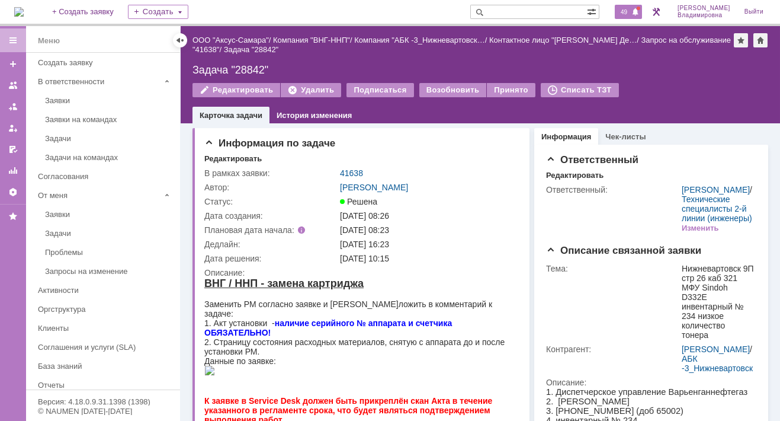
click at [631, 11] on span "49" at bounding box center [624, 12] width 14 height 8
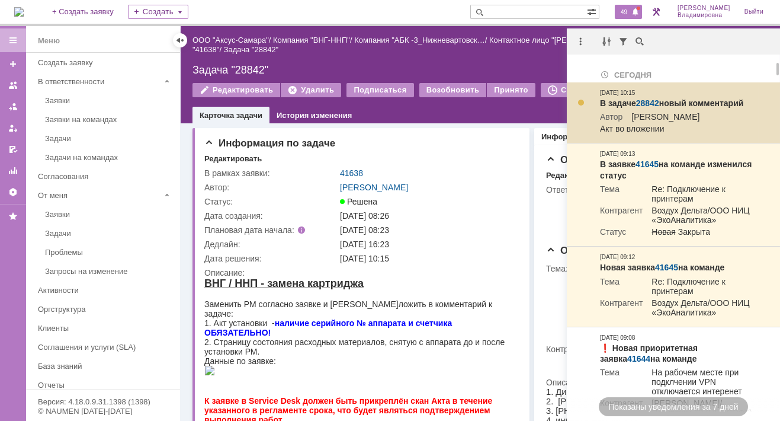
click at [649, 103] on link "28842" at bounding box center [647, 102] width 23 height 9
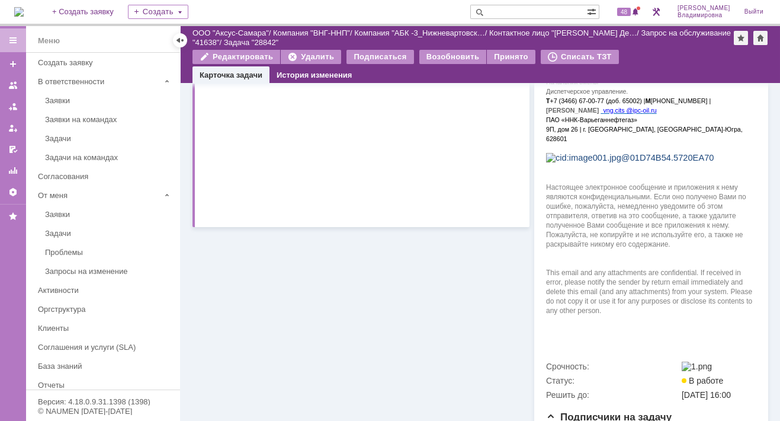
scroll to position [581, 0]
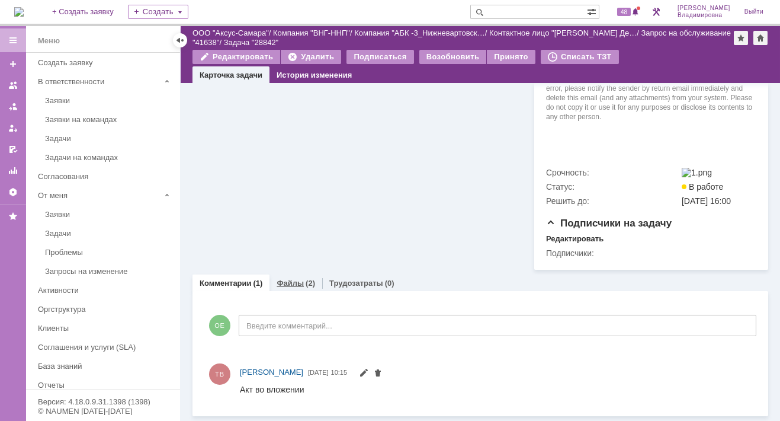
click at [288, 281] on link "Файлы" at bounding box center [290, 282] width 27 height 9
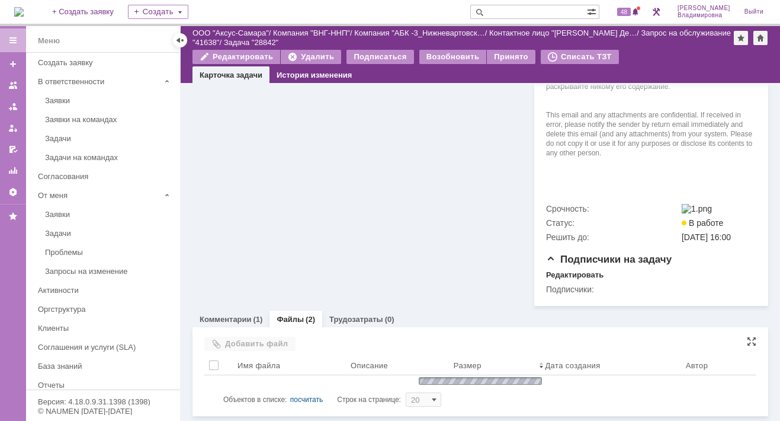
scroll to position [581, 0]
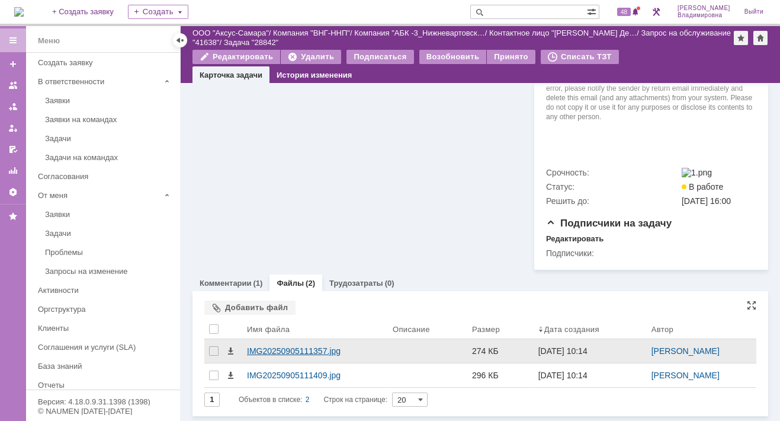
click at [282, 351] on div "IMG20250905111357.jpg" at bounding box center [315, 350] width 136 height 9
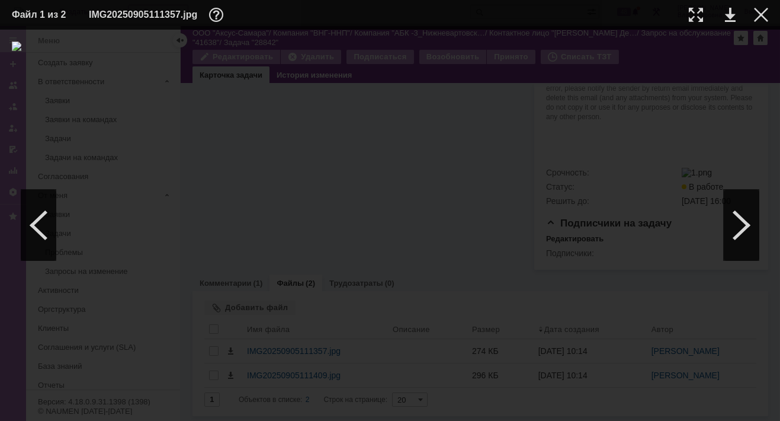
click at [617, 60] on div at bounding box center [390, 224] width 757 height 367
click at [762, 15] on div at bounding box center [761, 15] width 14 height 14
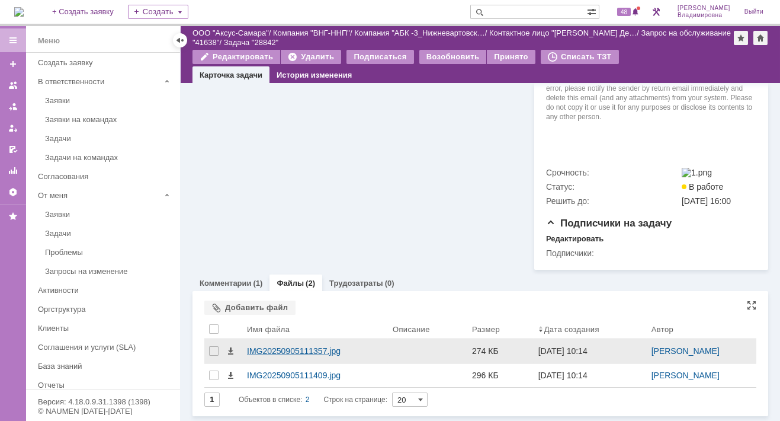
click at [305, 353] on div "IMG20250905111357.jpg" at bounding box center [315, 350] width 136 height 9
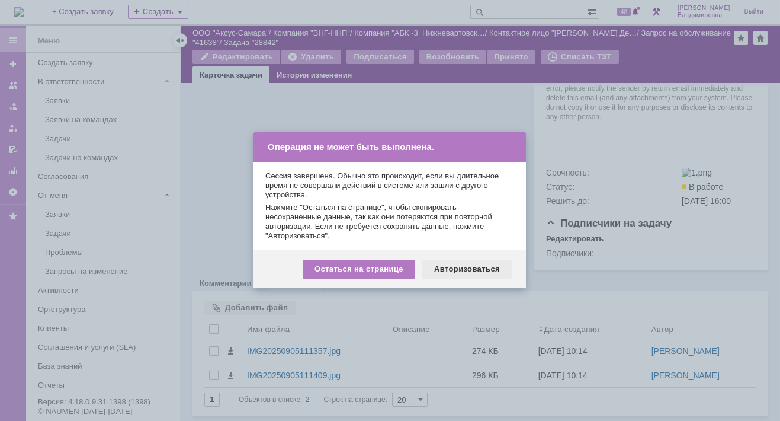
click at [457, 268] on div "Авторизоваться" at bounding box center [466, 269] width 89 height 19
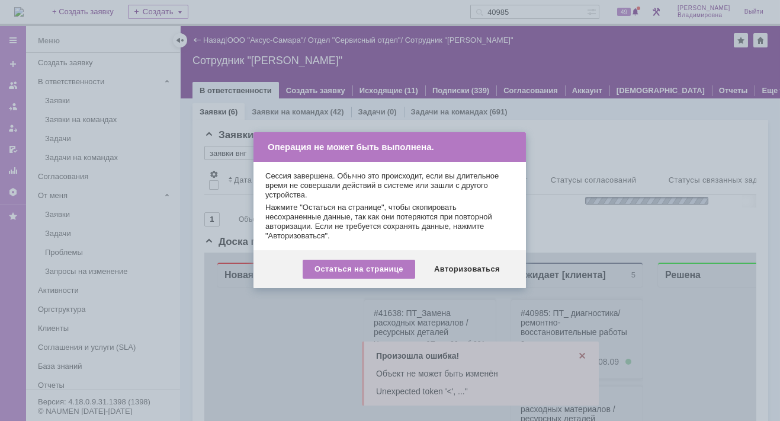
click at [471, 262] on div "Авторизоваться" at bounding box center [466, 269] width 89 height 19
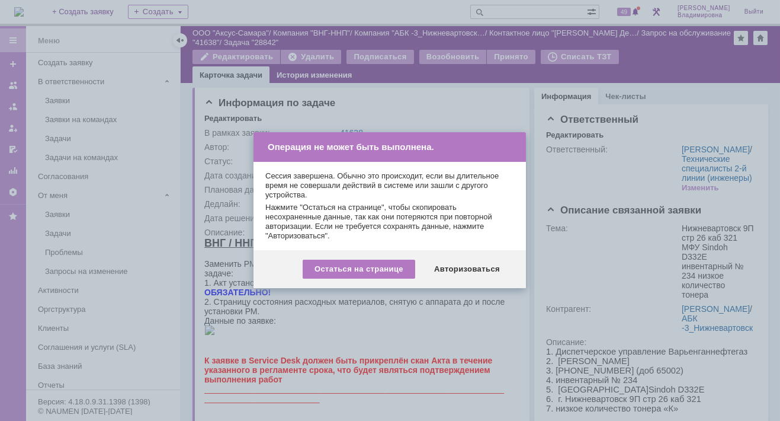
scroll to position [581, 0]
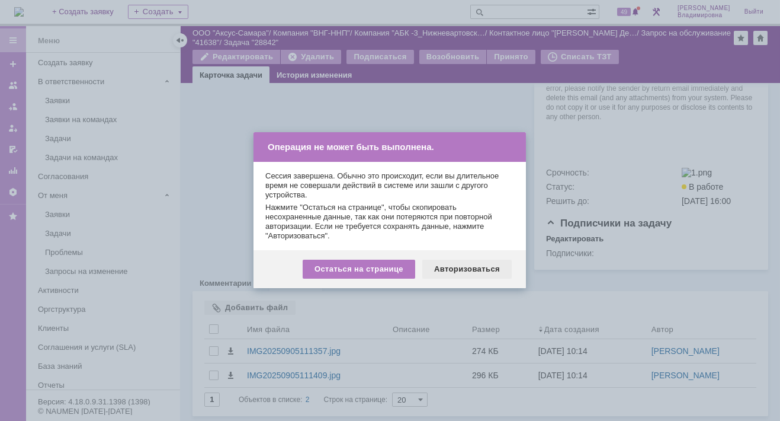
click at [461, 261] on div "Авторизоваться" at bounding box center [466, 269] width 89 height 19
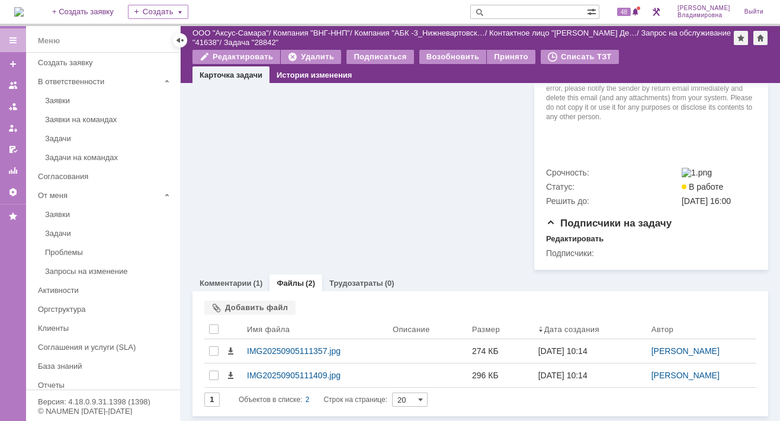
scroll to position [581, 0]
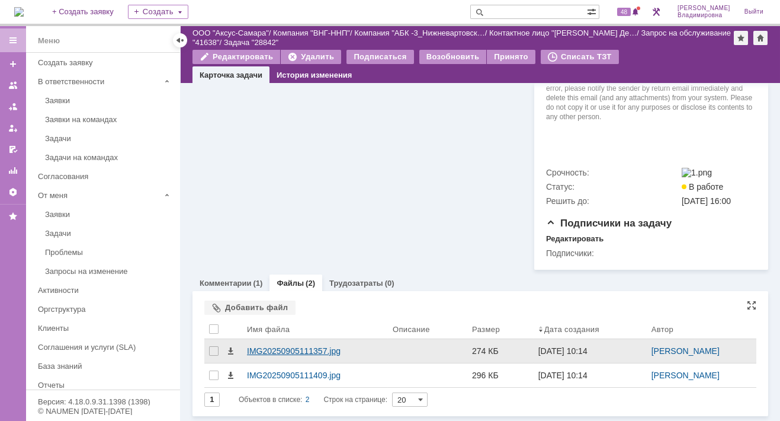
click at [303, 351] on div "IMG20250905111357.jpg" at bounding box center [315, 350] width 136 height 9
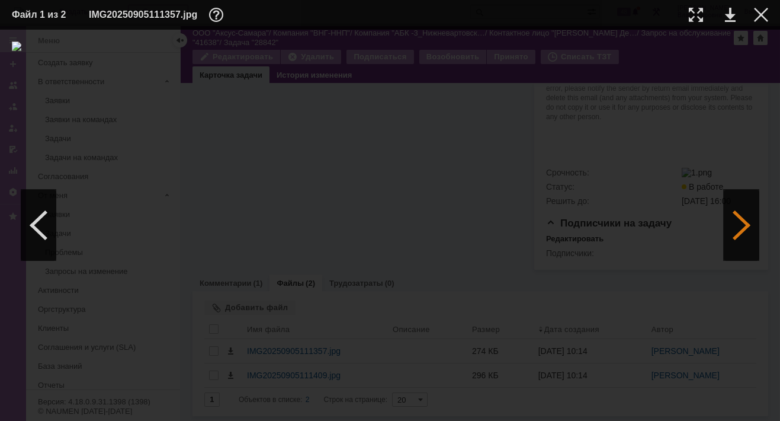
click at [741, 209] on div at bounding box center [742, 225] width 36 height 71
click at [758, 14] on div at bounding box center [761, 15] width 14 height 14
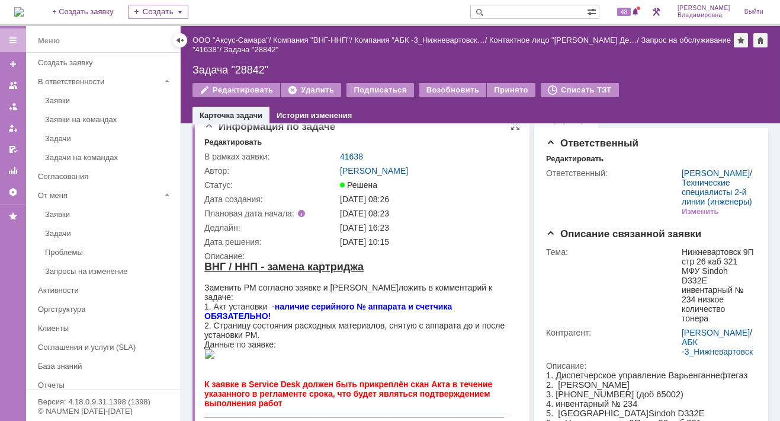
scroll to position [0, 0]
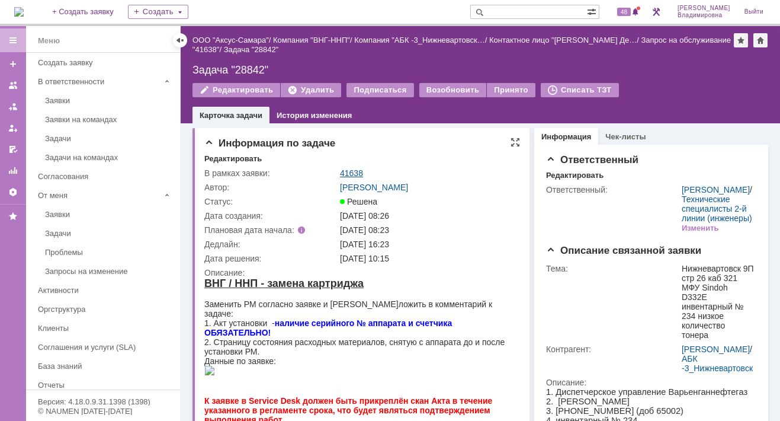
click at [348, 172] on link "41638" at bounding box center [351, 172] width 23 height 9
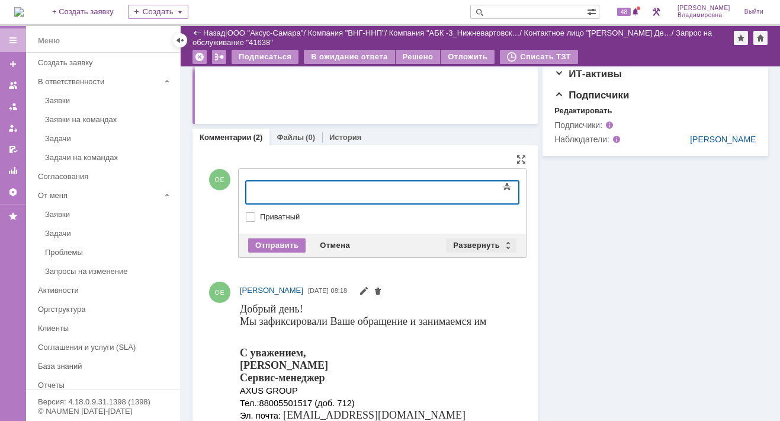
click at [477, 241] on div "Развернуть" at bounding box center [481, 245] width 71 height 14
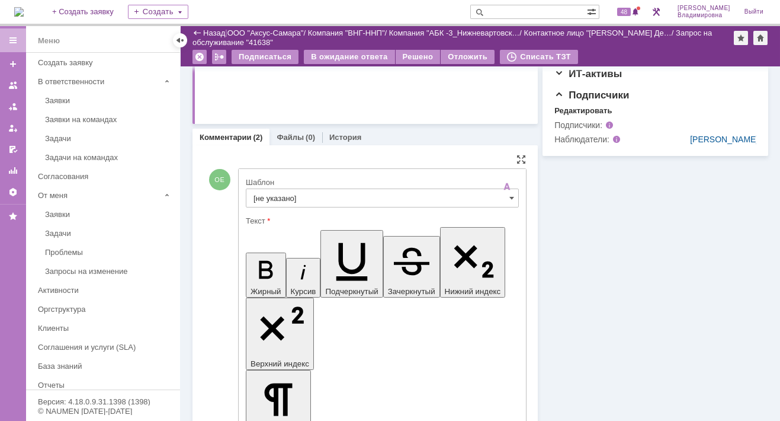
click at [287, 194] on input "[не указано]" at bounding box center [382, 197] width 273 height 19
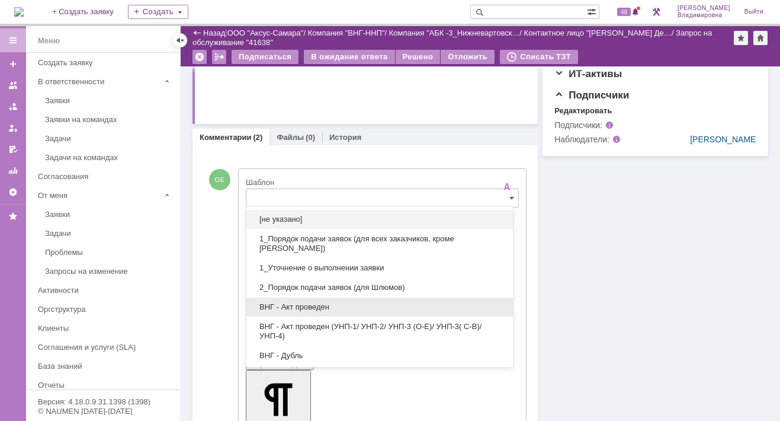
click at [306, 308] on span "ВНГ - Акт проведен" at bounding box center [380, 306] width 252 height 9
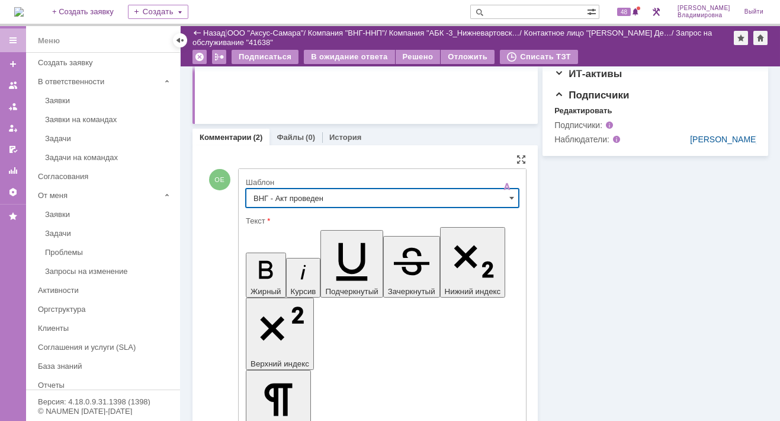
type input "ВНГ - Акт проведен"
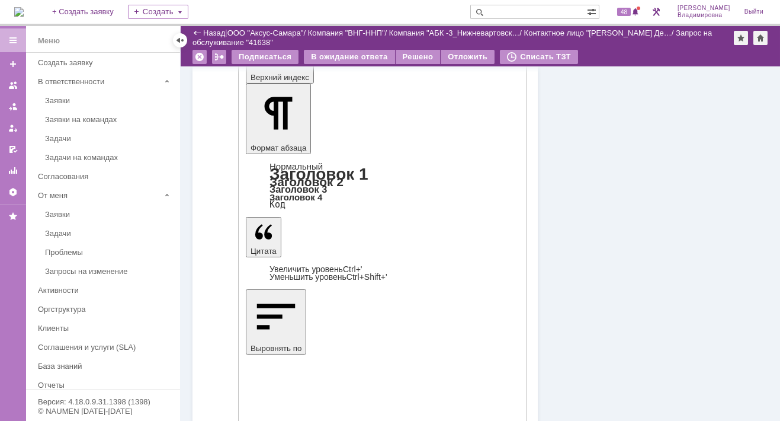
scroll to position [710, 0]
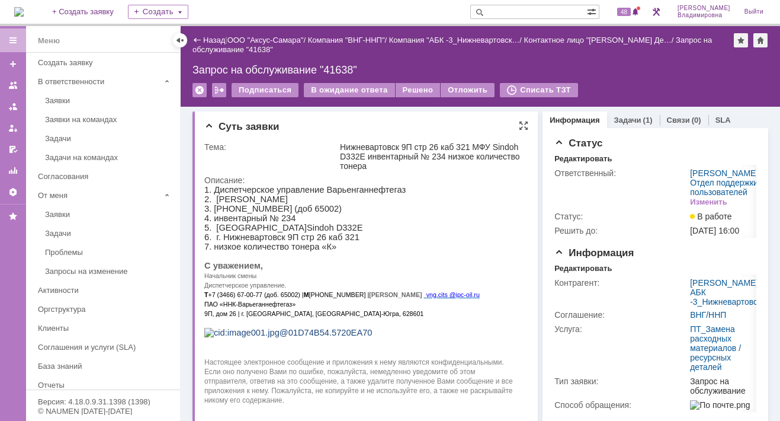
scroll to position [0, 0]
click at [412, 88] on div "Решено" at bounding box center [418, 90] width 45 height 14
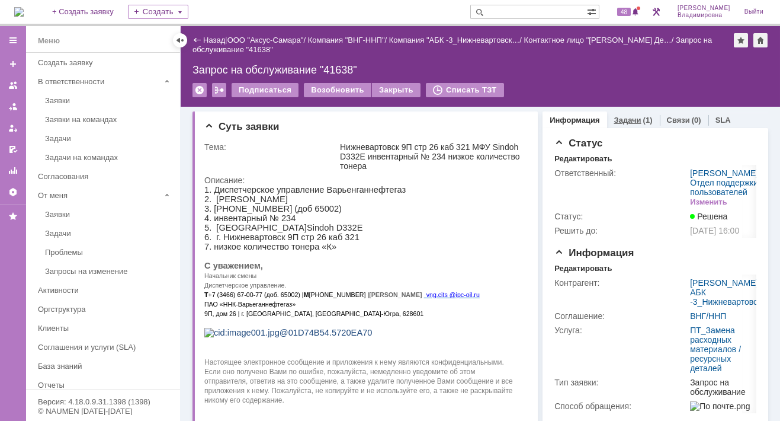
click at [625, 120] on link "Задачи" at bounding box center [627, 120] width 27 height 9
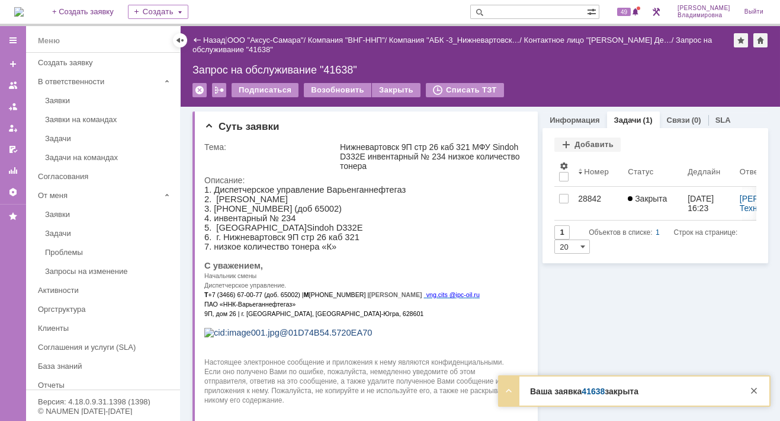
click at [600, 392] on link "41638" at bounding box center [593, 390] width 23 height 9
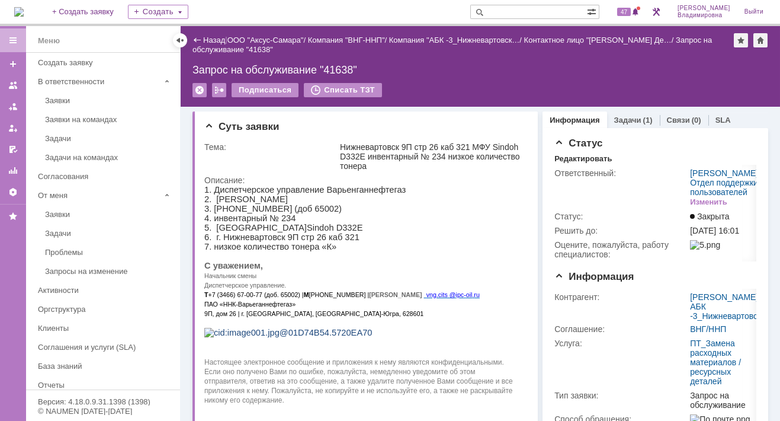
click at [507, 11] on input "text" at bounding box center [528, 12] width 117 height 14
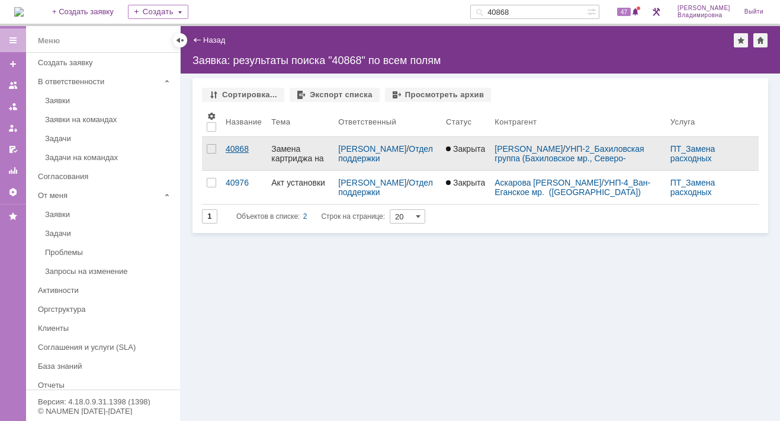
click at [235, 149] on div "40868" at bounding box center [244, 148] width 36 height 9
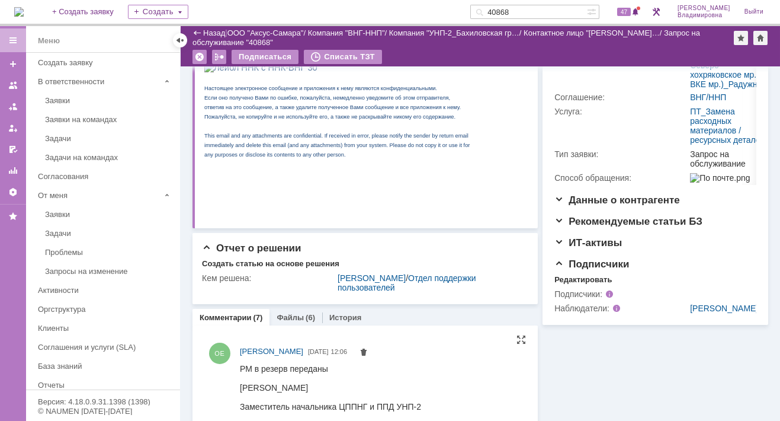
scroll to position [356, 0]
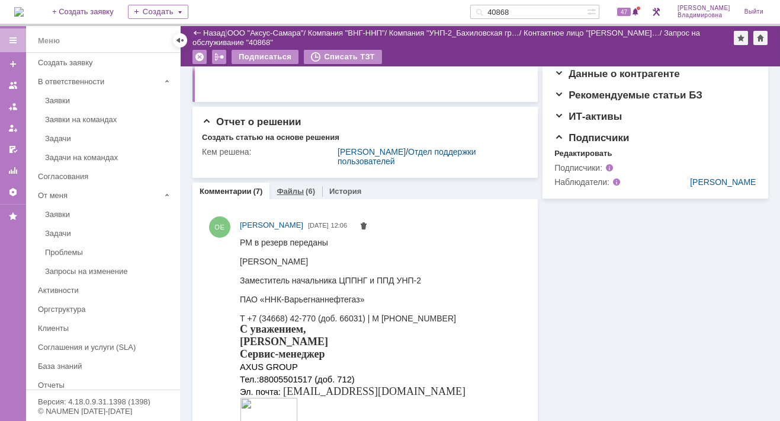
click at [288, 191] on link "Файлы" at bounding box center [290, 191] width 27 height 9
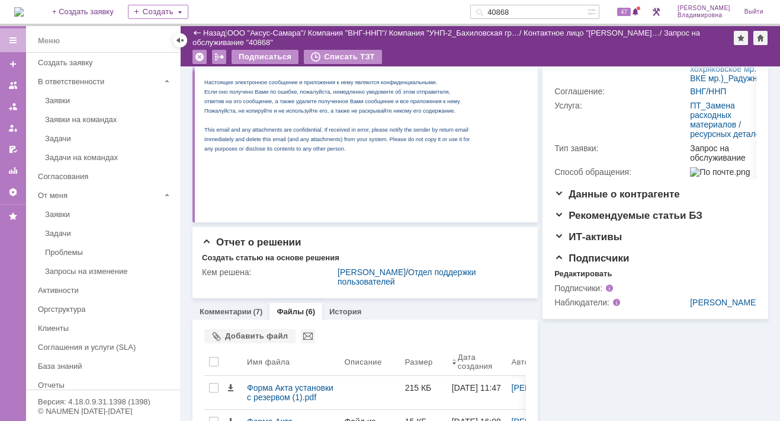
scroll to position [356, 0]
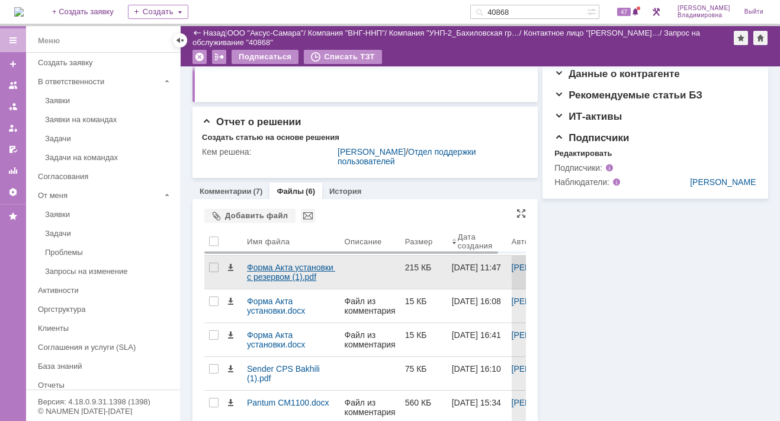
click at [269, 267] on div "Форма Акта установки с резервом (1).pdf" at bounding box center [291, 271] width 88 height 19
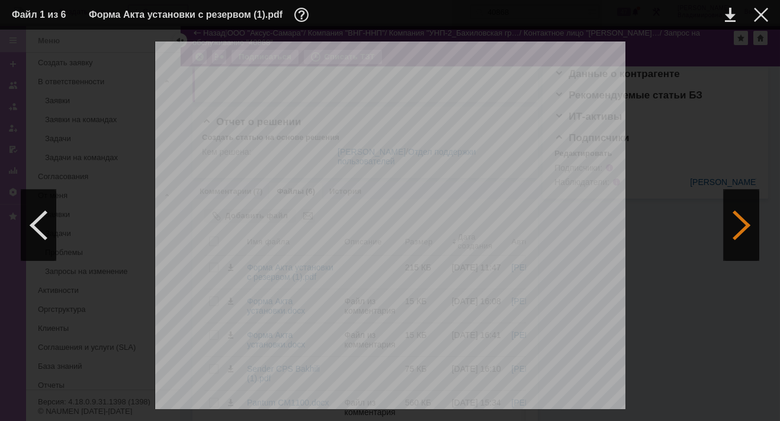
click at [738, 229] on div at bounding box center [742, 225] width 36 height 71
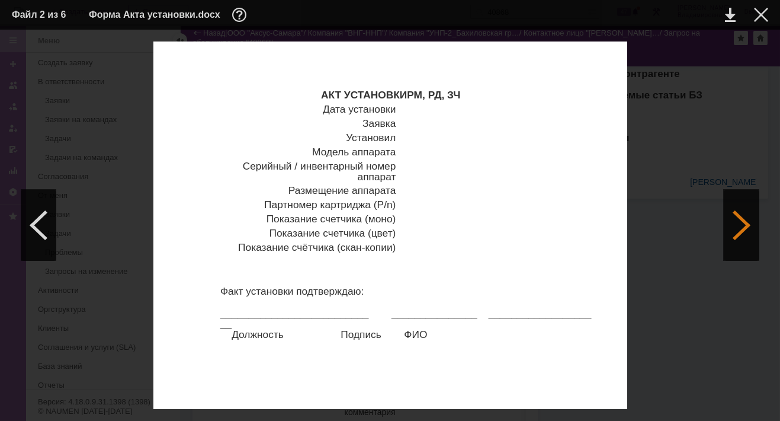
click at [738, 229] on div at bounding box center [742, 225] width 36 height 71
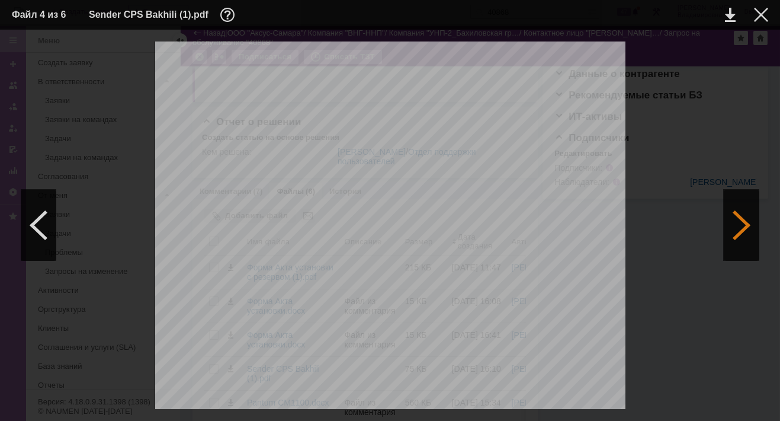
click at [738, 229] on div at bounding box center [742, 225] width 36 height 71
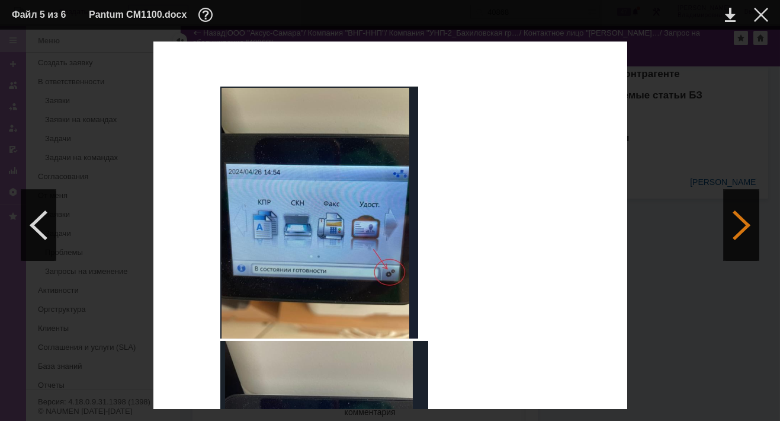
click at [744, 226] on div at bounding box center [742, 225] width 36 height 71
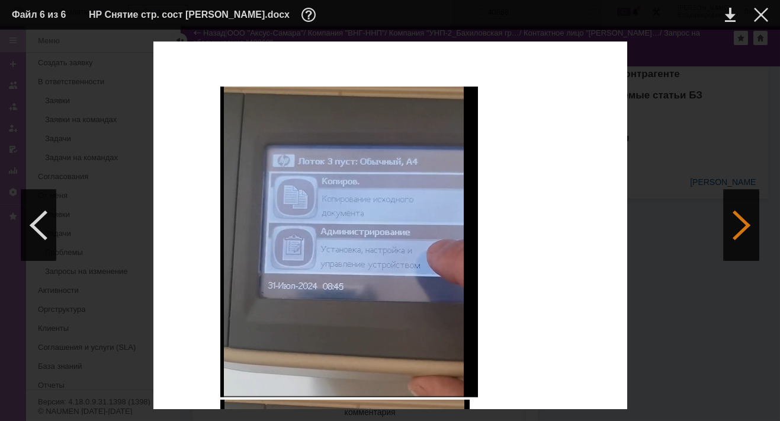
click at [744, 229] on div at bounding box center [742, 225] width 36 height 71
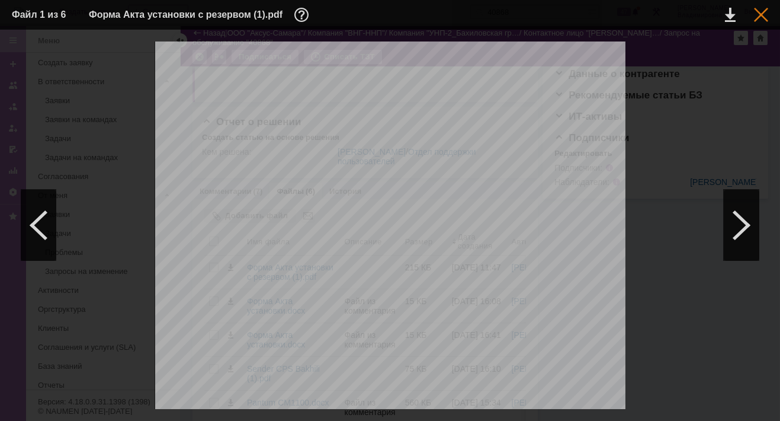
click at [761, 13] on div at bounding box center [761, 15] width 14 height 14
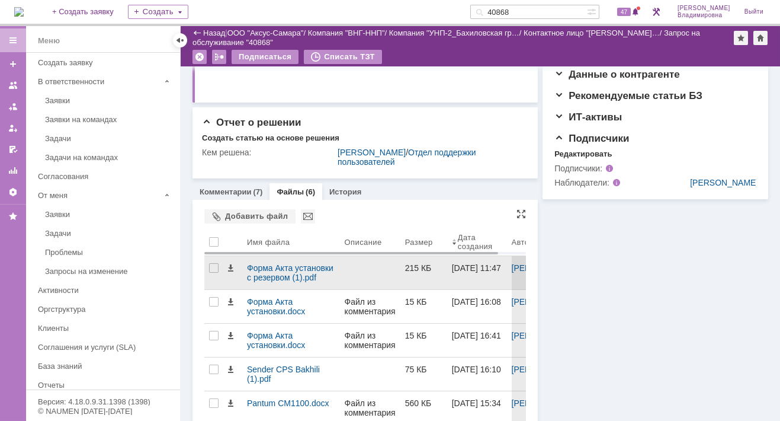
scroll to position [306, 0]
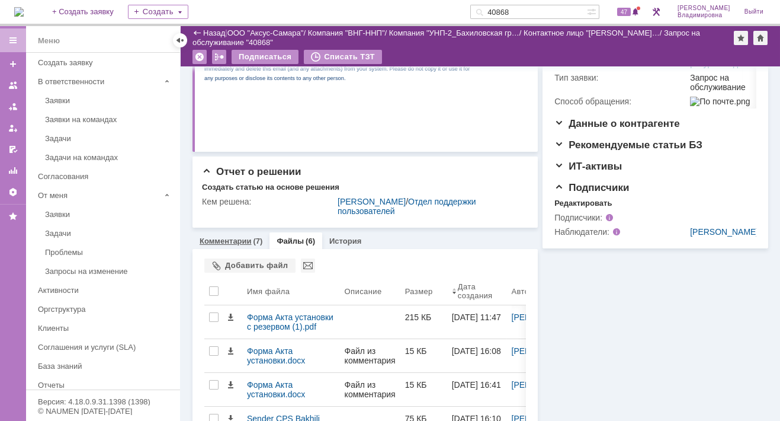
click at [240, 236] on link "Комментарии" at bounding box center [226, 240] width 52 height 9
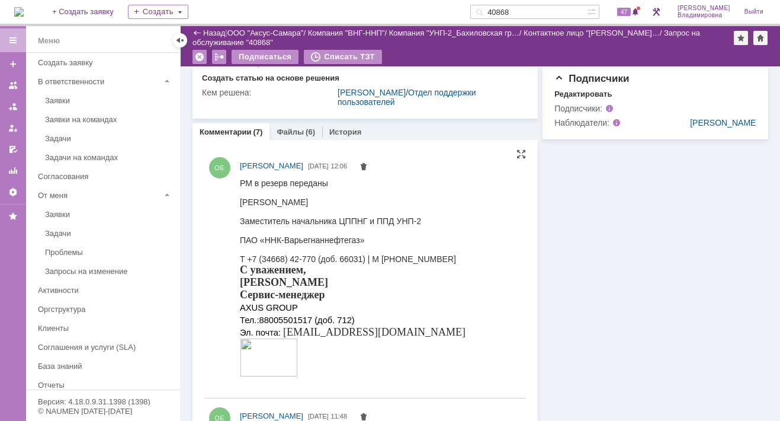
scroll to position [296, 0]
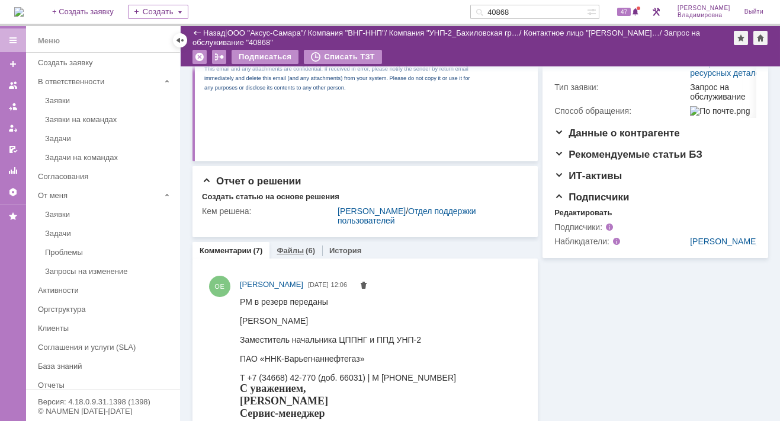
click at [293, 248] on link "Файлы" at bounding box center [290, 250] width 27 height 9
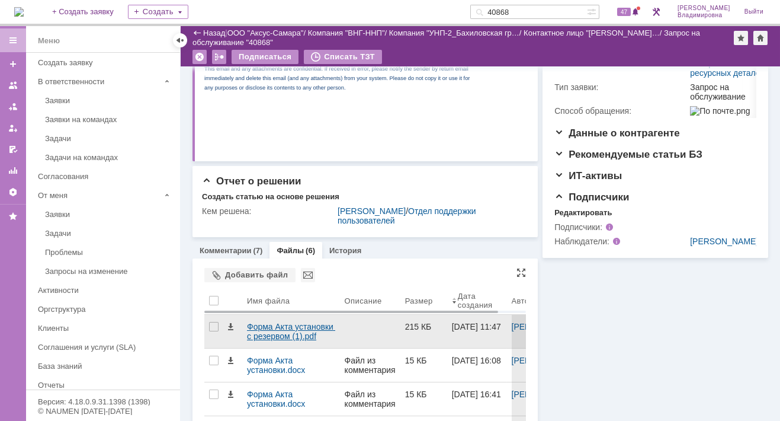
click at [279, 325] on div "Форма Акта установки с резервом (1).pdf" at bounding box center [291, 331] width 88 height 19
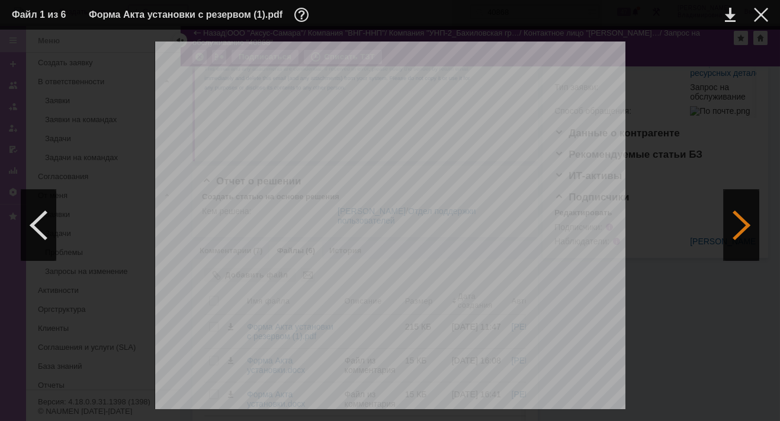
click at [727, 229] on div at bounding box center [742, 225] width 36 height 71
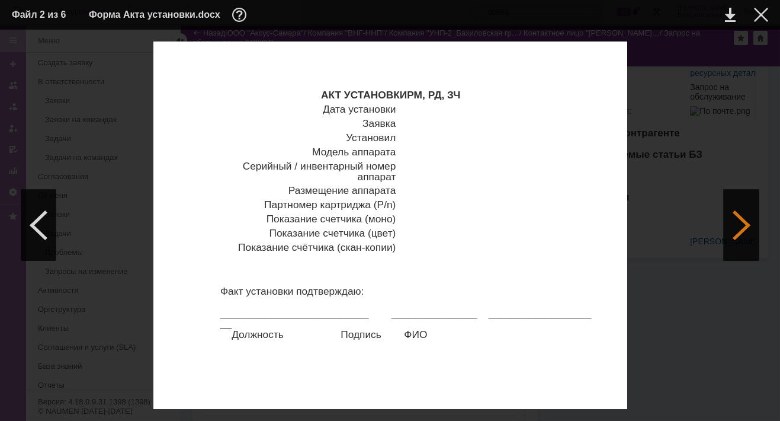
click at [727, 229] on div at bounding box center [742, 225] width 36 height 71
click at [730, 11] on link at bounding box center [730, 15] width 11 height 14
click at [758, 14] on div at bounding box center [761, 15] width 14 height 14
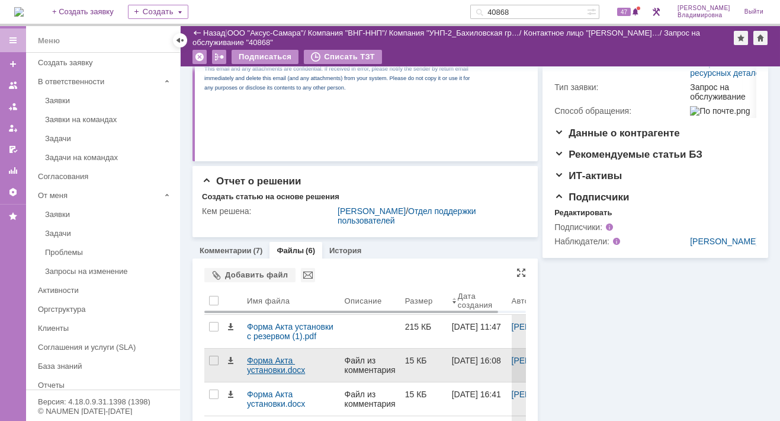
click at [260, 357] on div "Форма Акта установки.docx" at bounding box center [291, 365] width 88 height 19
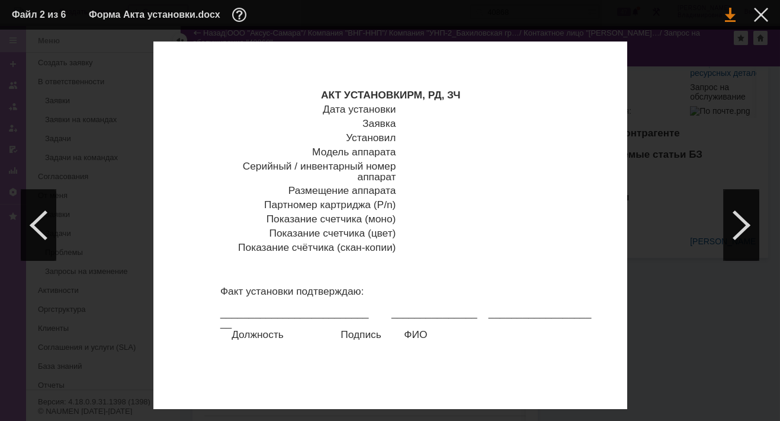
click at [728, 17] on link at bounding box center [730, 15] width 11 height 14
click at [741, 225] on div at bounding box center [742, 225] width 36 height 71
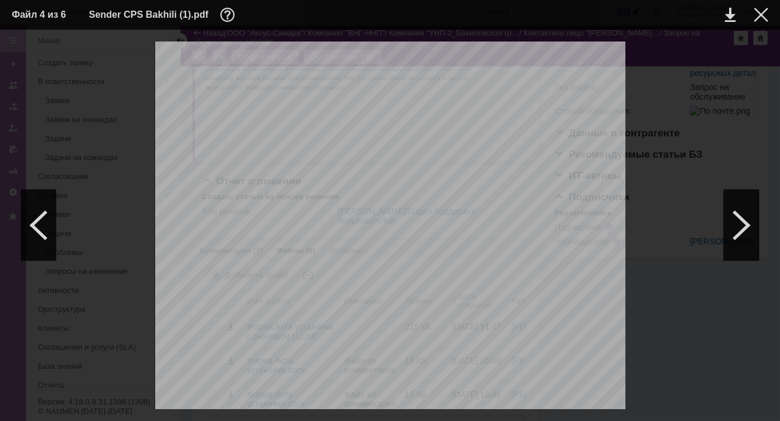
scroll to position [178, 0]
click at [745, 223] on div at bounding box center [742, 225] width 36 height 71
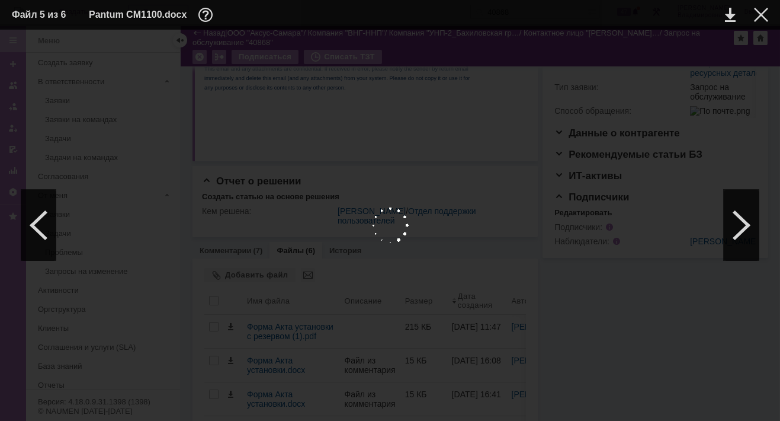
scroll to position [0, 0]
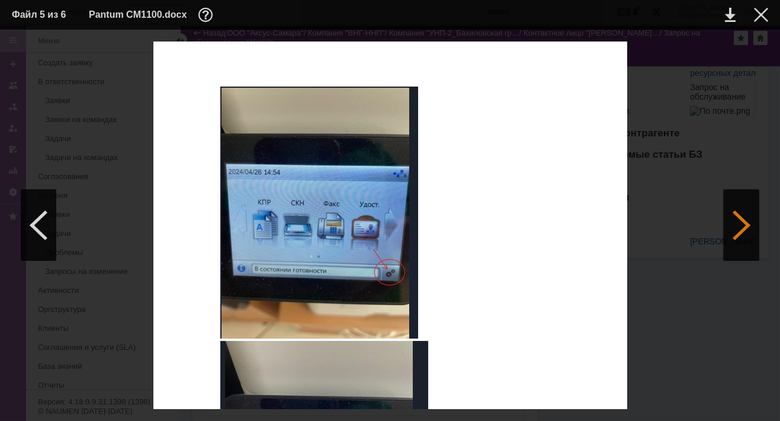
click at [742, 225] on div at bounding box center [742, 225] width 36 height 71
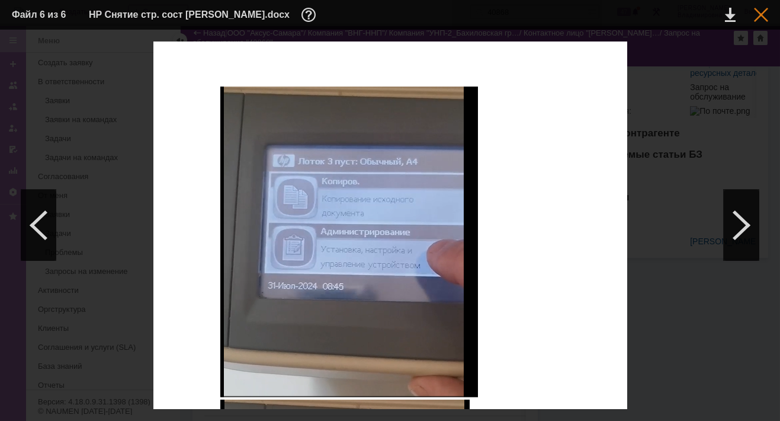
click at [760, 11] on div at bounding box center [761, 15] width 14 height 14
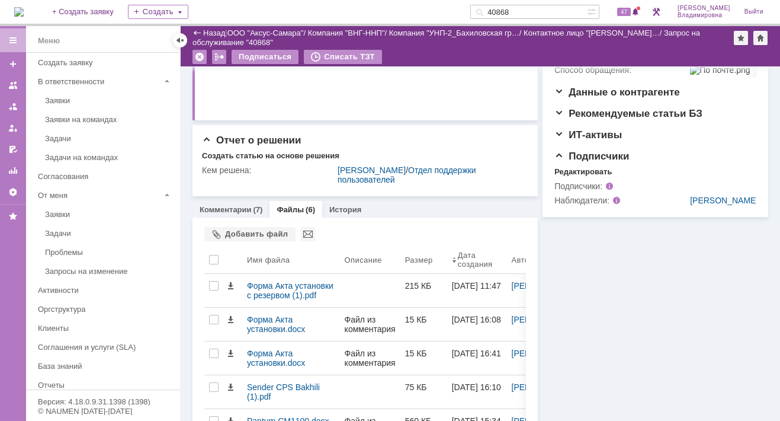
scroll to position [356, 0]
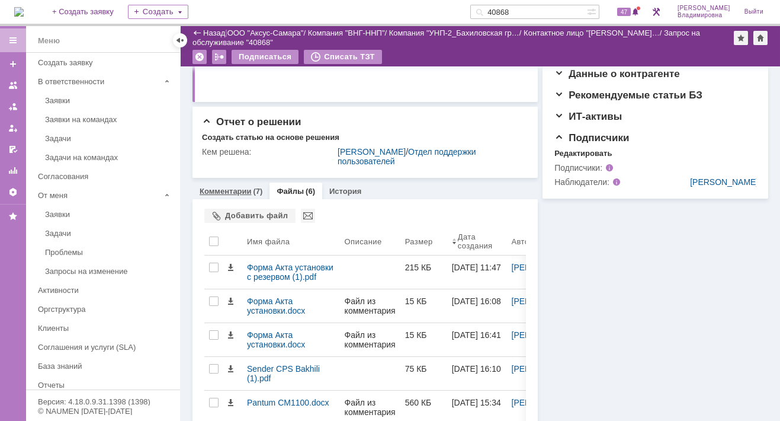
click at [232, 188] on link "Комментарии" at bounding box center [226, 191] width 52 height 9
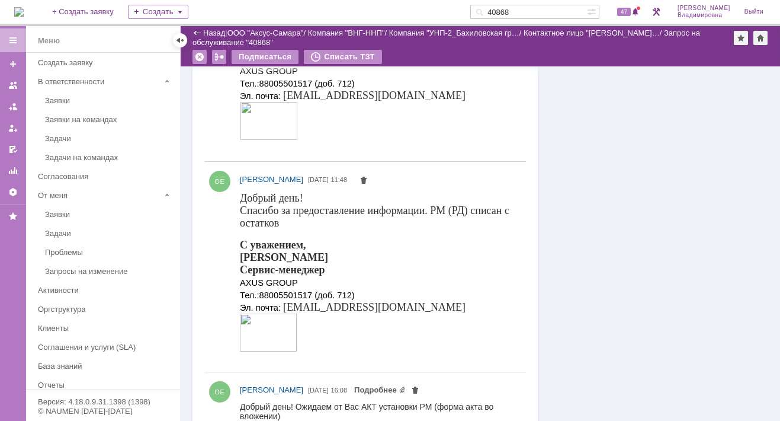
scroll to position [415, 0]
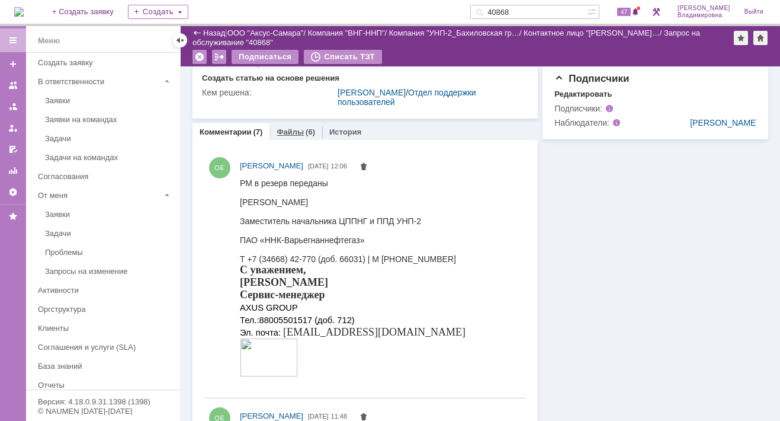
click at [285, 130] on link "Файлы" at bounding box center [290, 131] width 27 height 9
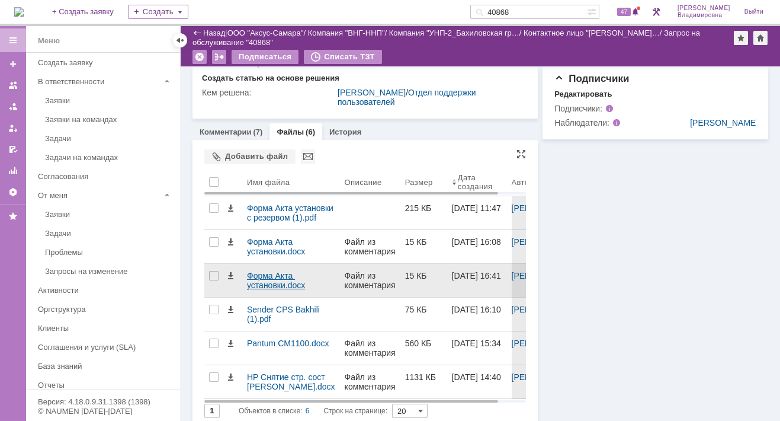
scroll to position [424, 0]
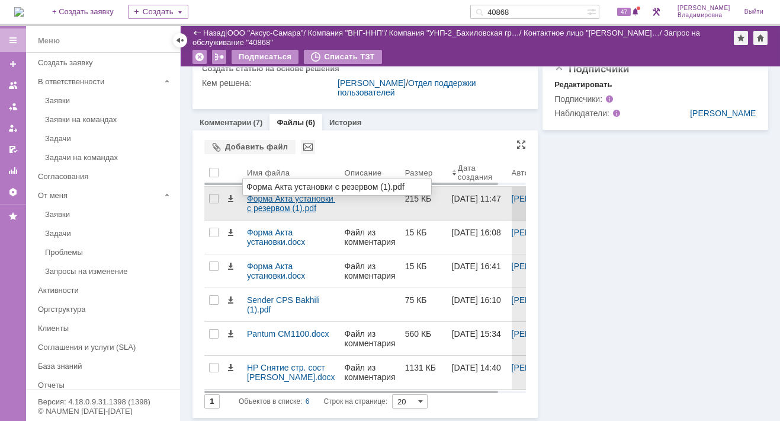
click at [270, 202] on div "Форма Акта установки с резервом (1).pdf" at bounding box center [291, 203] width 88 height 19
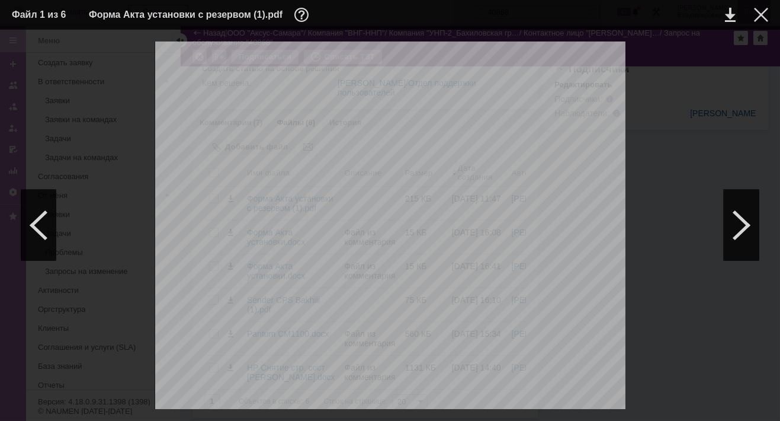
click at [756, 16] on div at bounding box center [761, 15] width 14 height 14
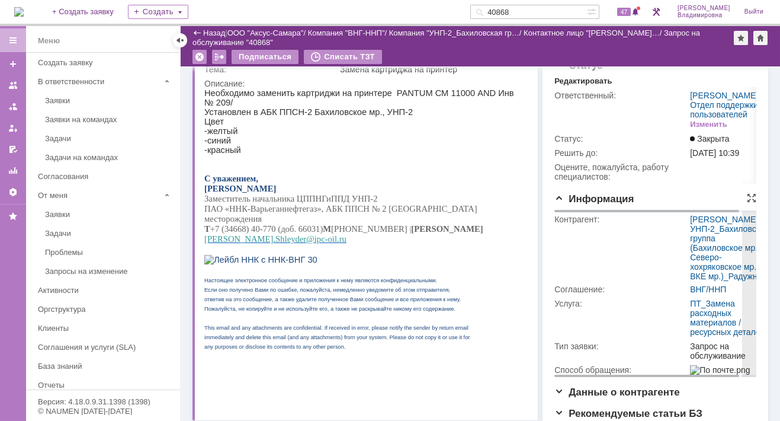
scroll to position [9, 0]
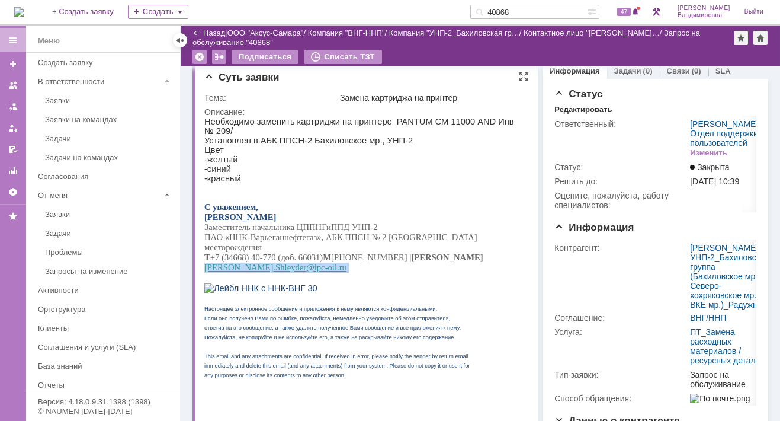
drag, startPoint x: 420, startPoint y: 245, endPoint x: 489, endPoint y: 257, distance: 71.0
click at [489, 257] on p "Т +7 (34668) 40-770 (доб. 66031) М +7 (922) 402-57-17 | Е Sergey . Shleyder @ i…" at bounding box center [361, 262] width 315 height 20
copy p "Sergey . Shleyder @ ipc - oil . ru"
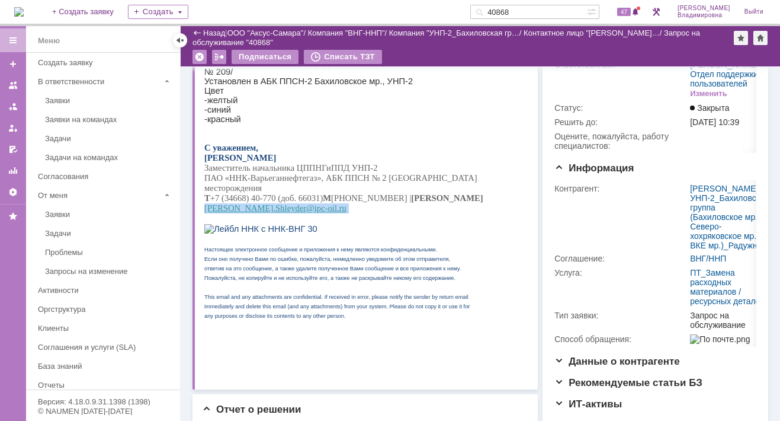
scroll to position [365, 0]
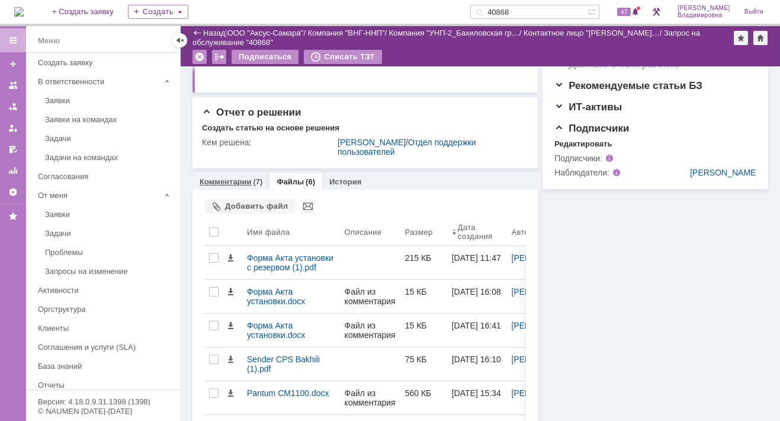
click at [223, 180] on link "Комментарии" at bounding box center [226, 181] width 52 height 9
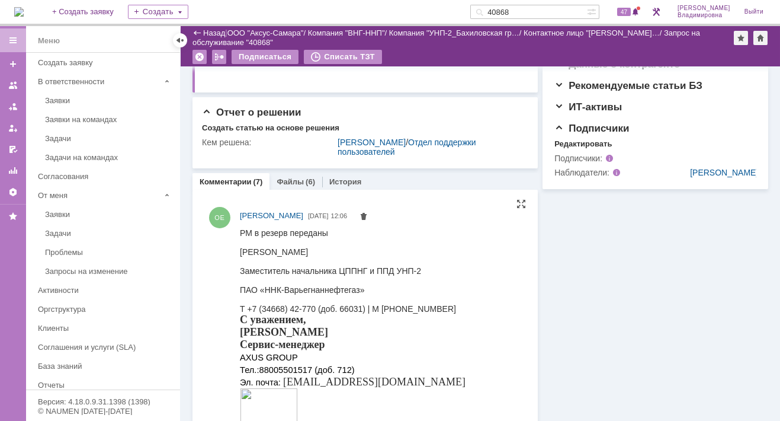
drag, startPoint x: 241, startPoint y: 250, endPoint x: 370, endPoint y: 254, distance: 129.2
click at [370, 254] on div "[PERSON_NAME]" at bounding box center [353, 251] width 226 height 9
copy div "[PERSON_NAME]"
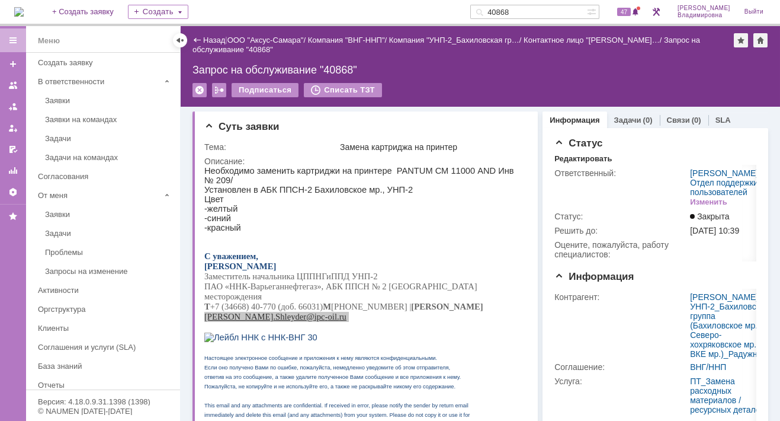
drag, startPoint x: 535, startPoint y: 10, endPoint x: 475, endPoint y: 8, distance: 60.5
click at [475, 8] on div "На домашнюю + Создать заявку Создать 40868 47 Орлова Елена Владимировна Выйти" at bounding box center [390, 13] width 780 height 26
type input "[PERSON_NAME]"
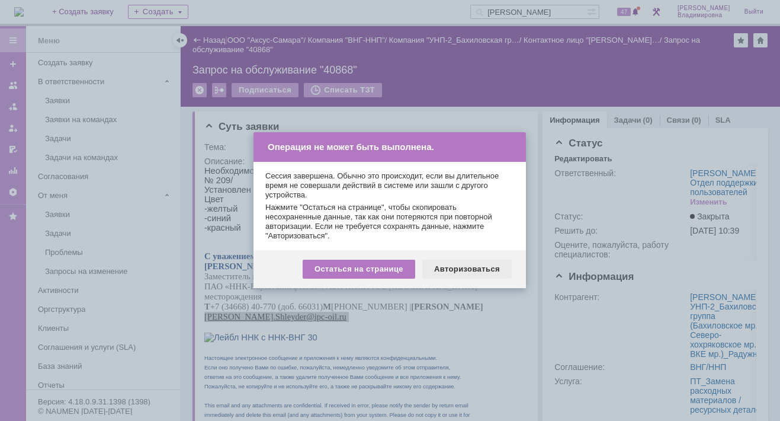
click at [471, 270] on div "Авторизоваться" at bounding box center [466, 269] width 89 height 19
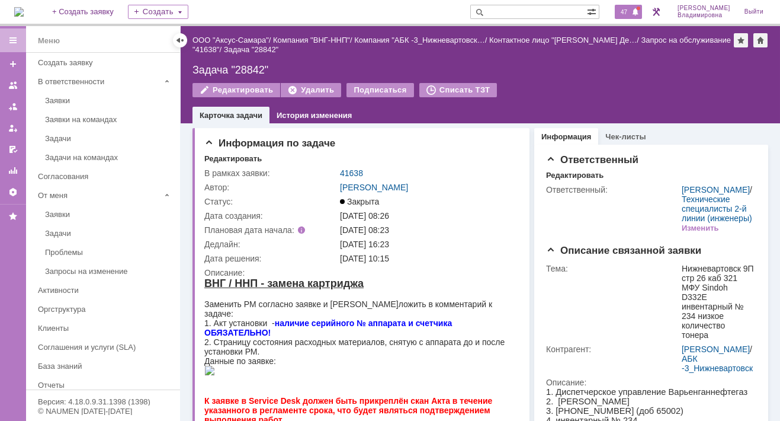
click at [631, 14] on span "47" at bounding box center [624, 12] width 14 height 8
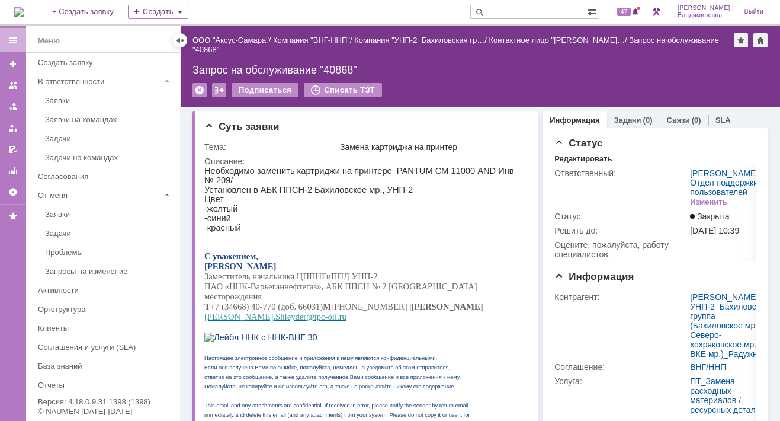
click at [513, 11] on input "text" at bounding box center [528, 12] width 117 height 14
type input "[PERSON_NAME]"
click at [485, 11] on span at bounding box center [477, 12] width 14 height 14
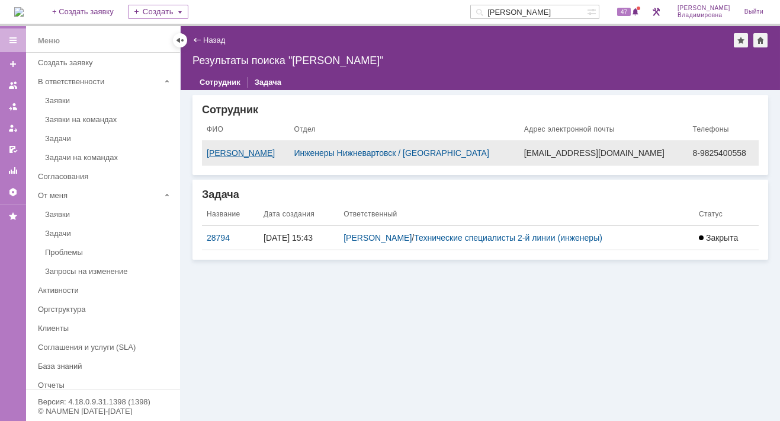
click at [284, 152] on div "[PERSON_NAME]" at bounding box center [246, 152] width 78 height 9
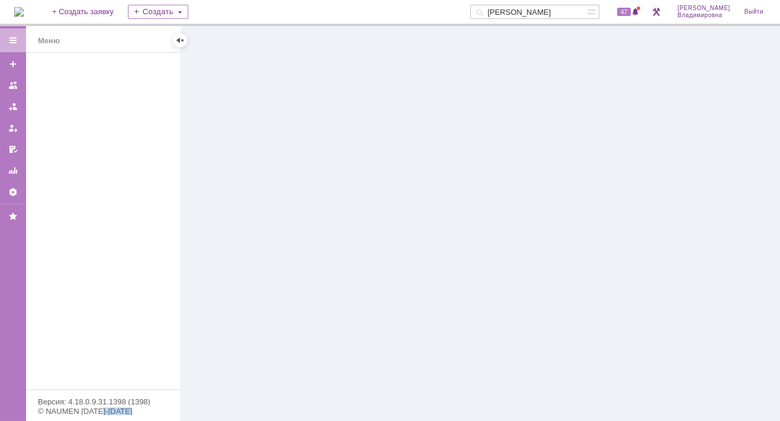
click at [305, 152] on div at bounding box center [481, 223] width 600 height 395
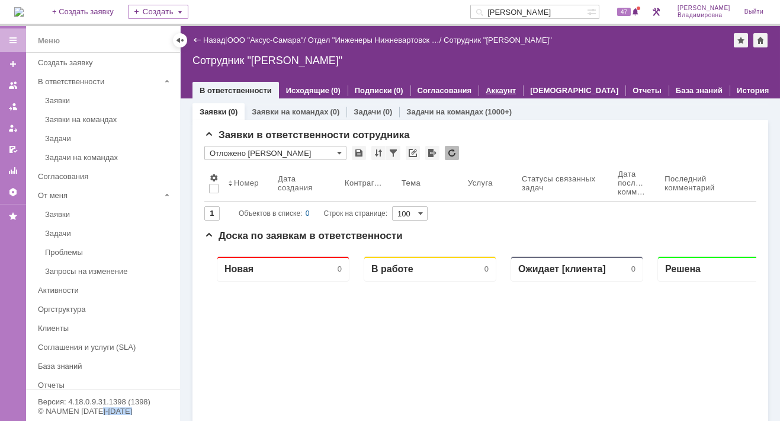
click at [486, 87] on link "Аккаунт" at bounding box center [501, 90] width 30 height 9
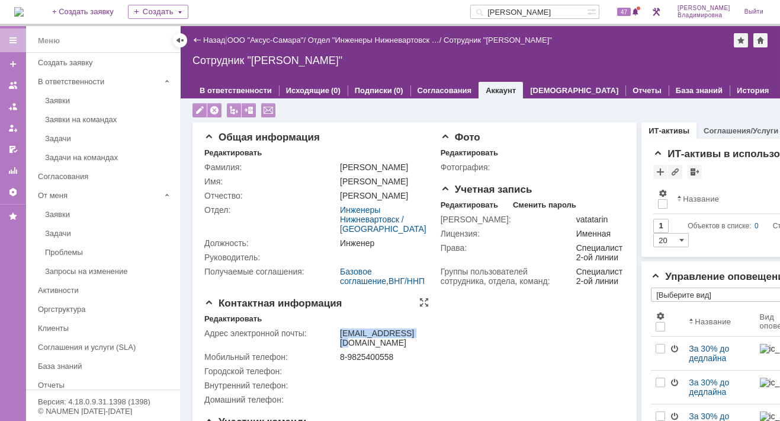
drag, startPoint x: 341, startPoint y: 342, endPoint x: 405, endPoint y: 341, distance: 64.0
click at [405, 341] on td "[EMAIL_ADDRESS][DOMAIN_NAME]" at bounding box center [382, 338] width 89 height 24
copy div "[EMAIL_ADDRESS][DOMAIN_NAME]"
